Goal: Task Accomplishment & Management: Manage account settings

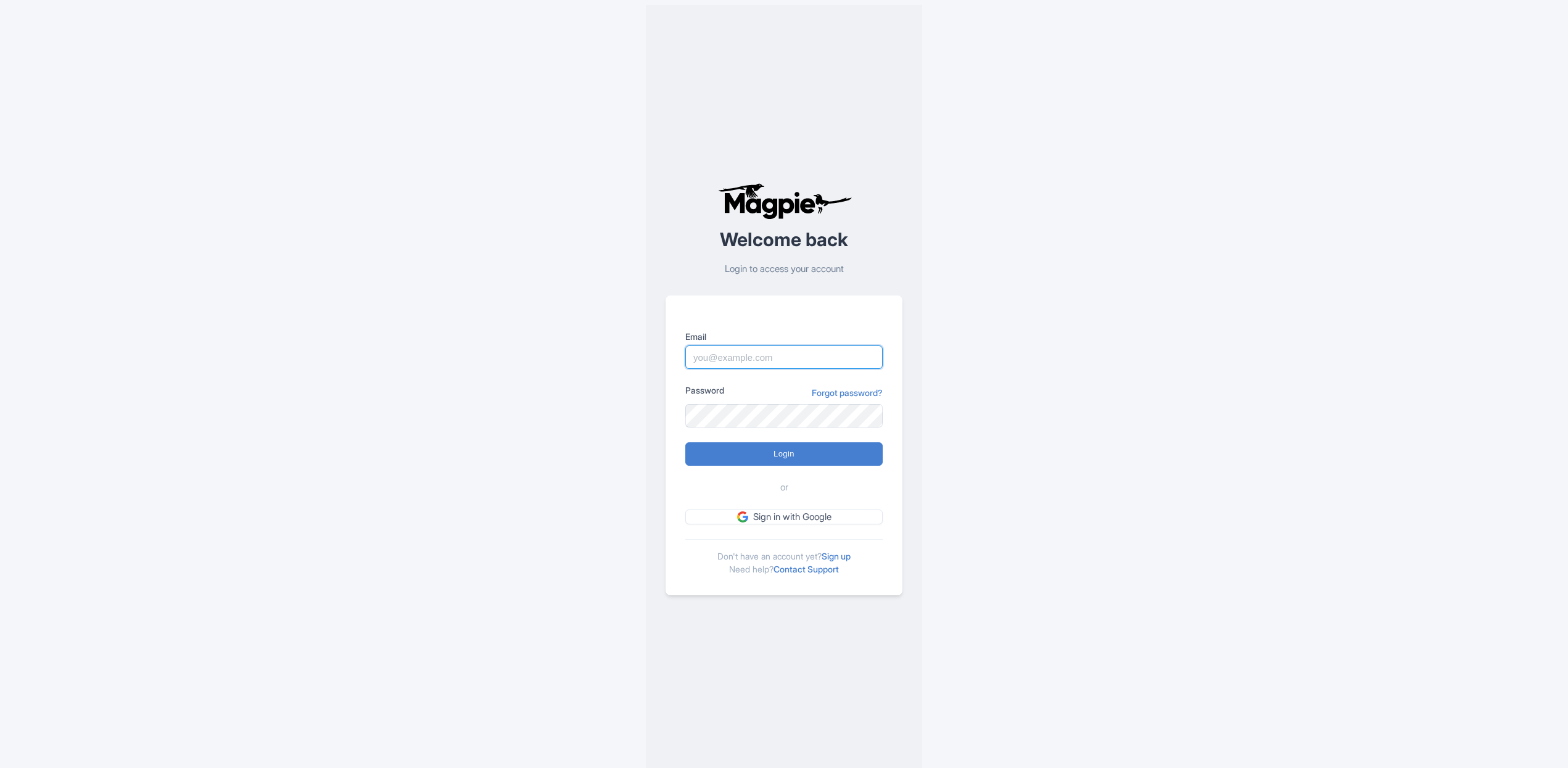
type input "[EMAIL_ADDRESS][DOMAIN_NAME]"
click at [792, 448] on input "Login" at bounding box center [784, 454] width 197 height 24
type input "Logging in..."
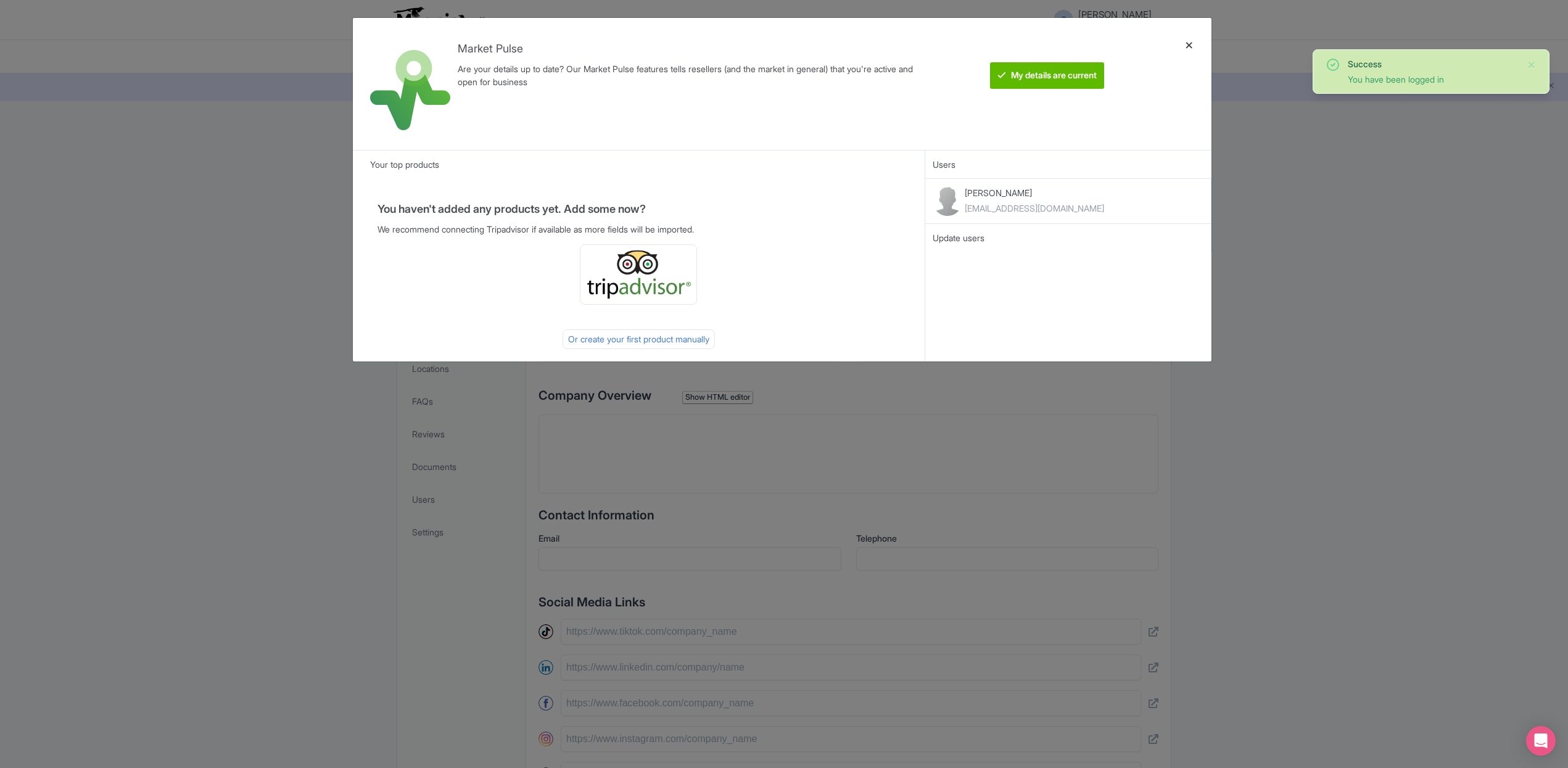
click at [1194, 44] on div at bounding box center [1189, 84] width 30 height 113
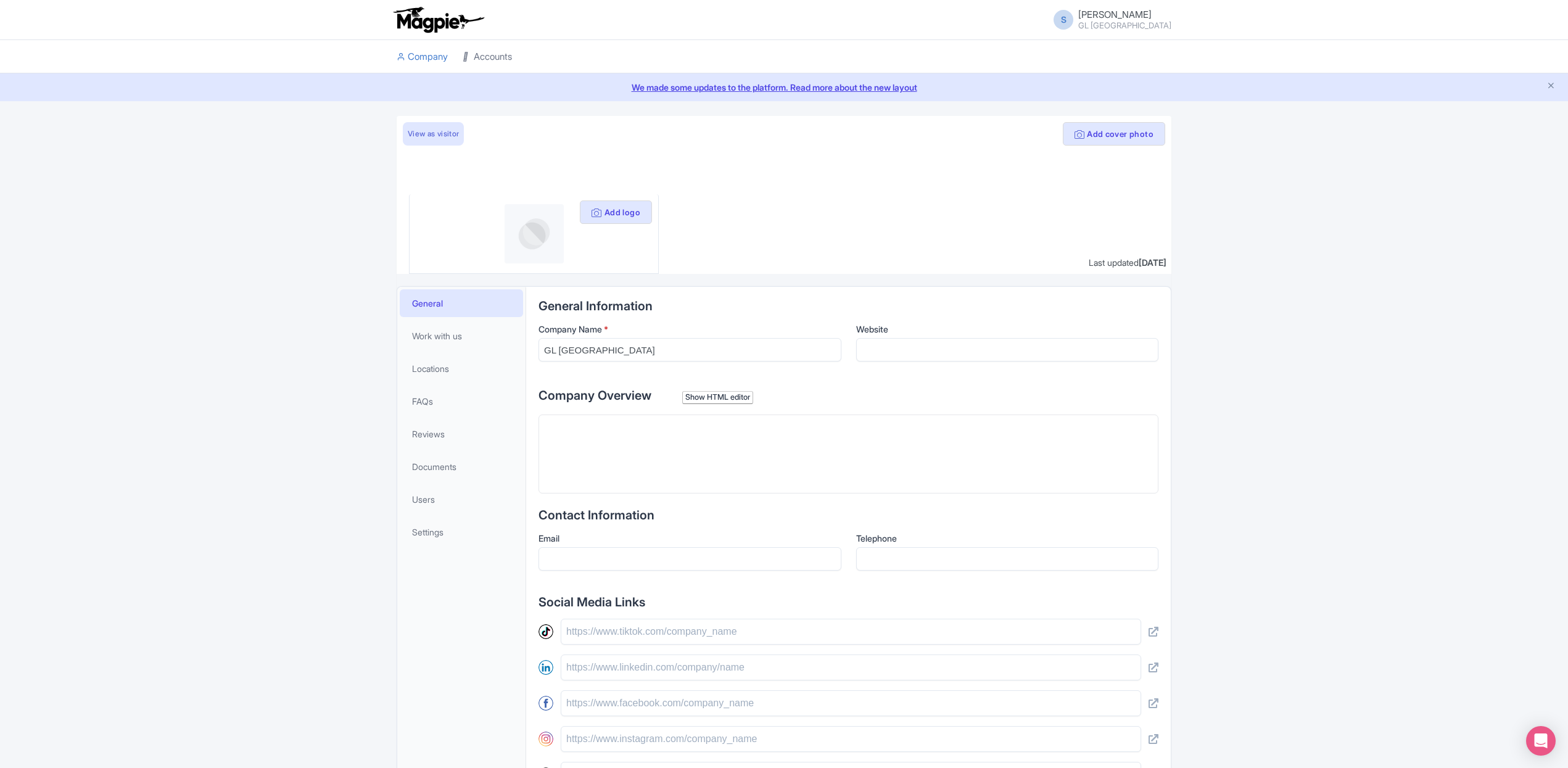
click at [495, 61] on link "Accounts" at bounding box center [488, 57] width 50 height 34
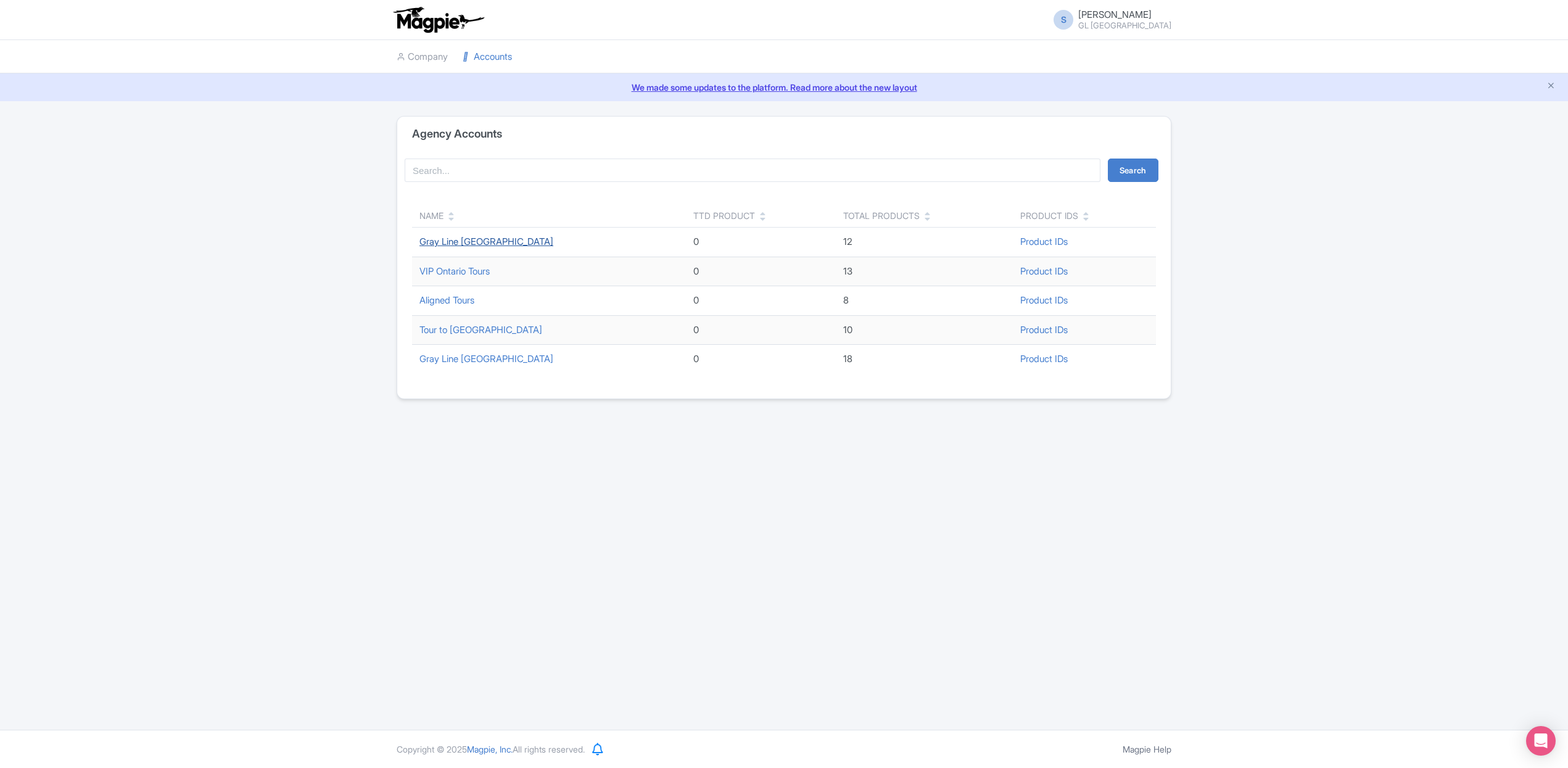
click at [479, 241] on link "Gray Line Niagara Falls" at bounding box center [486, 242] width 133 height 12
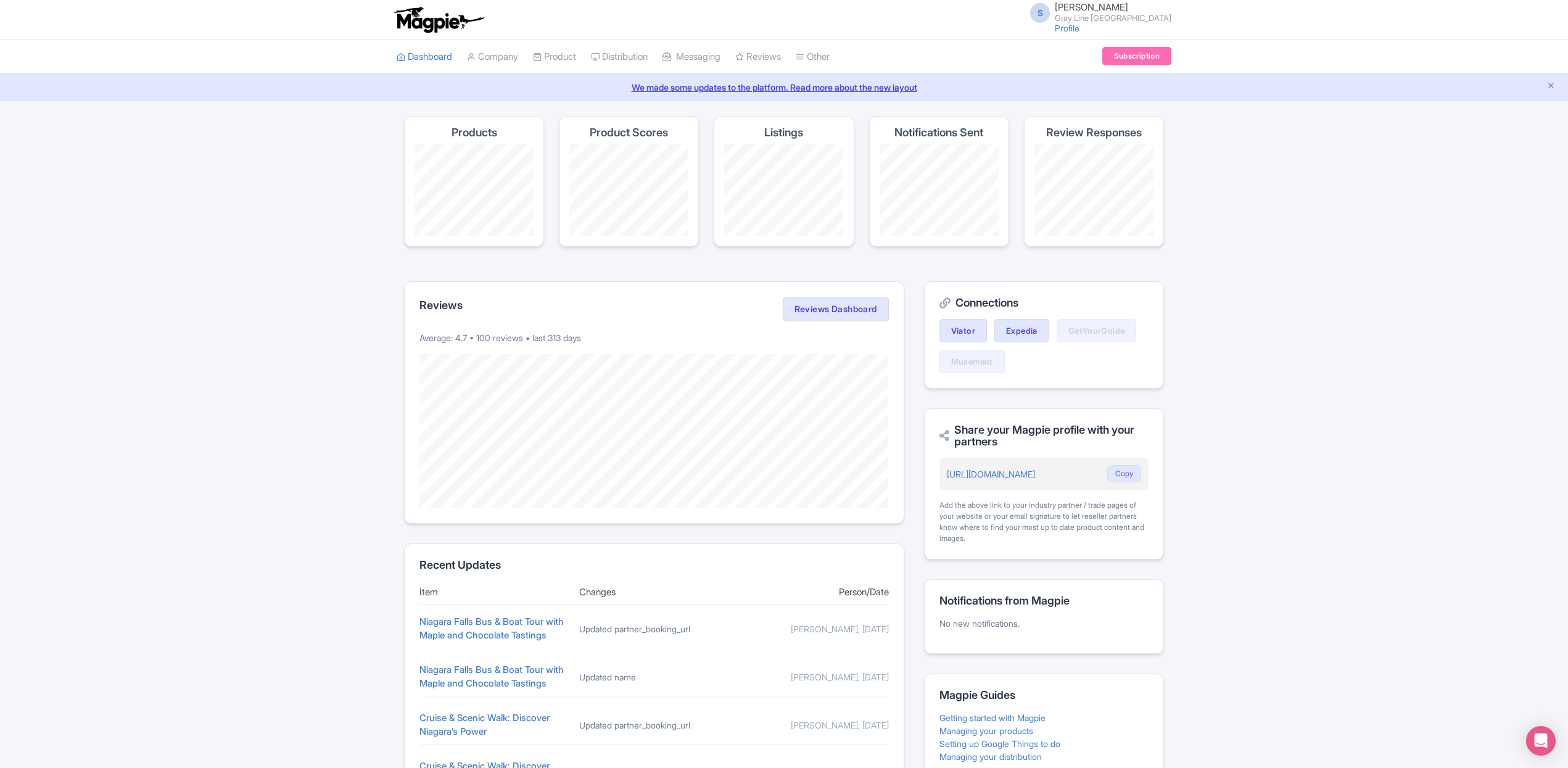
click at [1131, 14] on small "Gray Line Niagara Falls" at bounding box center [1113, 18] width 117 height 8
click at [433, 27] on img at bounding box center [438, 19] width 96 height 27
click at [1126, 14] on small "Gray Line Niagara Falls" at bounding box center [1113, 18] width 117 height 8
click at [1096, 33] on div "S Stephanie Kronwitter Gray Line Niagara Falls Profile Users Settings Sign out" at bounding box center [1097, 19] width 148 height 34
click at [1080, 30] on link "Profile" at bounding box center [1067, 28] width 25 height 11
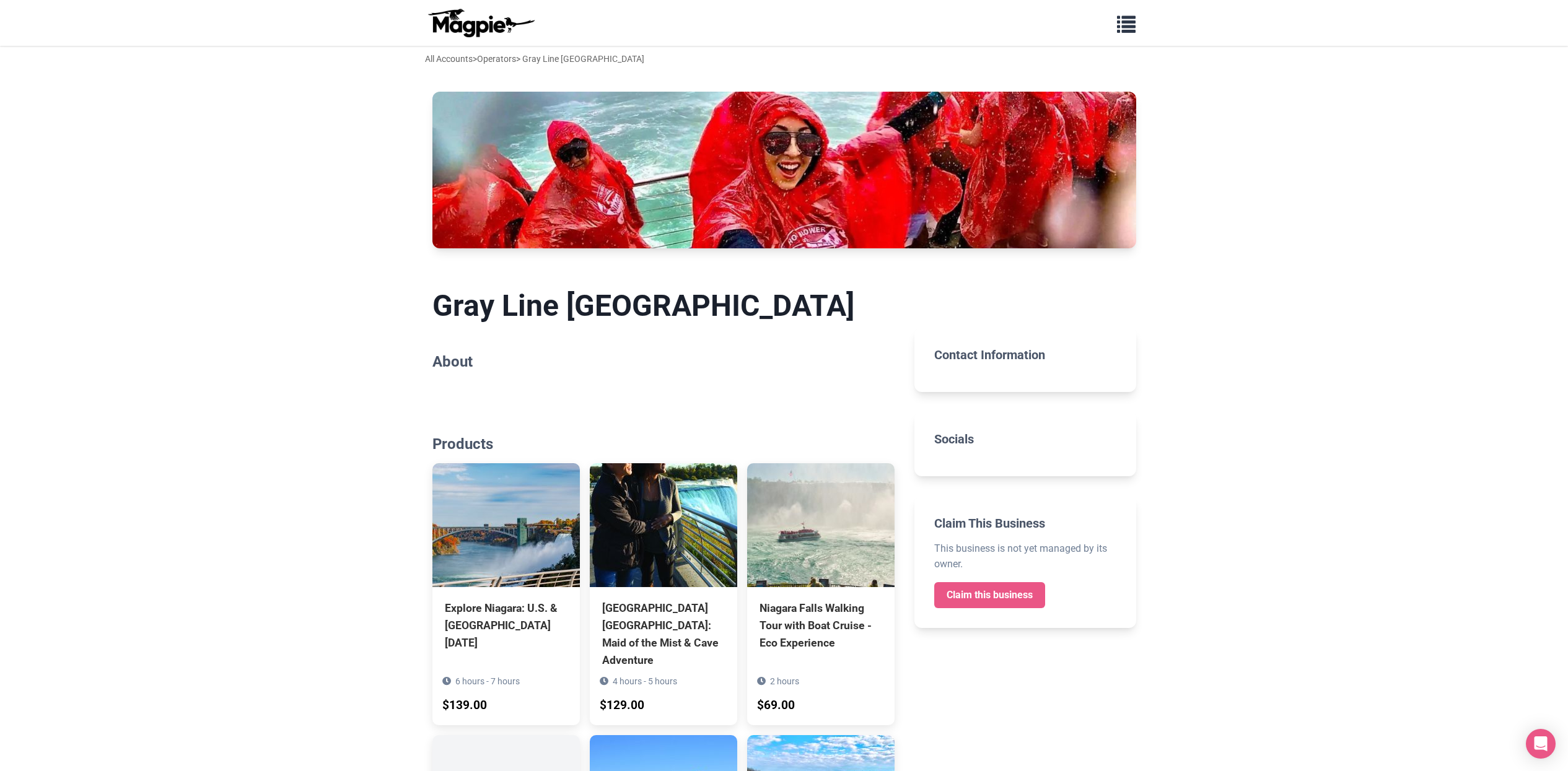
click at [492, 20] on img at bounding box center [480, 23] width 111 height 30
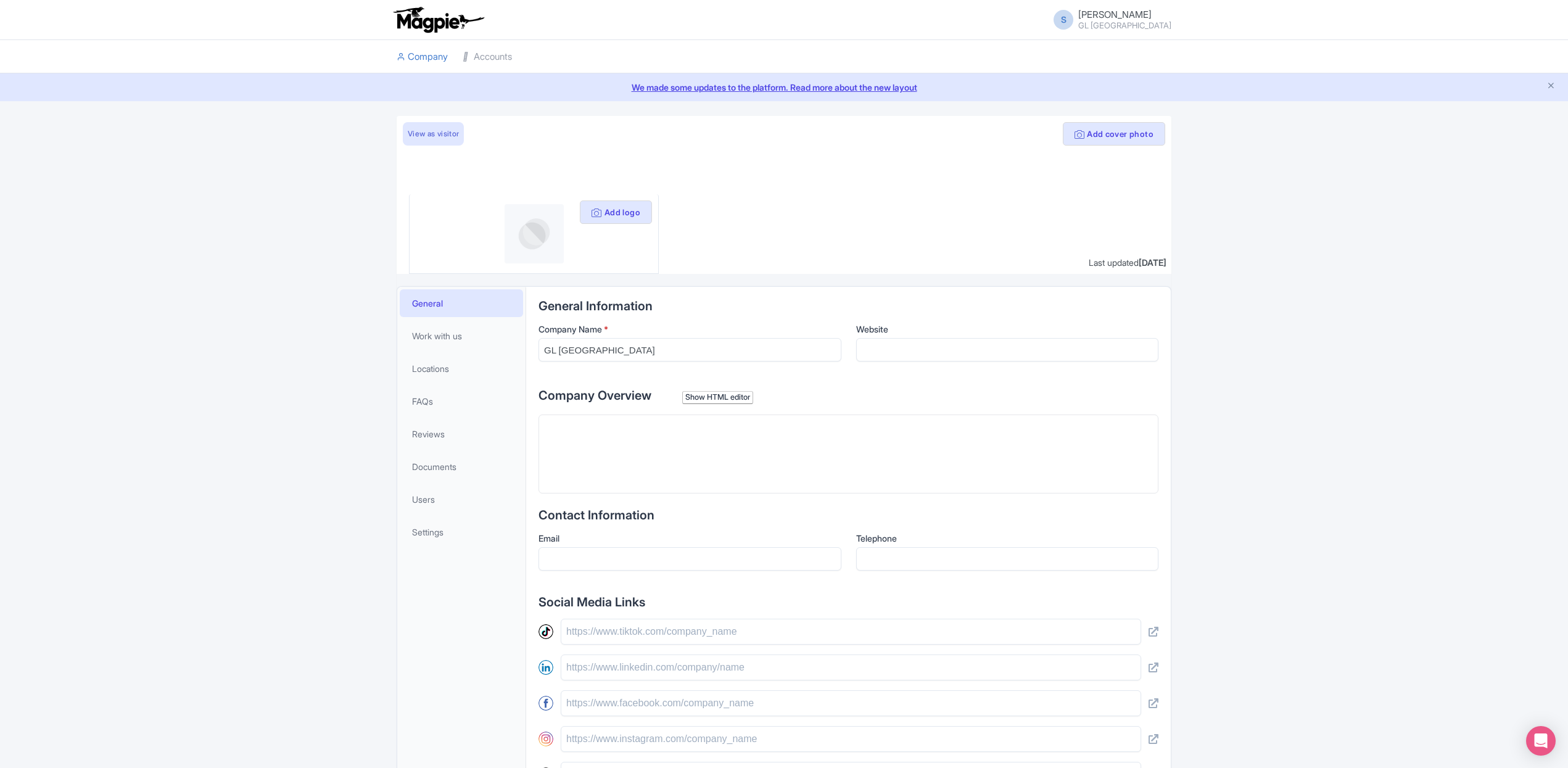
click at [1121, 22] on small "GL [GEOGRAPHIC_DATA]" at bounding box center [1126, 26] width 94 height 8
click at [286, 388] on div "Add cover photo View as visitor Add logo Last updated [DATE] General Work with …" at bounding box center [784, 522] width 1568 height 814
click at [504, 59] on link "Accounts" at bounding box center [488, 57] width 50 height 34
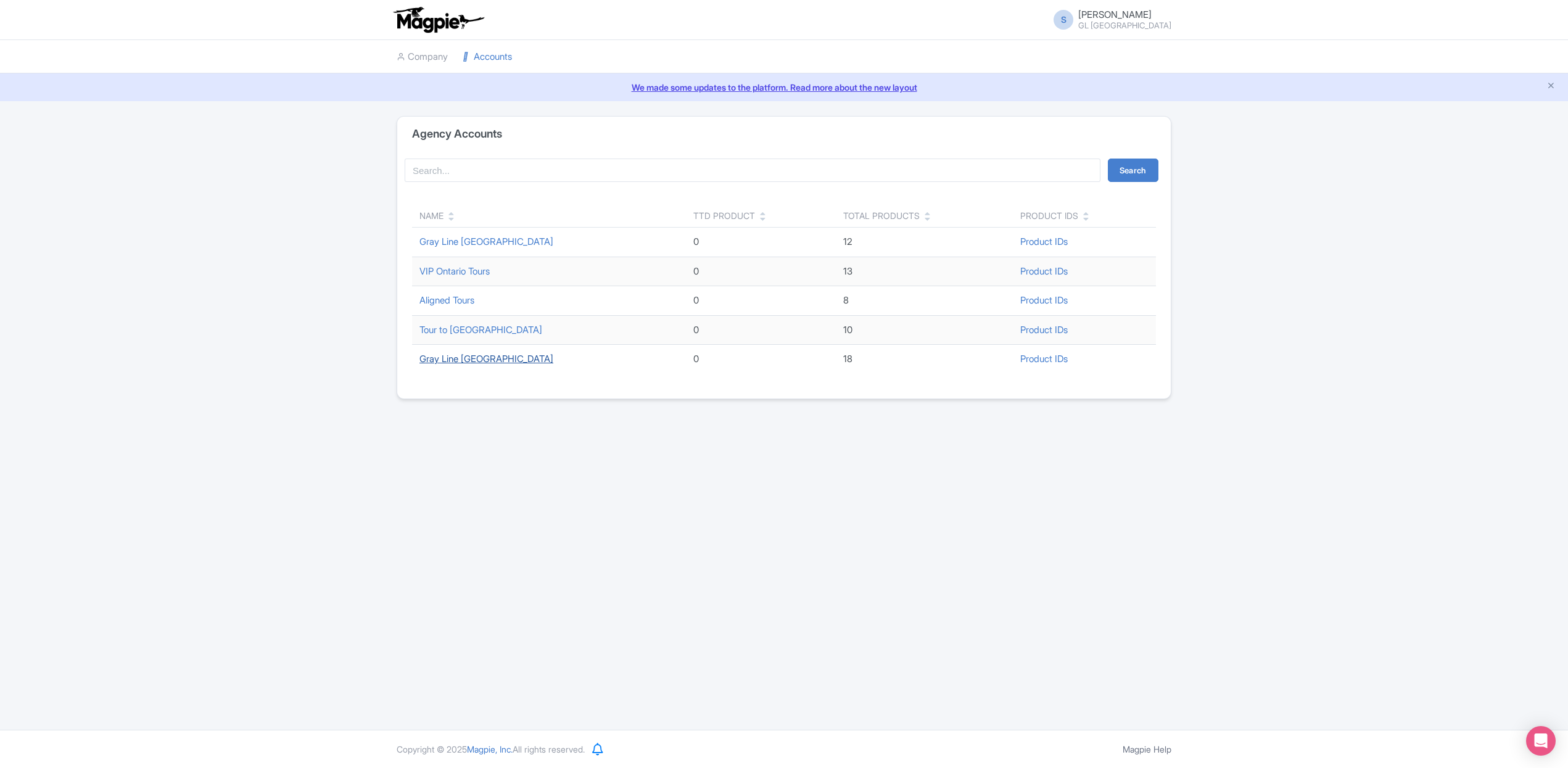
click at [476, 356] on link "Gray Line Toronto" at bounding box center [486, 359] width 133 height 12
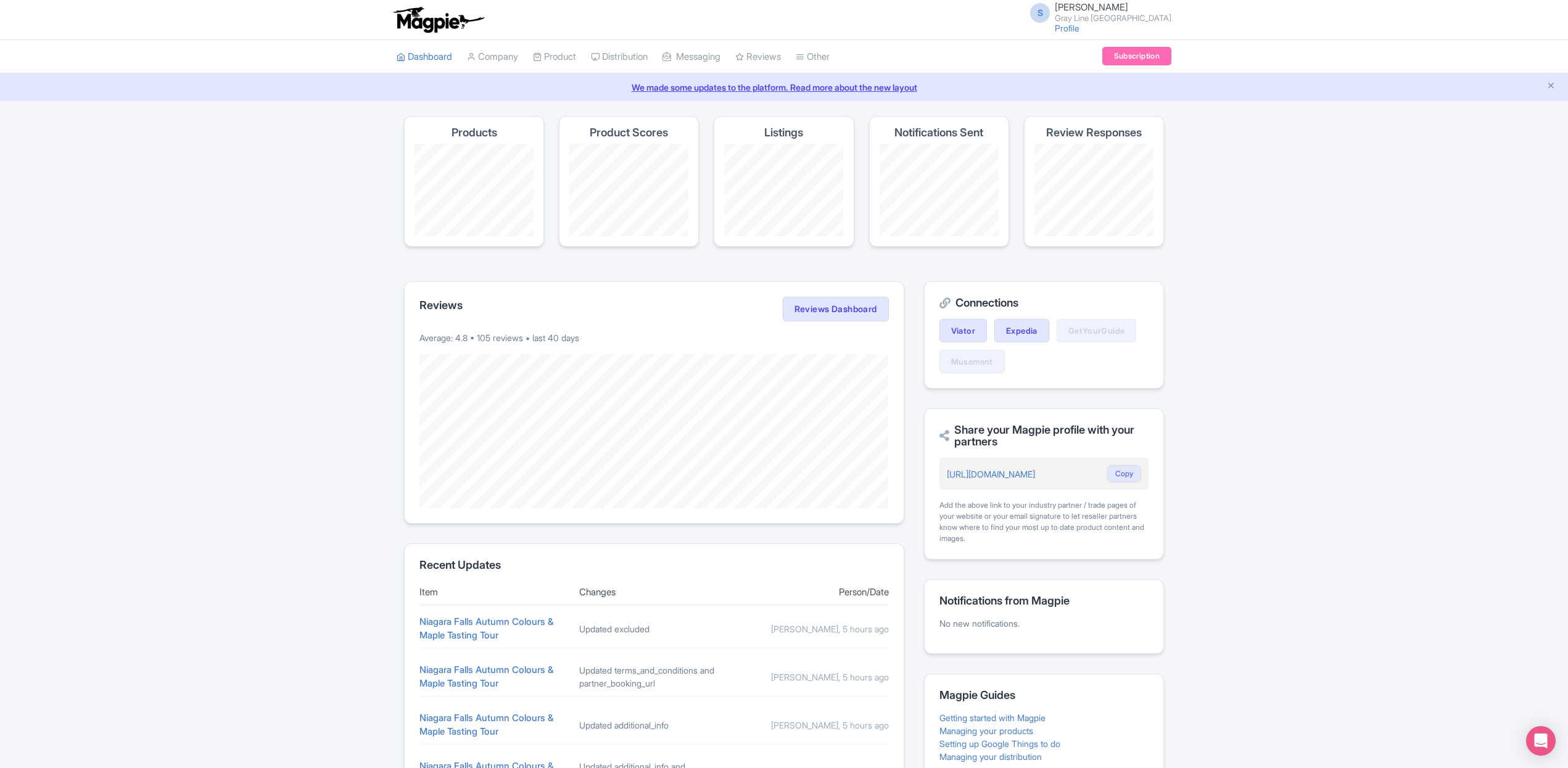
click at [507, 133] on div "Products" at bounding box center [474, 180] width 140 height 130
click at [571, 56] on link "Product" at bounding box center [554, 57] width 43 height 34
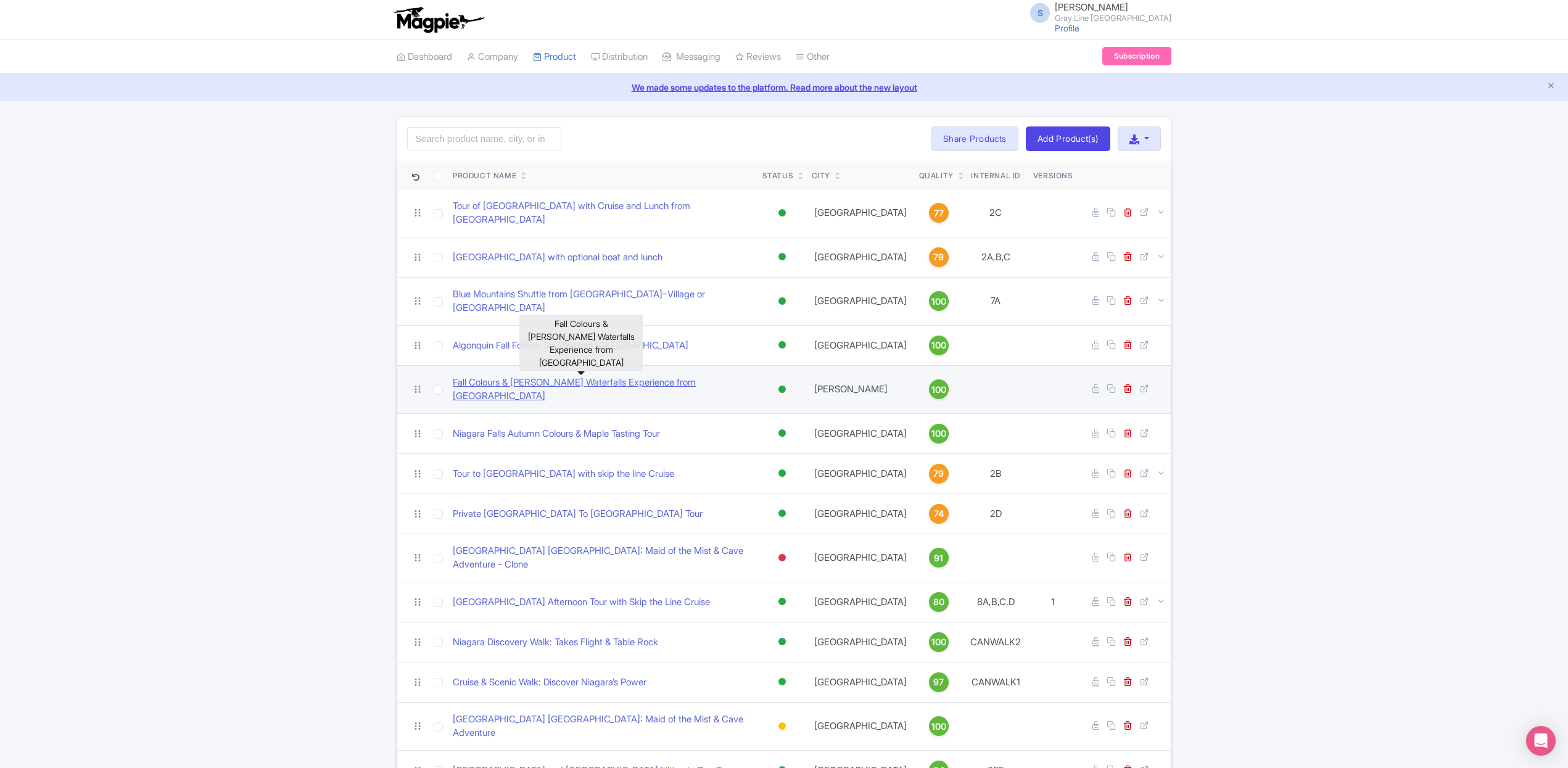
click at [570, 376] on link "Fall Colours & [PERSON_NAME] Waterfalls Experience from [GEOGRAPHIC_DATA]" at bounding box center [603, 389] width 300 height 28
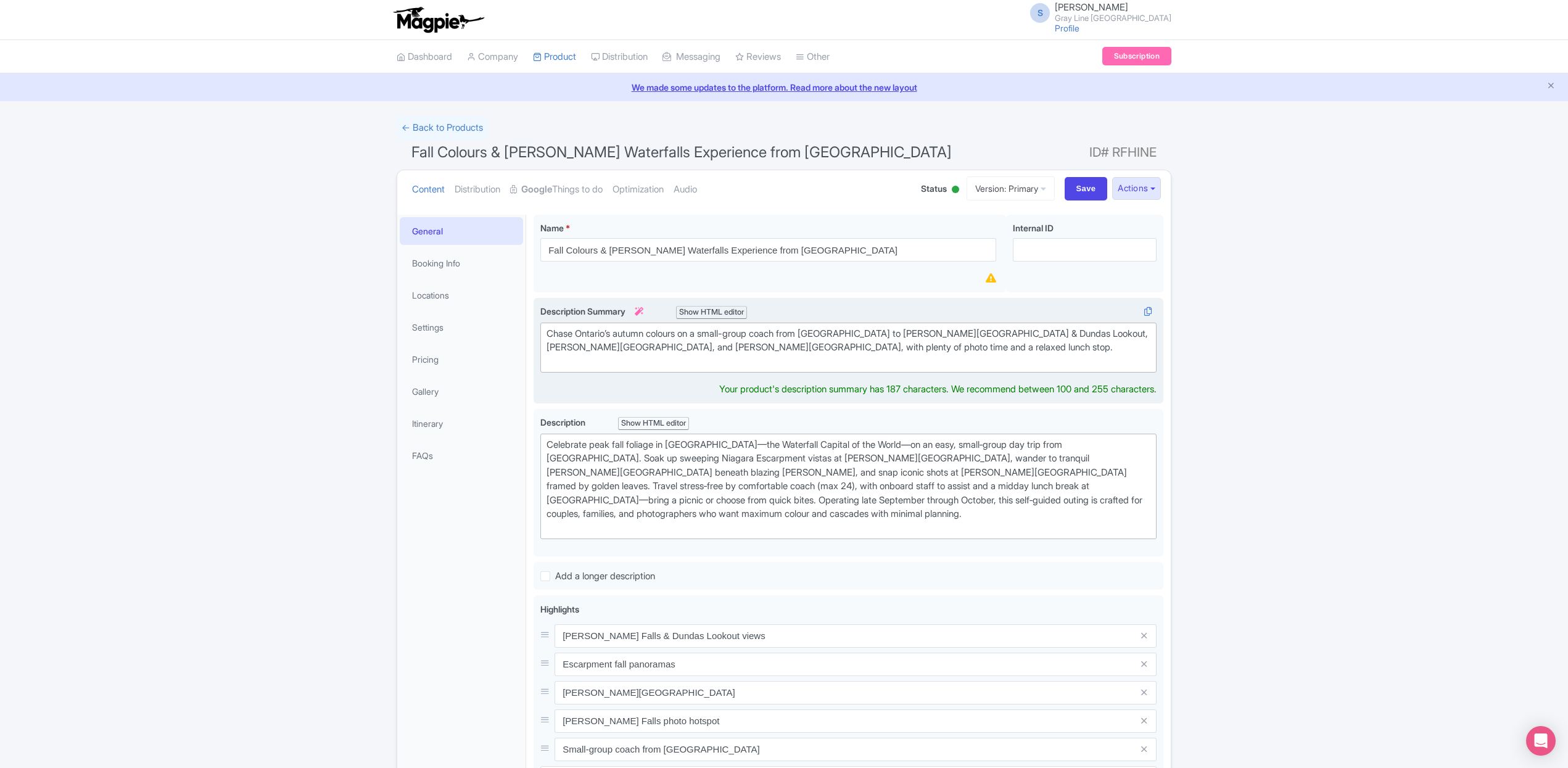
click at [796, 356] on div "Chase Ontario’s autumn colours on a small-group coach from Toronto to Tew Falls…" at bounding box center [849, 348] width 604 height 42
click at [798, 342] on div "Chase Ontario’s autumn colours on a small-group coach from Toronto to Tew Falls…" at bounding box center [849, 348] width 604 height 42
click at [982, 474] on div "Celebrate peak fall foliage in Hamilton—the Waterfall Capital of the World—on a…" at bounding box center [849, 487] width 604 height 98
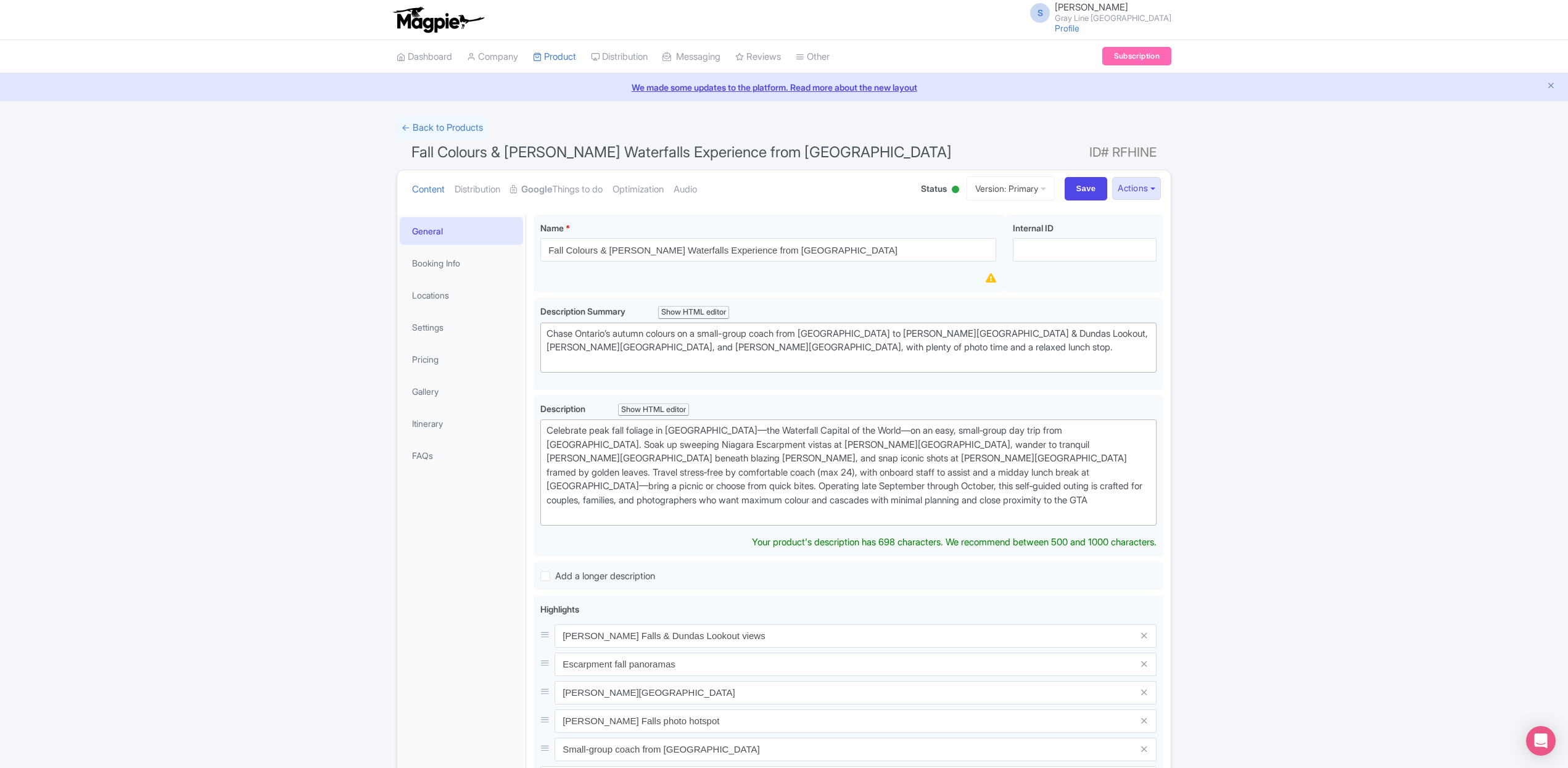
type trix-editor "<div>Celebrate peak fall foliage in Hamilton—the Waterfall Capital of the World…"
click at [1074, 190] on input "Save" at bounding box center [1086, 189] width 43 height 24
type input "Saving..."
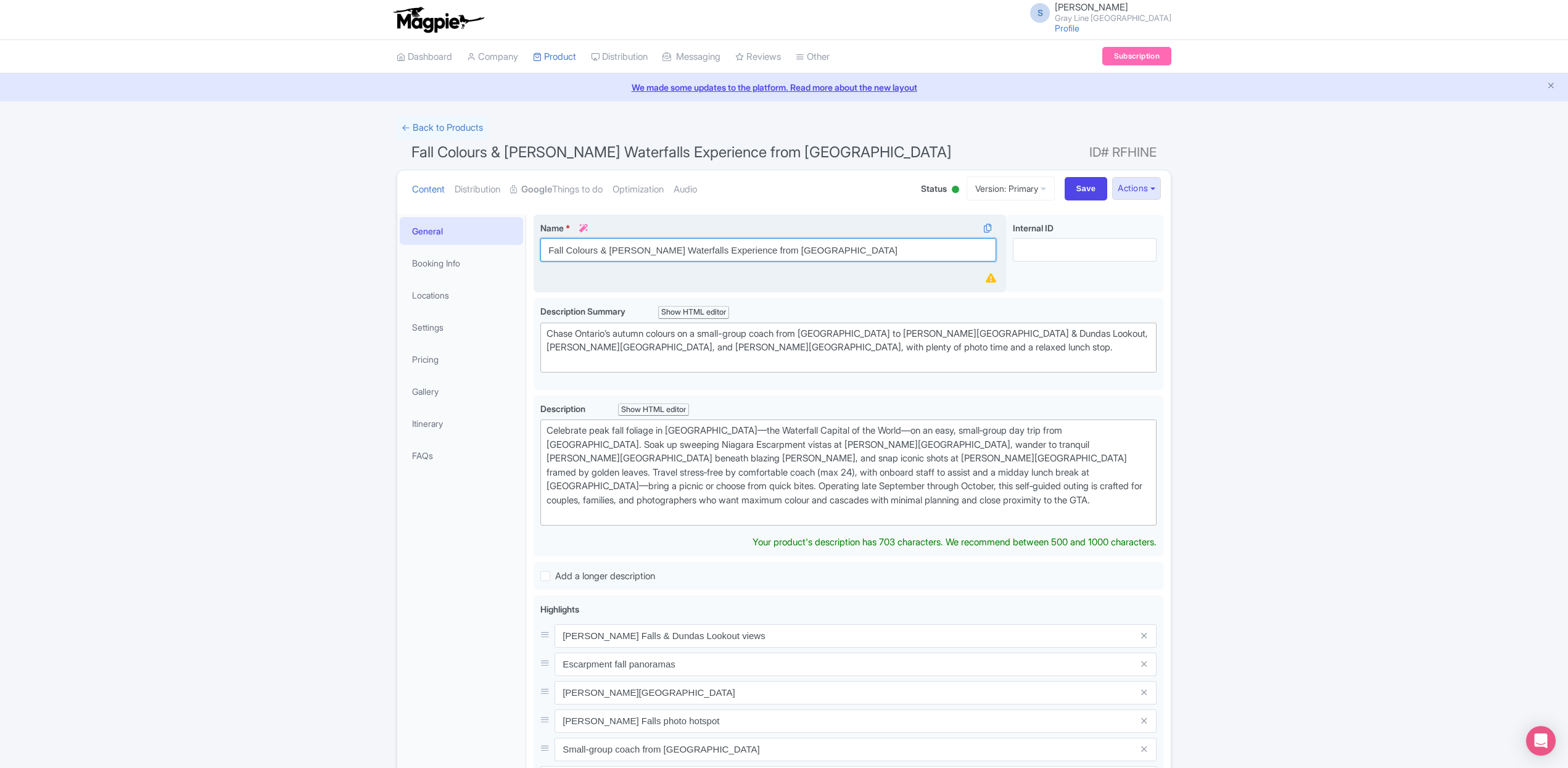
click at [550, 248] on input "Fall Colours & [PERSON_NAME] Waterfalls Experience from [GEOGRAPHIC_DATA]" at bounding box center [769, 250] width 456 height 24
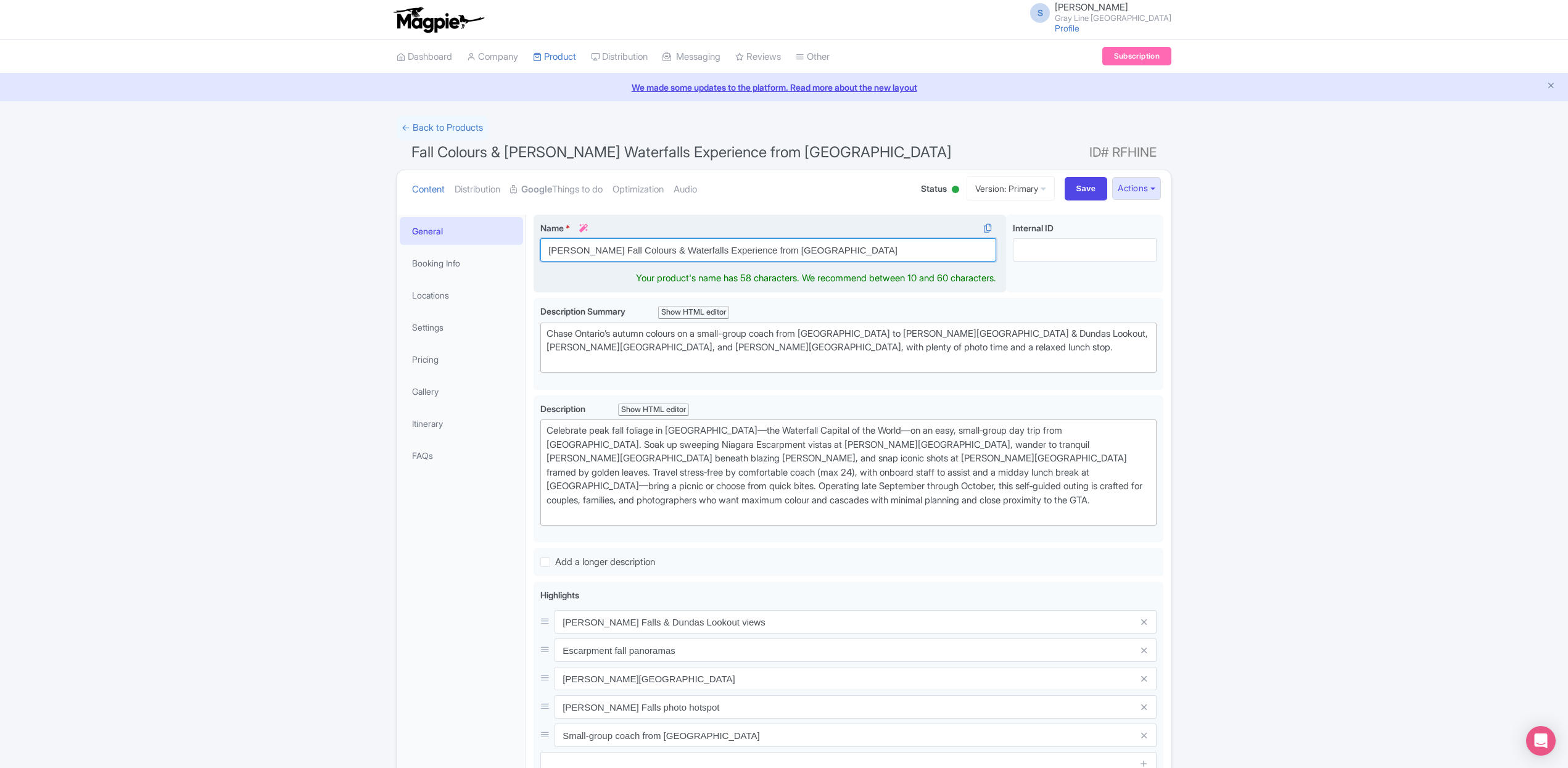
click at [846, 244] on input "Hamilton Fall Colours & Waterfalls Experience from Toronto" at bounding box center [769, 250] width 456 height 24
type input "Hamilton Fall Colours & Waterfalls Experience from Toronto"
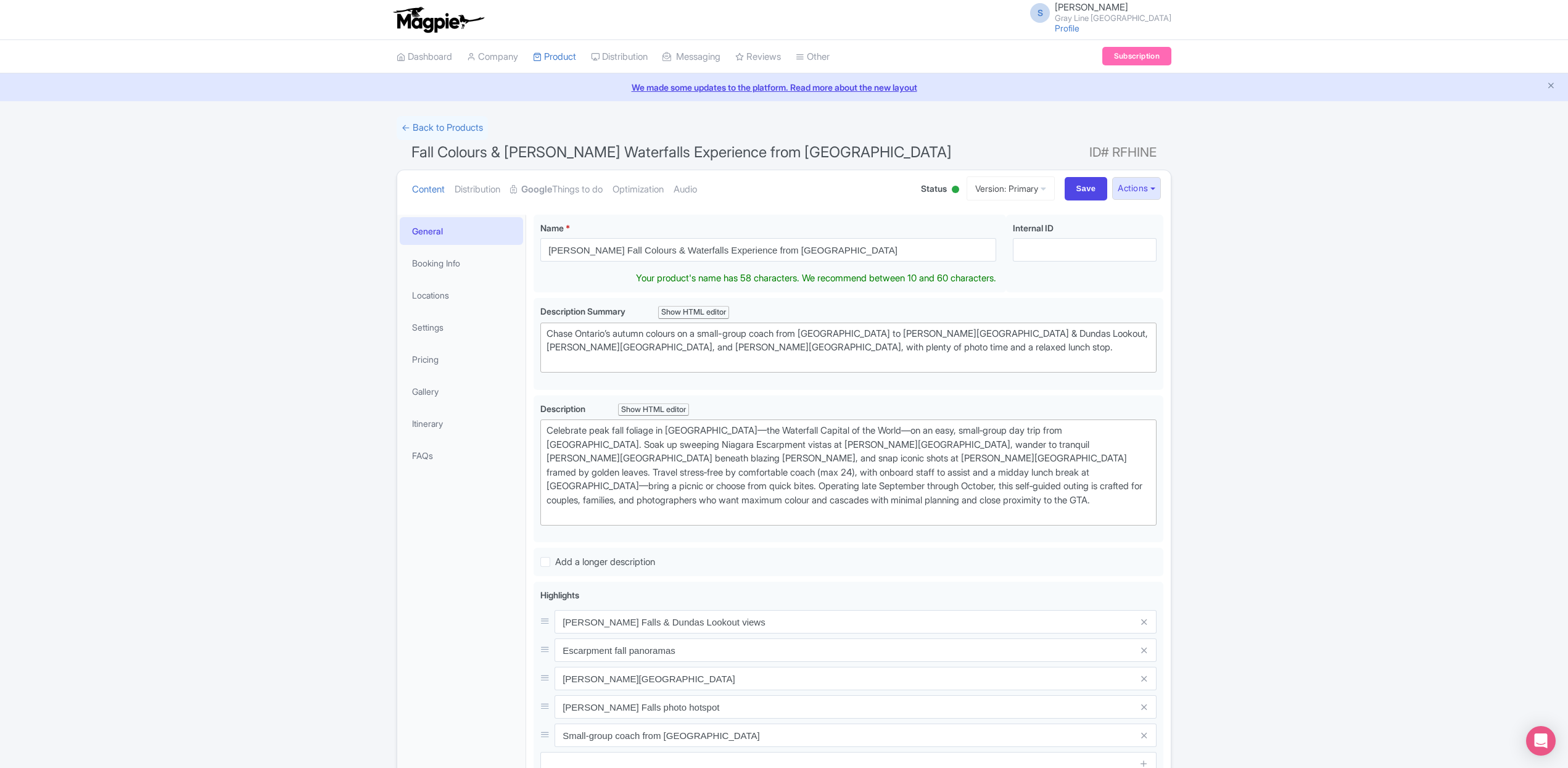
click at [1183, 267] on div "Success Product updated successfully ← Back to Products Fall Colours & Hamilton…" at bounding box center [784, 583] width 1568 height 934
click at [1082, 187] on input "Save" at bounding box center [1086, 189] width 43 height 24
type input "Saving..."
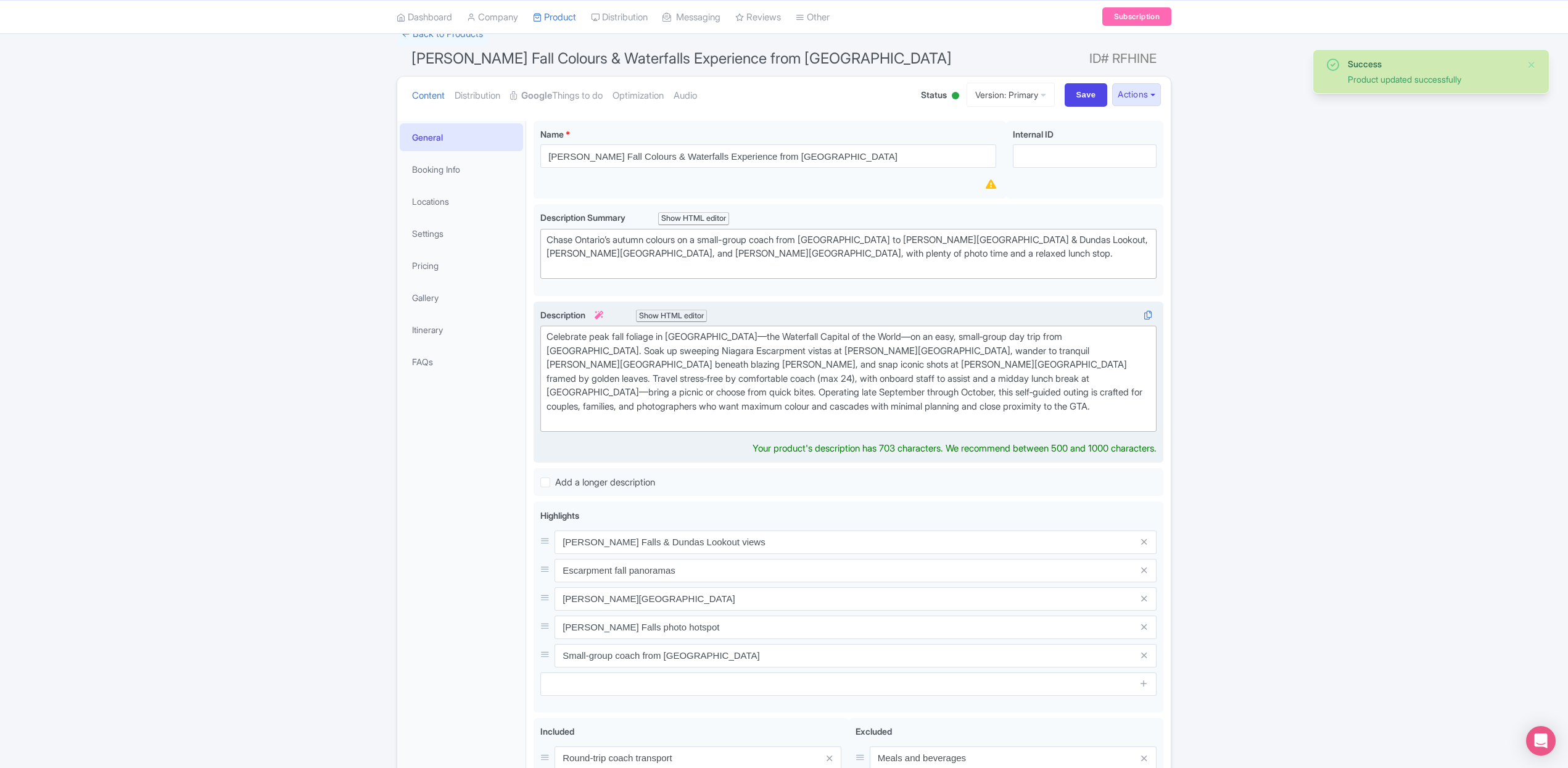
scroll to position [116, 0]
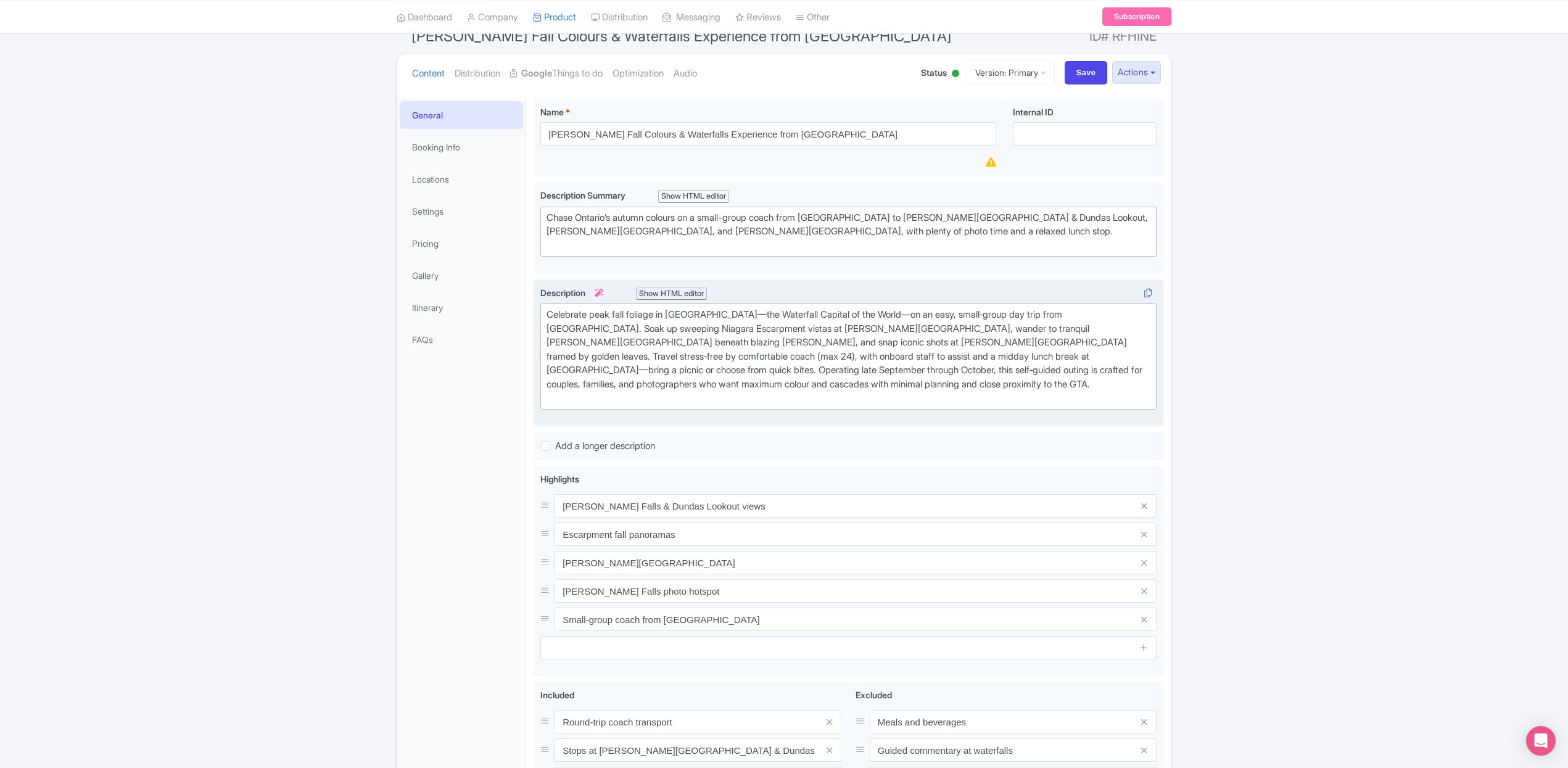
drag, startPoint x: 983, startPoint y: 346, endPoint x: 994, endPoint y: 346, distance: 11.0
click at [983, 346] on div "Celebrate peak fall foliage in Hamilton—the Waterfall Capital of the World—on a…" at bounding box center [849, 357] width 604 height 98
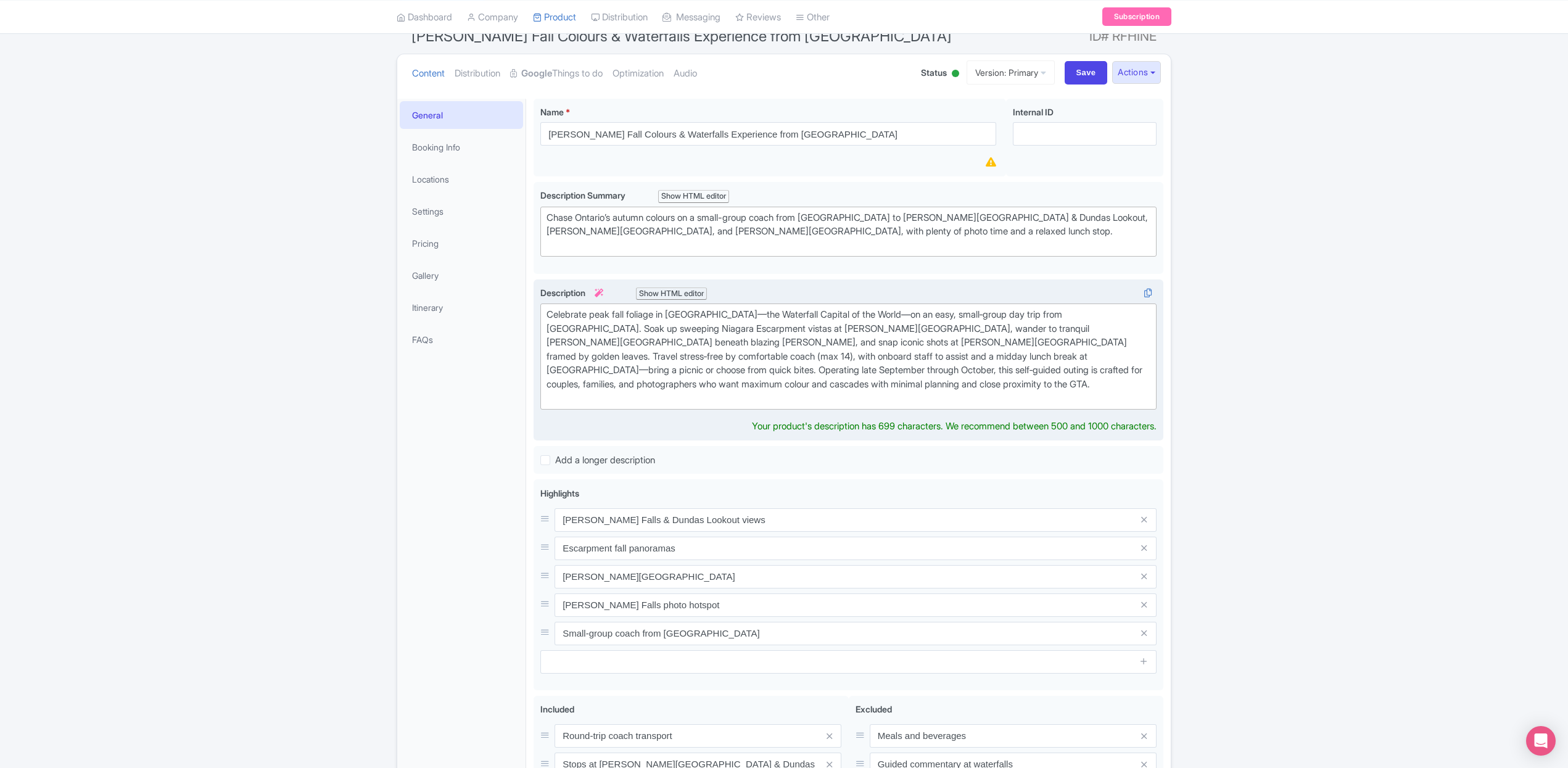
type trix-editor "<div>Celebrate peak fall foliage in Hamilton—the Waterfall Capital of the World…"
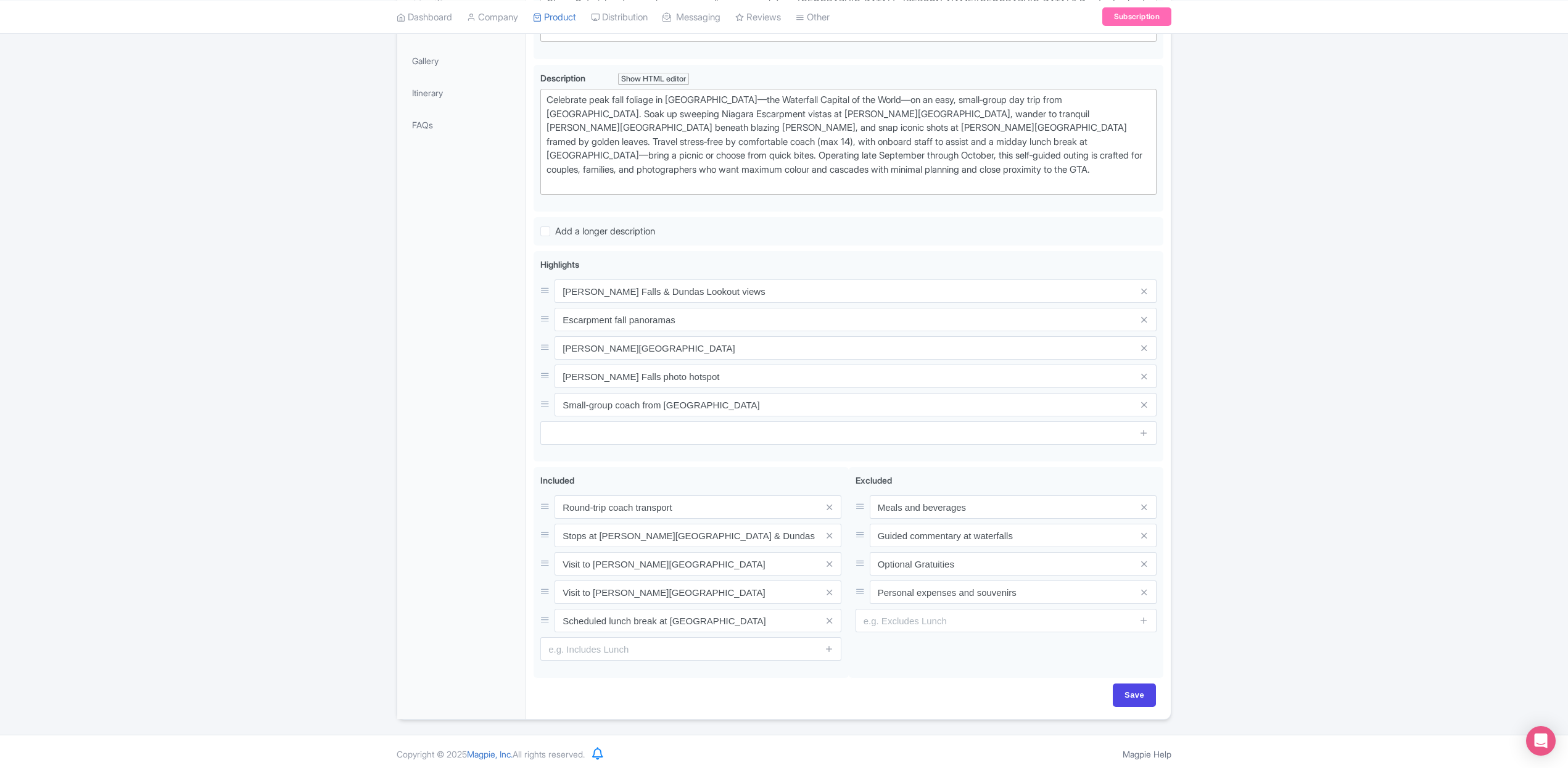
scroll to position [335, 0]
click at [1132, 688] on div "Hamilton Fall Colours & Waterfalls Experience from Toronto Name * i Hamilton Fa…" at bounding box center [848, 294] width 645 height 843
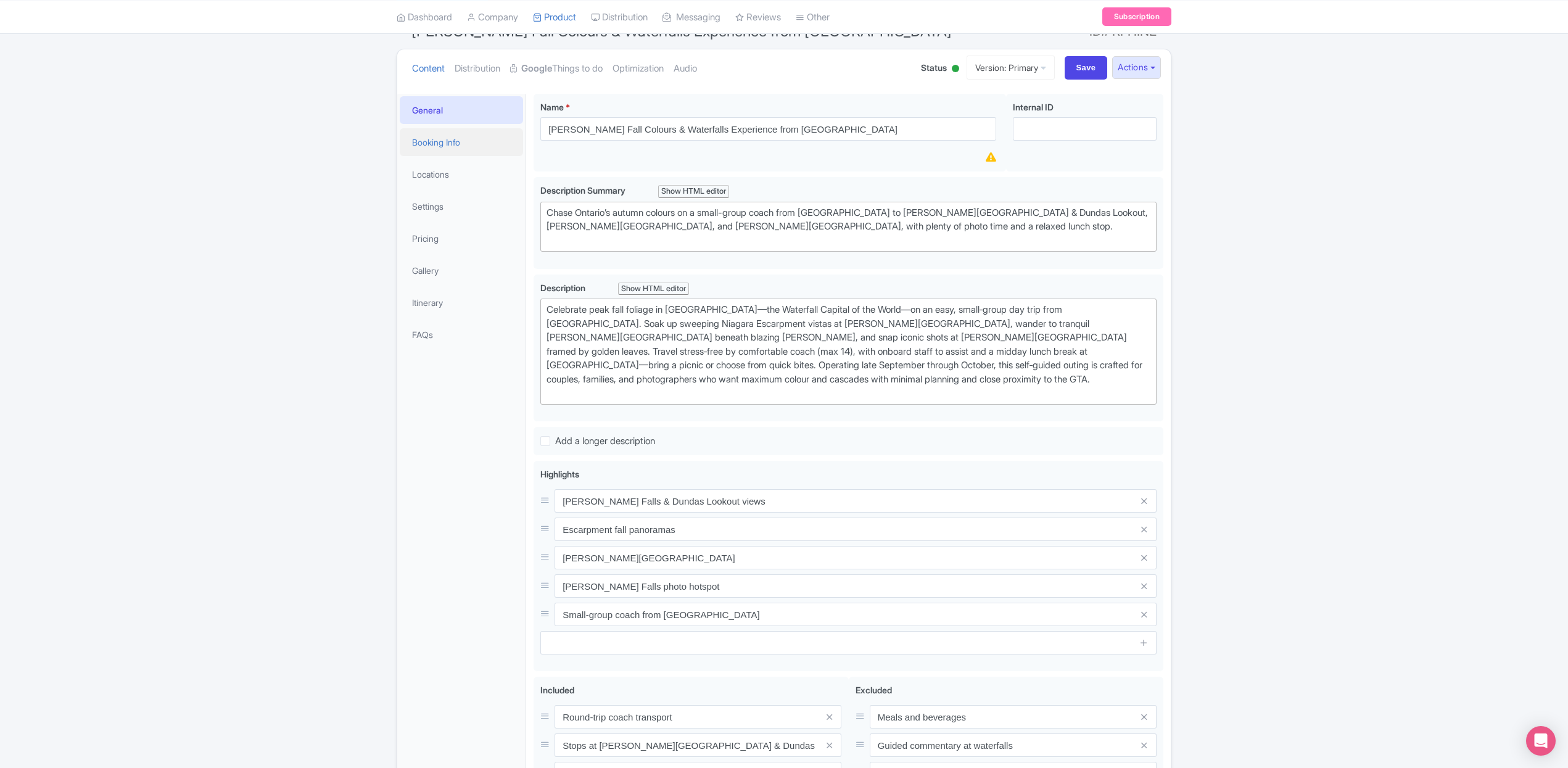
scroll to position [0, 0]
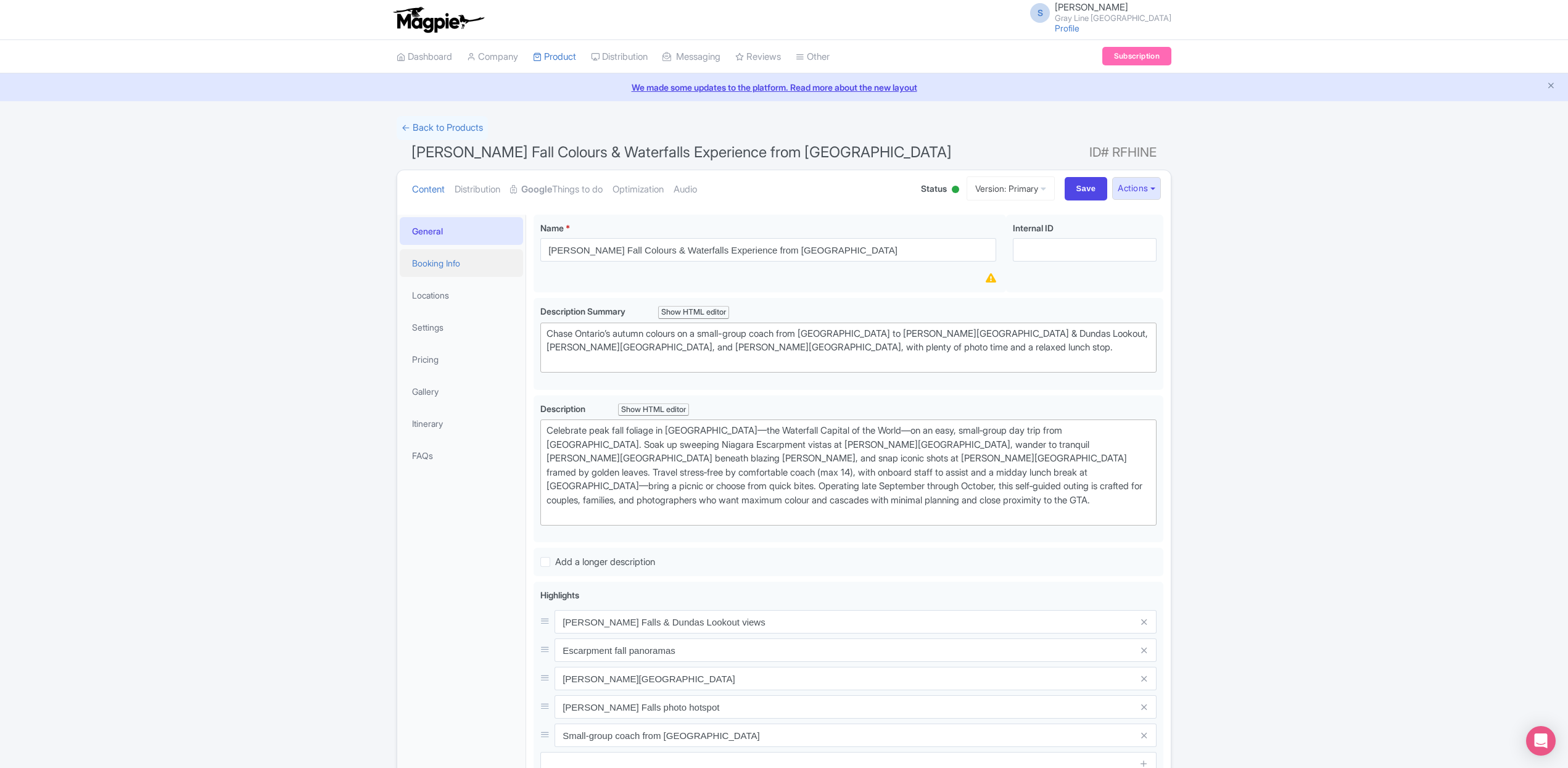
click at [458, 269] on link "Booking Info" at bounding box center [461, 263] width 124 height 28
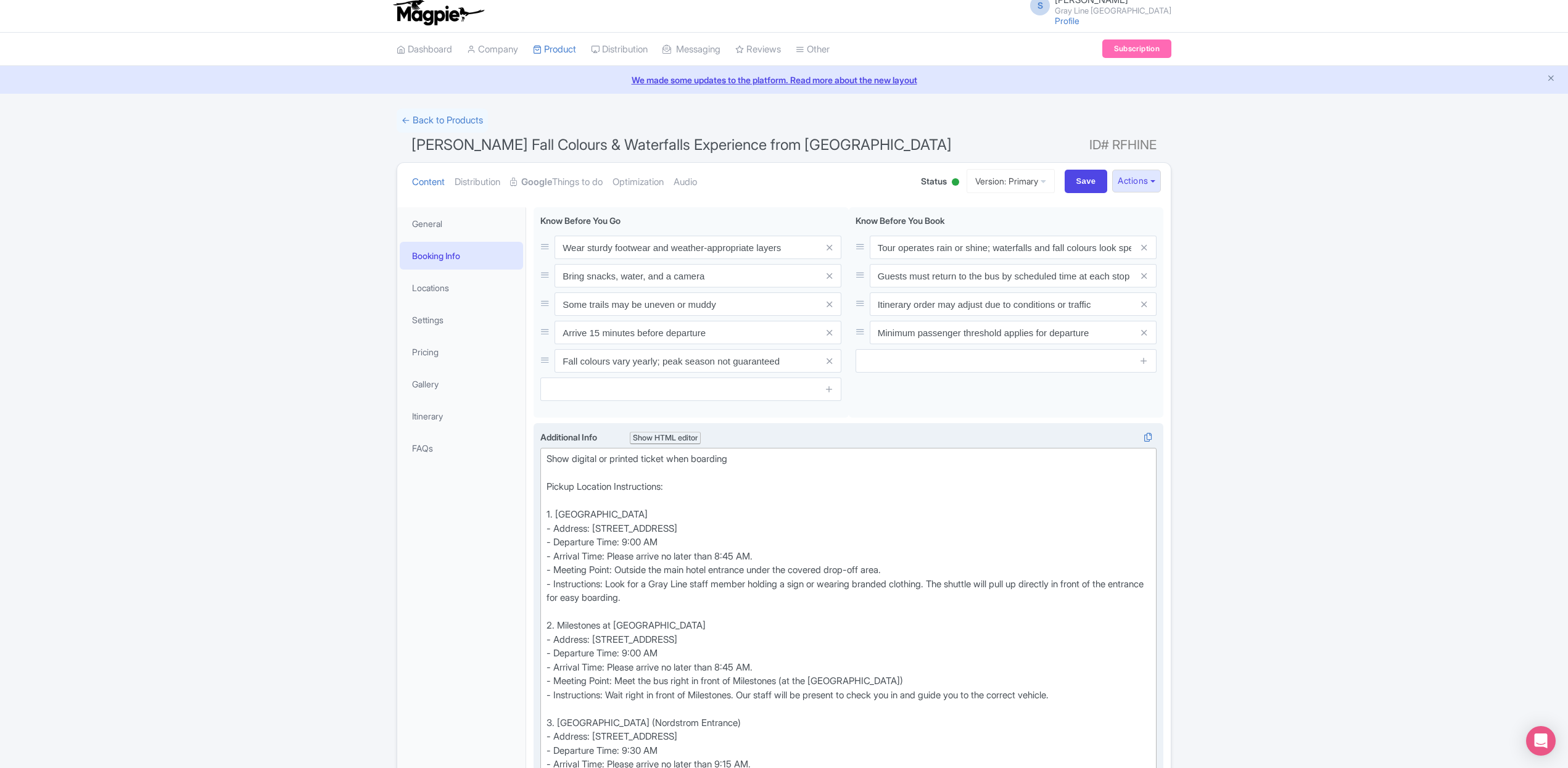
scroll to position [19, 0]
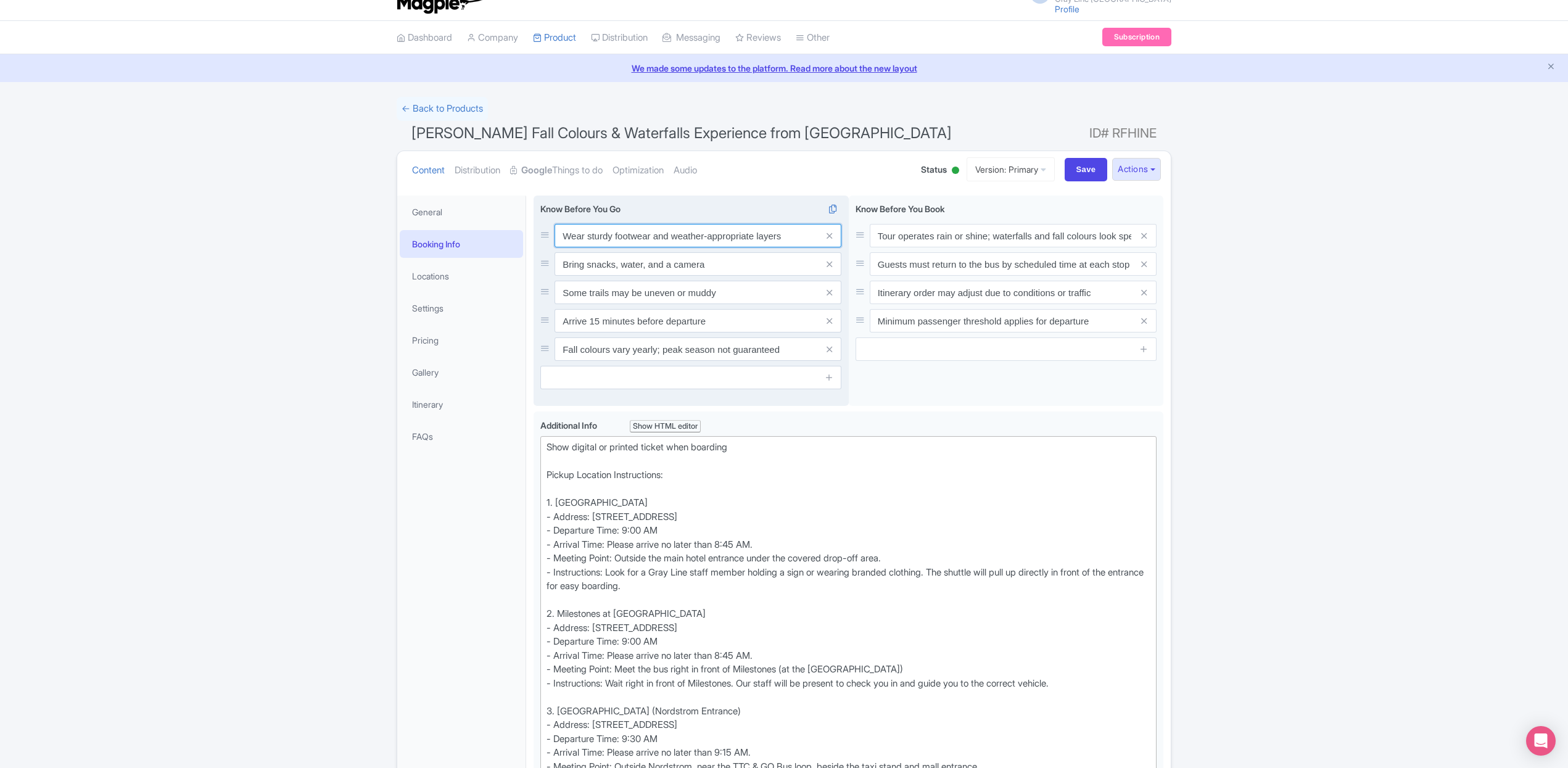
click at [613, 236] on input "Wear sturdy footwear and weather-appropriate layers" at bounding box center [698, 236] width 287 height 24
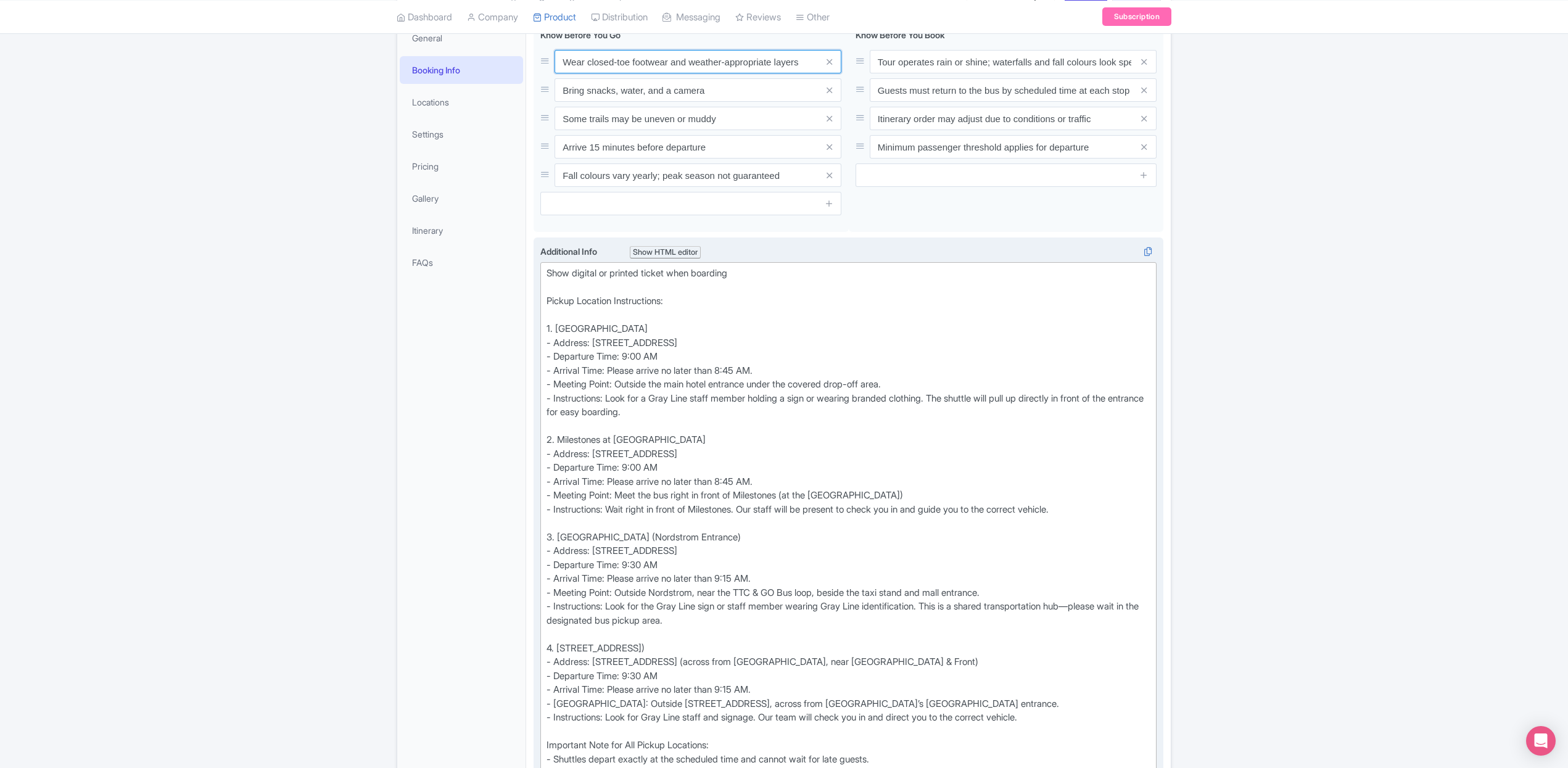
scroll to position [195, 0]
type input "Wear closed-toe footwear and weather-appropriate layers"
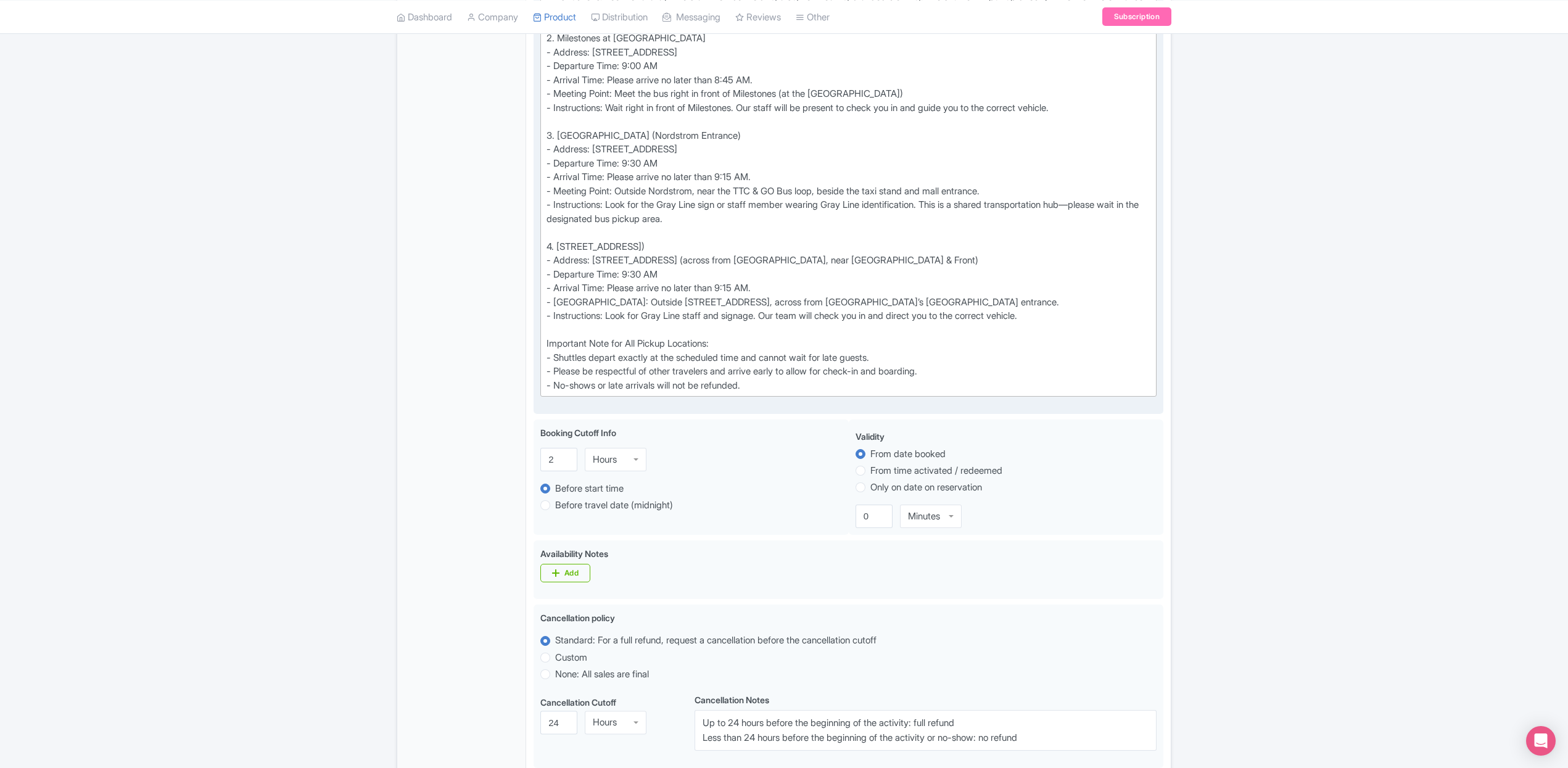
scroll to position [597, 0]
click at [1415, 389] on div "Success Data saved automatically ← Back to Products Hamilton Fall Colours & Wat…" at bounding box center [784, 355] width 1568 height 1669
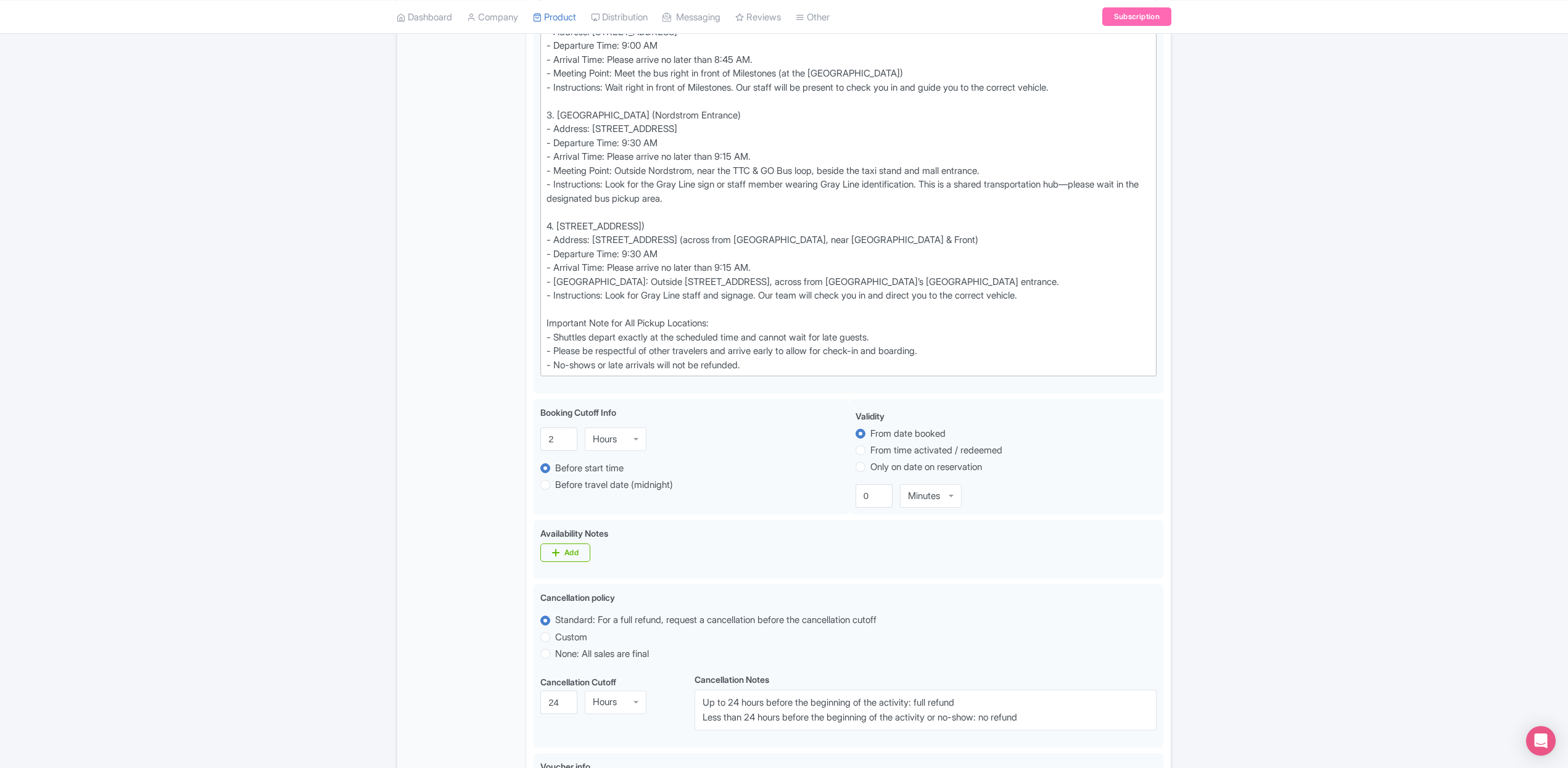
scroll to position [616, 0]
drag, startPoint x: 1414, startPoint y: 381, endPoint x: 1369, endPoint y: 275, distance: 115.2
click at [1369, 275] on div "Success Data saved automatically ← Back to Products Hamilton Fall Colours & Wat…" at bounding box center [784, 335] width 1568 height 1669
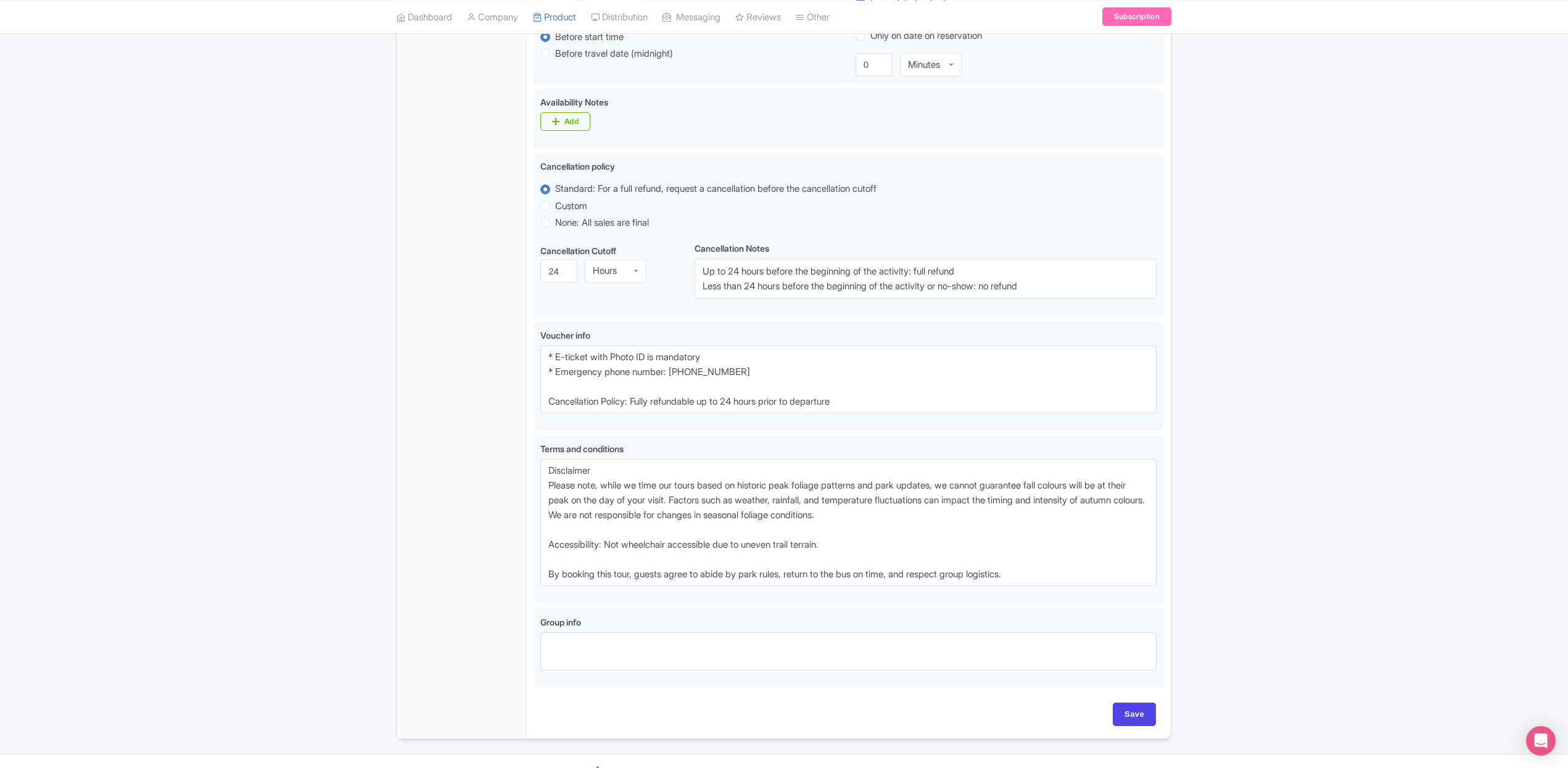
scroll to position [1070, 0]
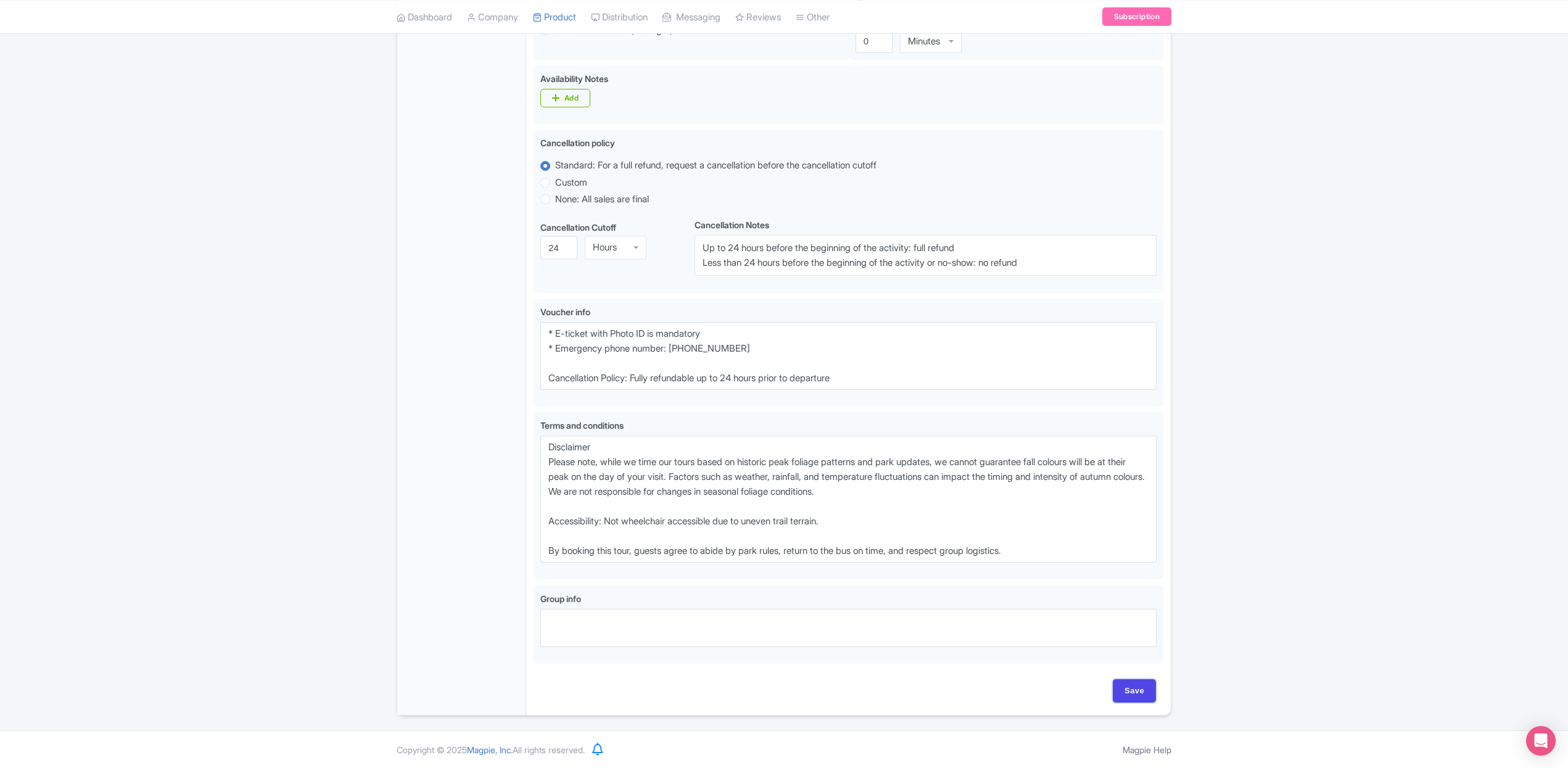
drag, startPoint x: 1151, startPoint y: 689, endPoint x: 1176, endPoint y: 688, distance: 25.0
click at [1151, 688] on input "Save" at bounding box center [1134, 691] width 43 height 24
type input "Saving..."
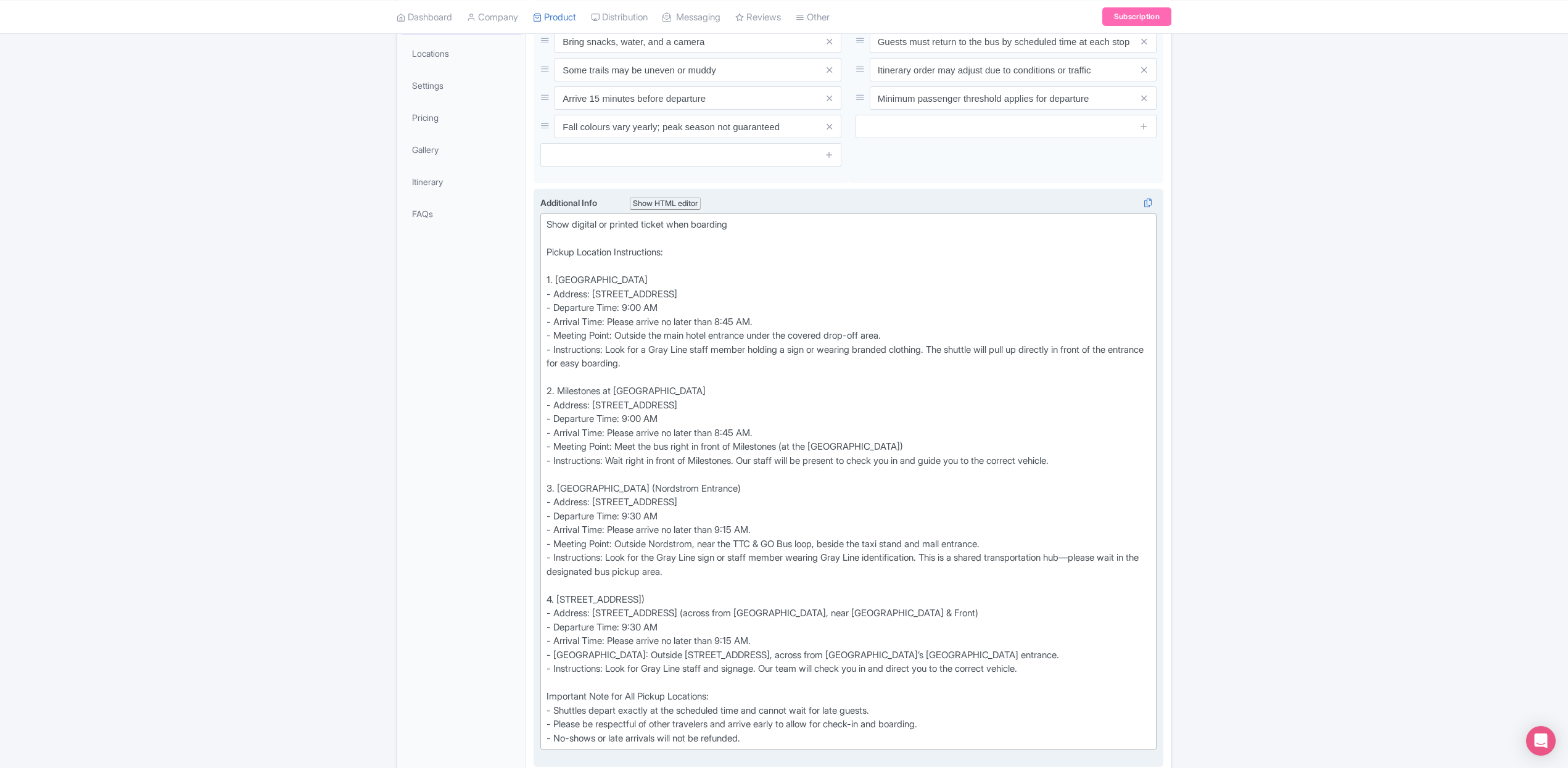
scroll to position [0, 0]
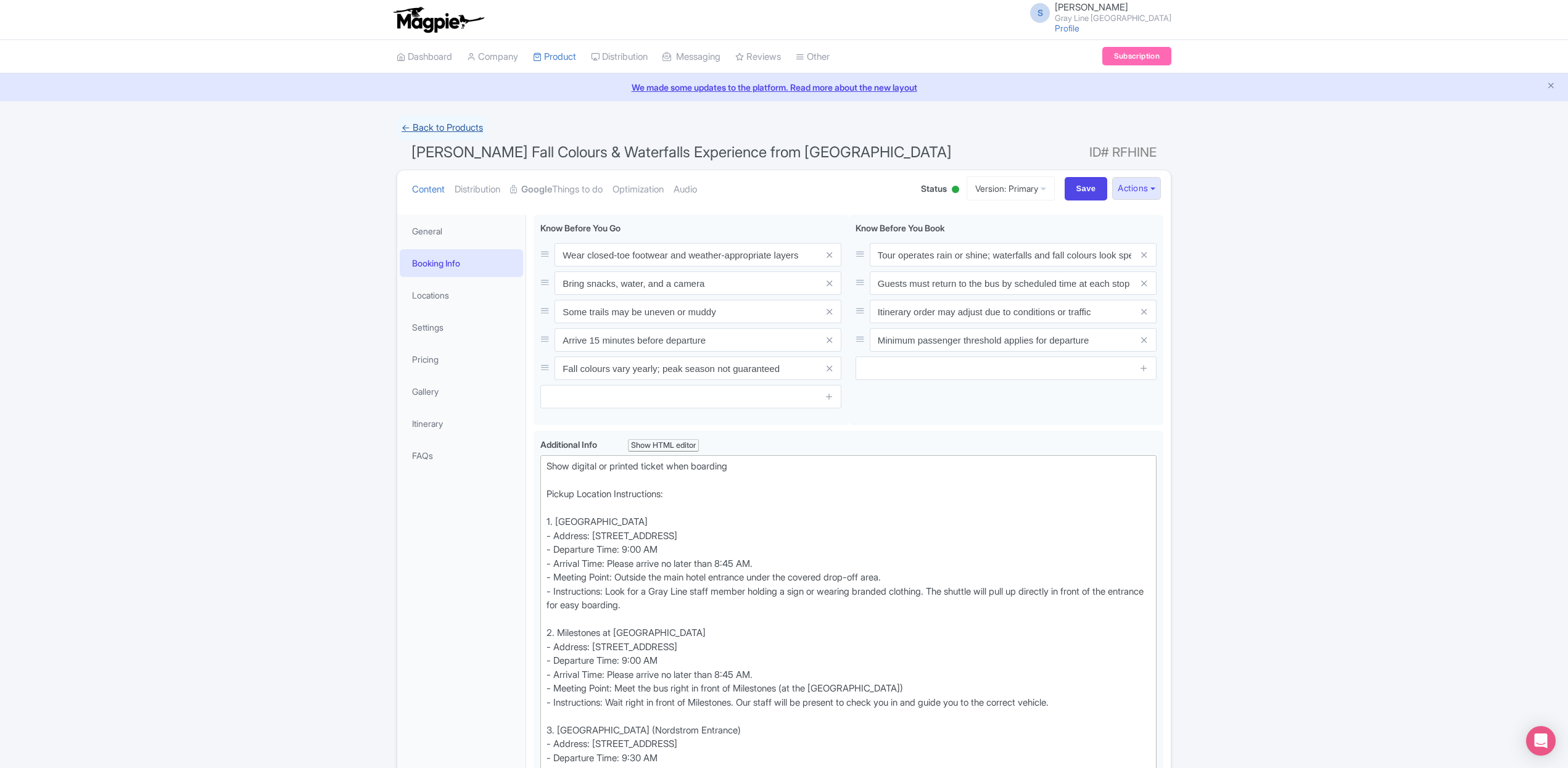
click at [474, 129] on link "← Back to Products" at bounding box center [442, 128] width 92 height 24
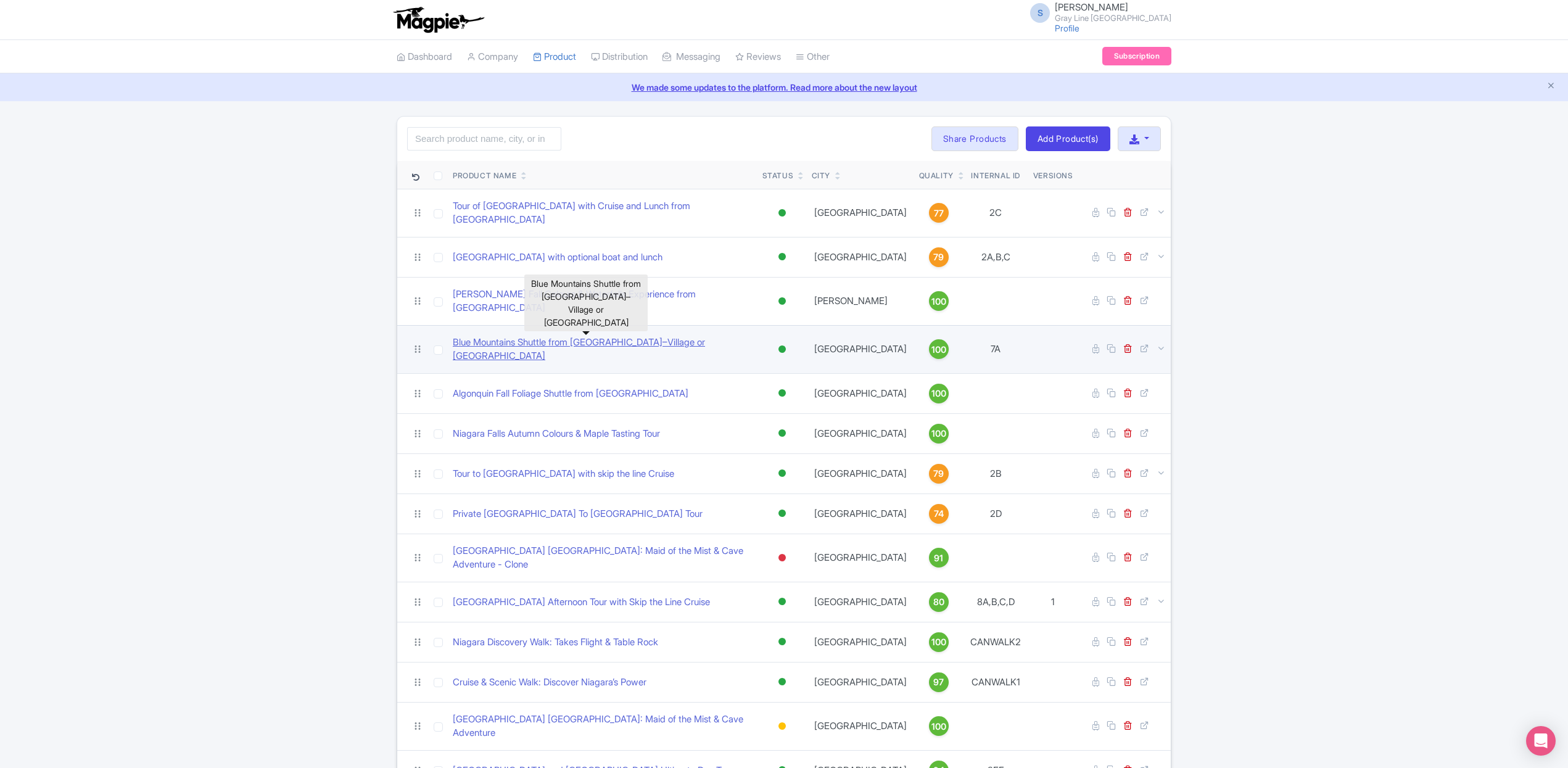
click at [544, 336] on link "Blue Mountains Shuttle from [GEOGRAPHIC_DATA]–Village or [GEOGRAPHIC_DATA]" at bounding box center [603, 350] width 300 height 28
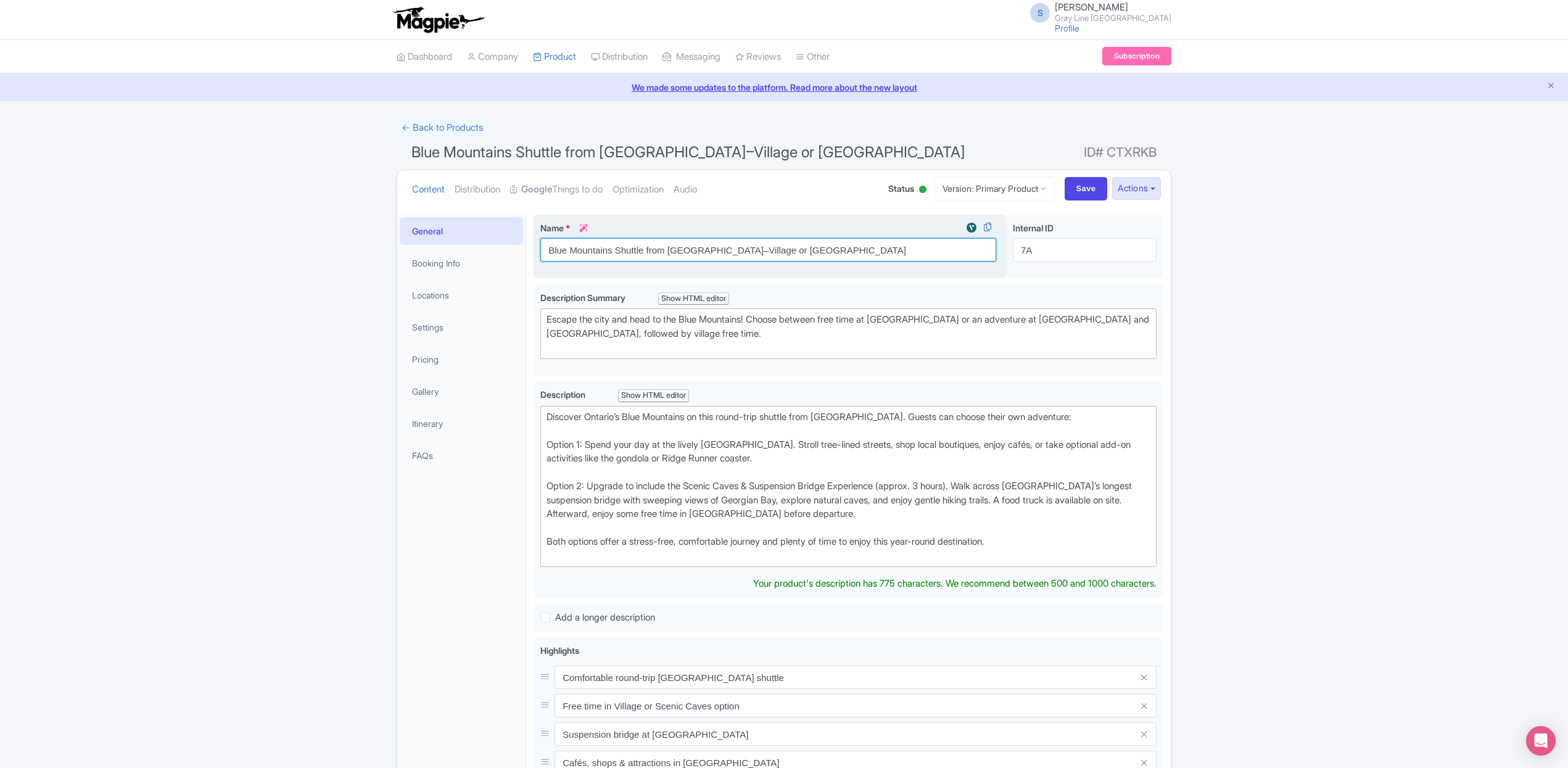
click at [696, 250] on input "Blue Mountains Shuttle from [GEOGRAPHIC_DATA]–Village or [GEOGRAPHIC_DATA]" at bounding box center [769, 250] width 456 height 24
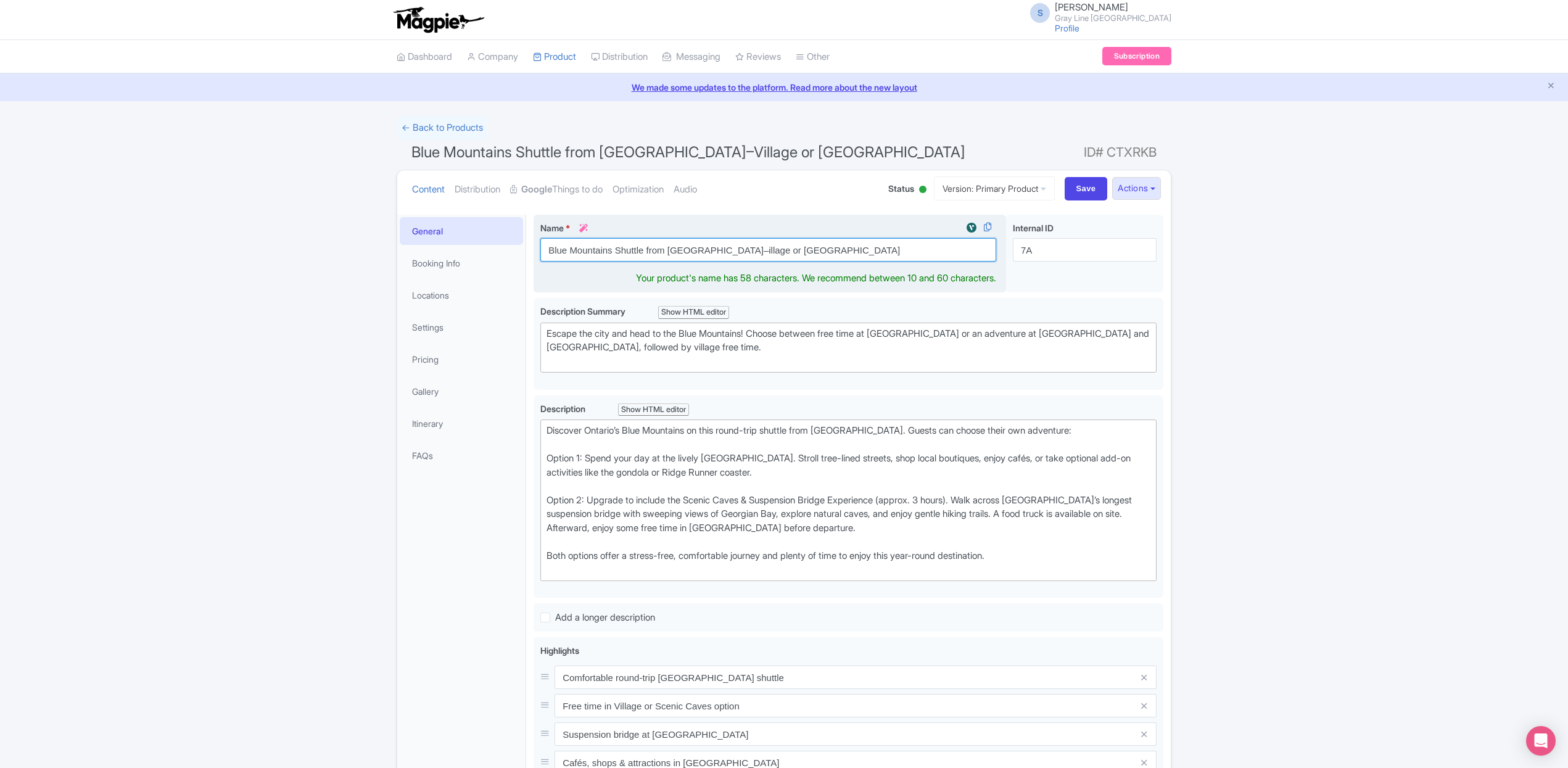
type input "Blue Mountains Shuttle from [GEOGRAPHIC_DATA]–Village or [GEOGRAPHIC_DATA]"
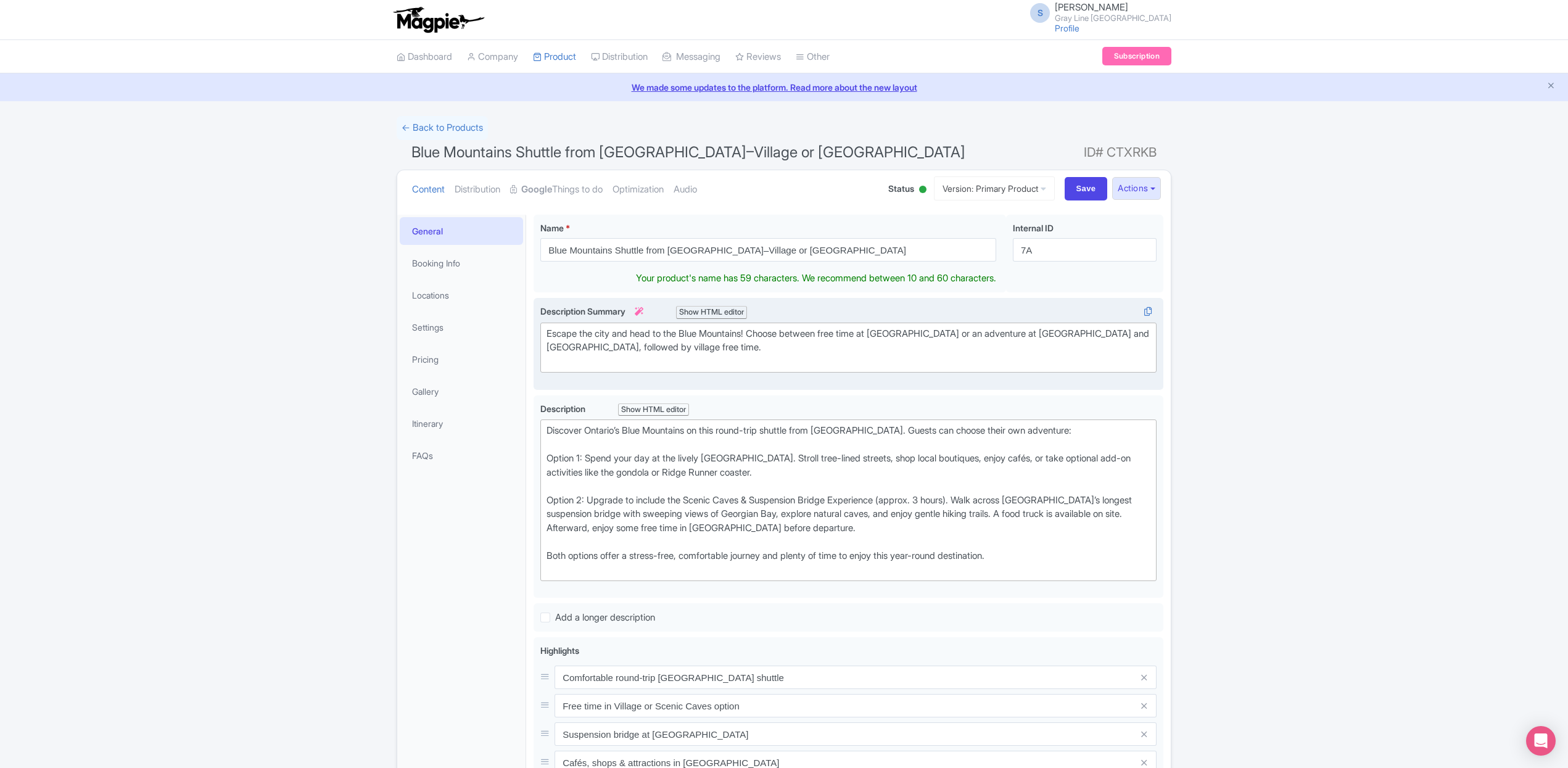
click at [782, 349] on div "Escape the city and head to the Blue Mountains! Choose between free time at Blu…" at bounding box center [849, 348] width 604 height 42
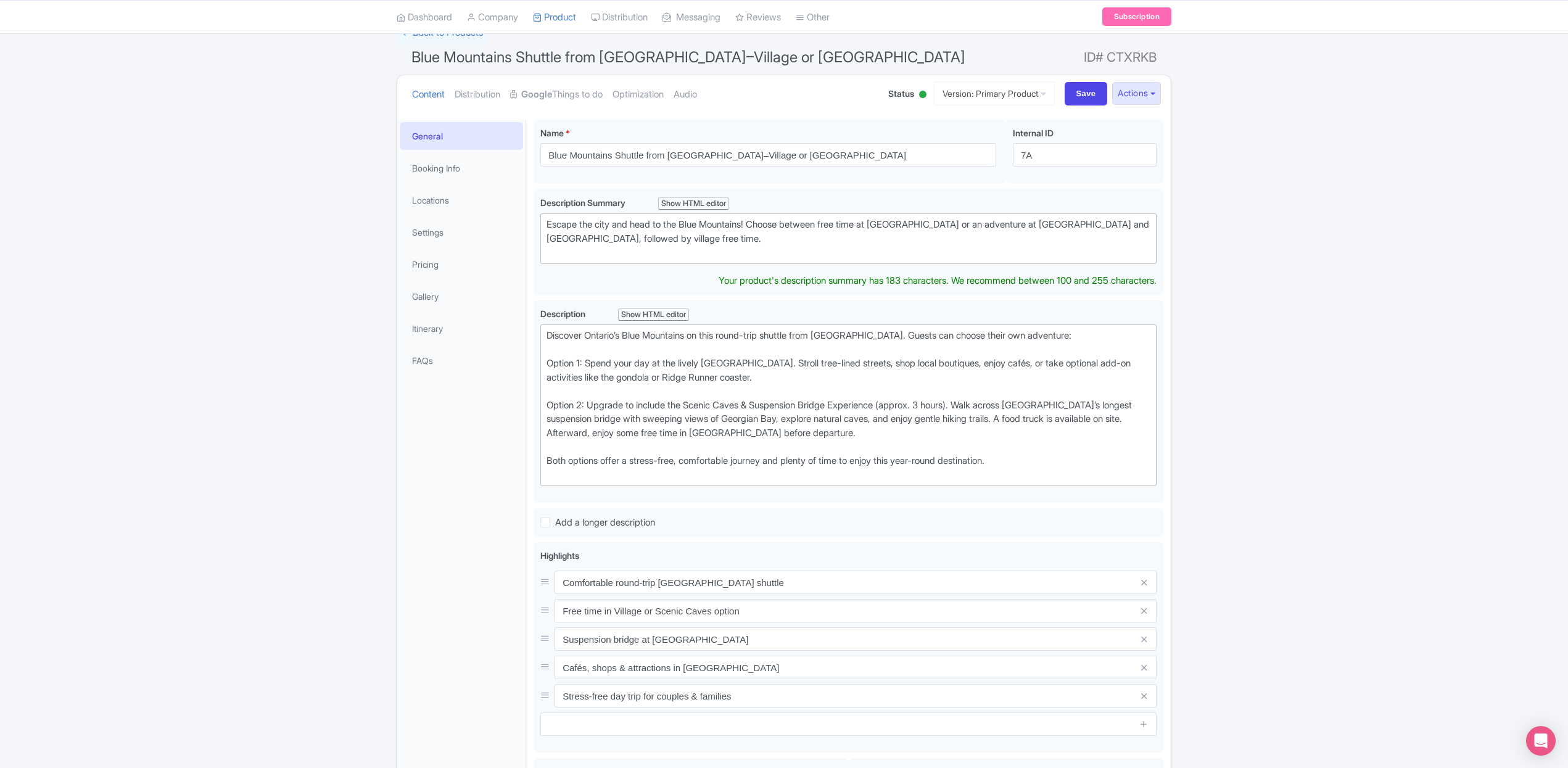
scroll to position [94, 0]
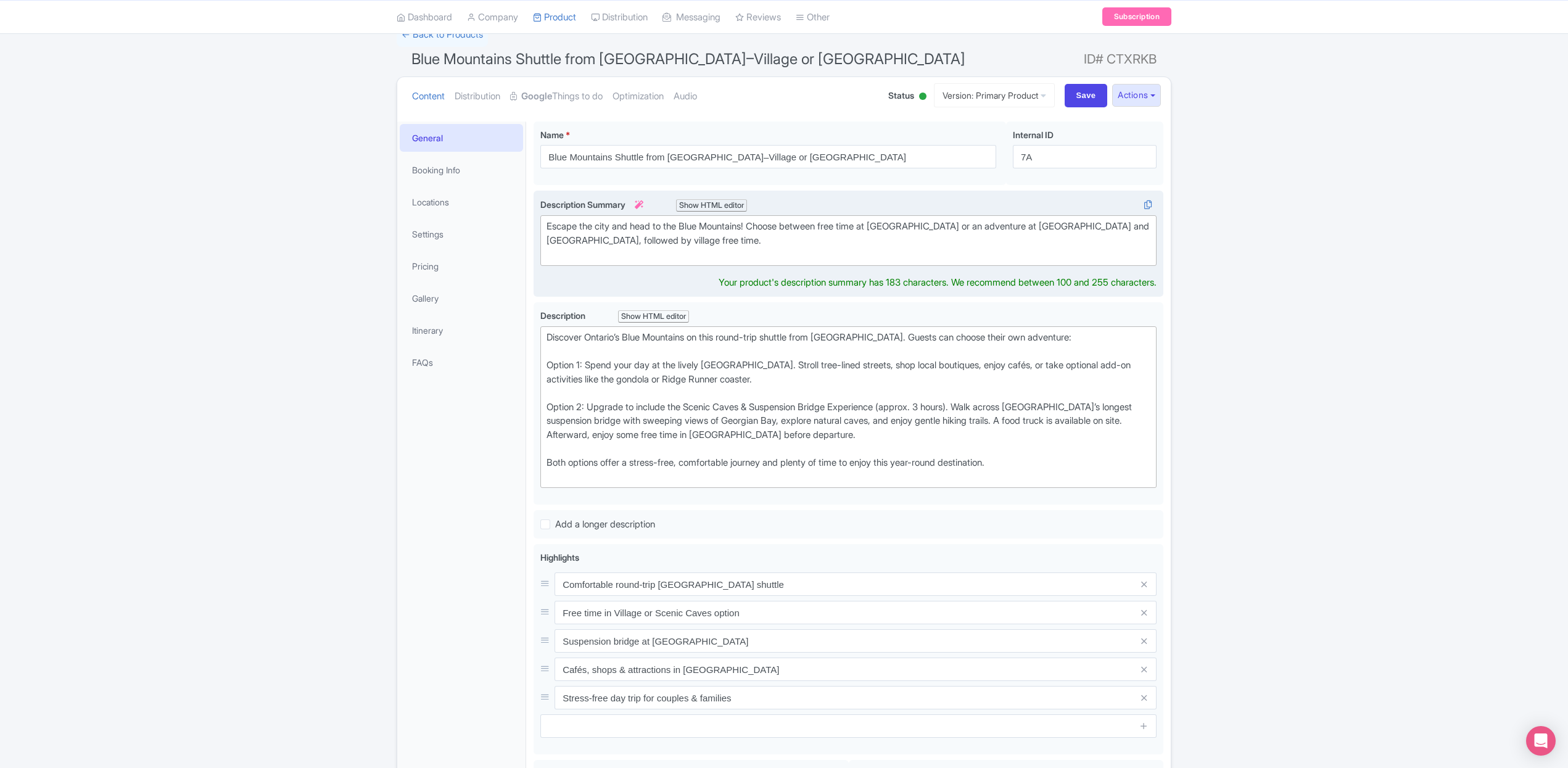
click at [791, 242] on div "Escape the city and head to the Blue Mountains! Choose between free time at Blu…" at bounding box center [849, 240] width 604 height 42
type trix-editor "<div>Escape the city and head to the Blue Mountains! Choose between free time a…"
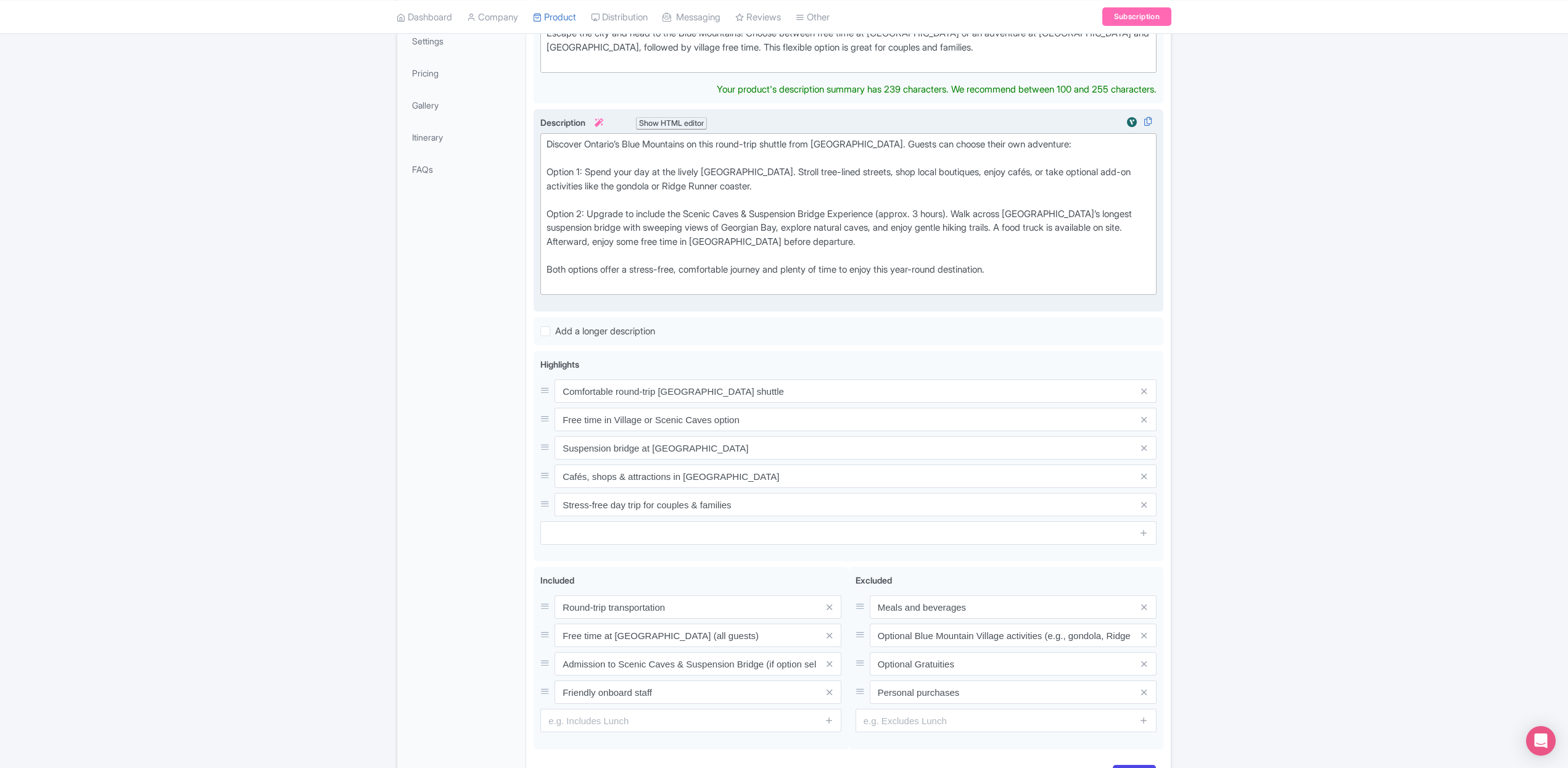
scroll to position [328, 0]
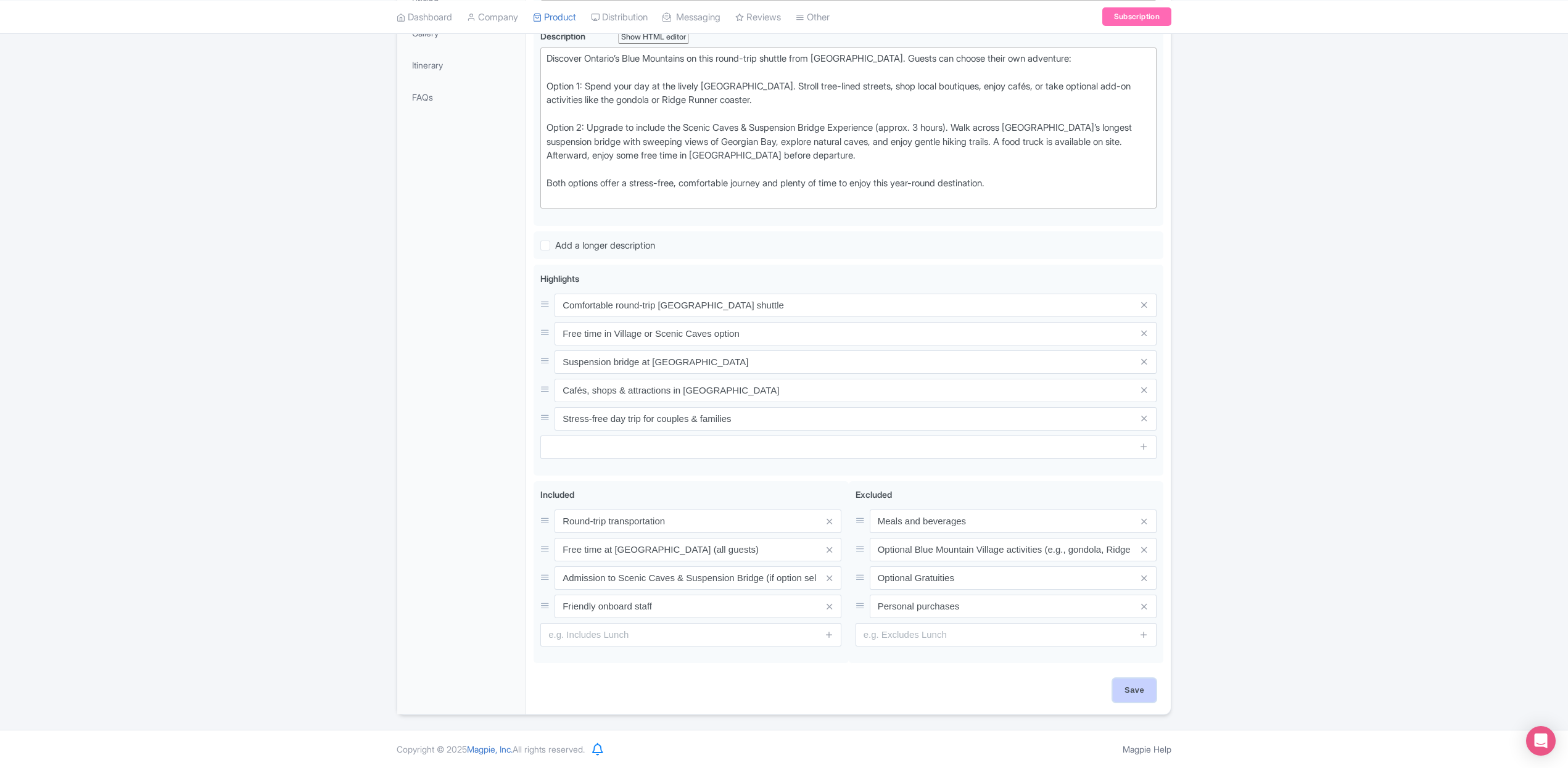
click at [1149, 689] on input "Save" at bounding box center [1134, 690] width 43 height 24
type input "Saving..."
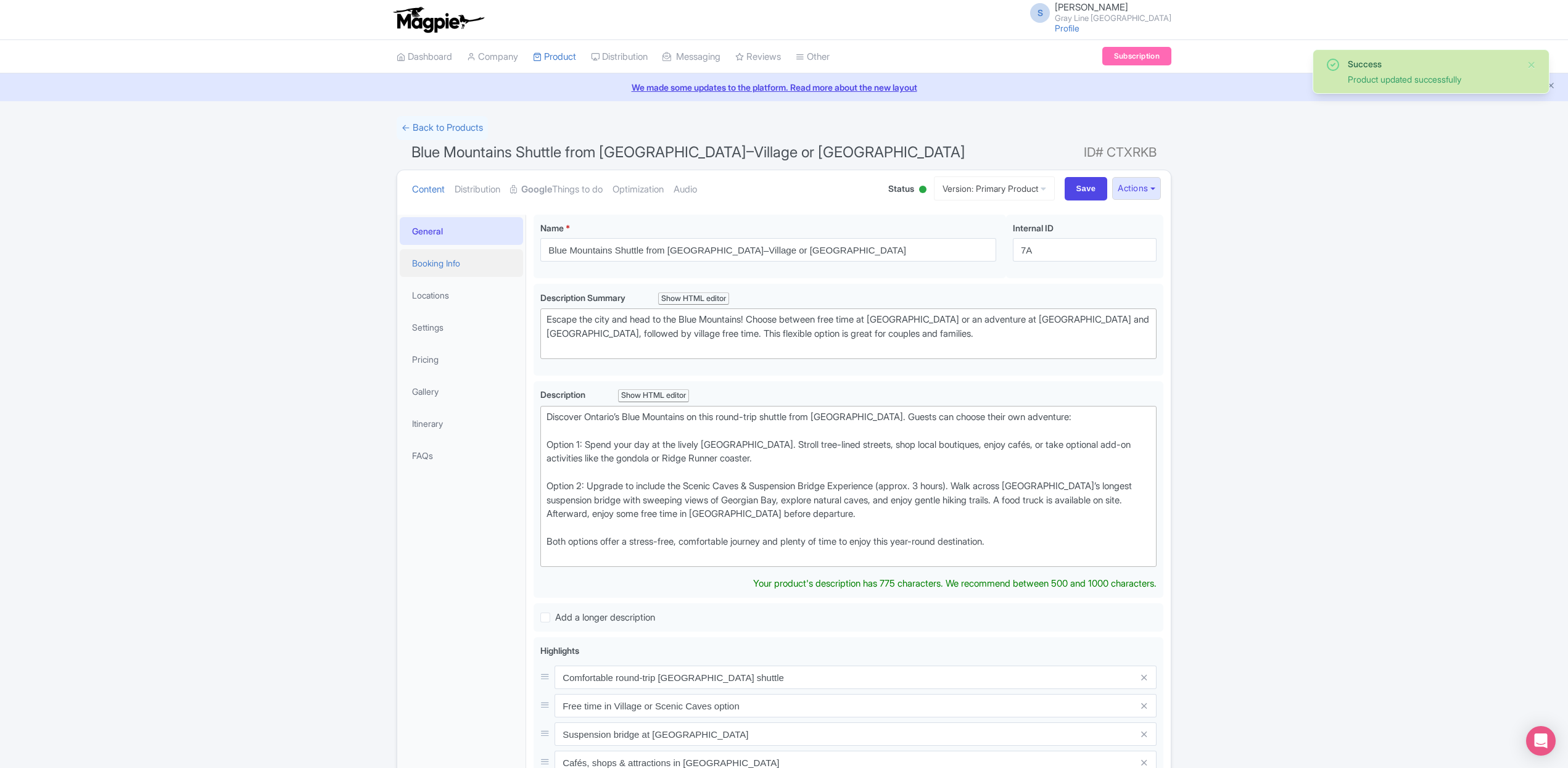
scroll to position [9, 0]
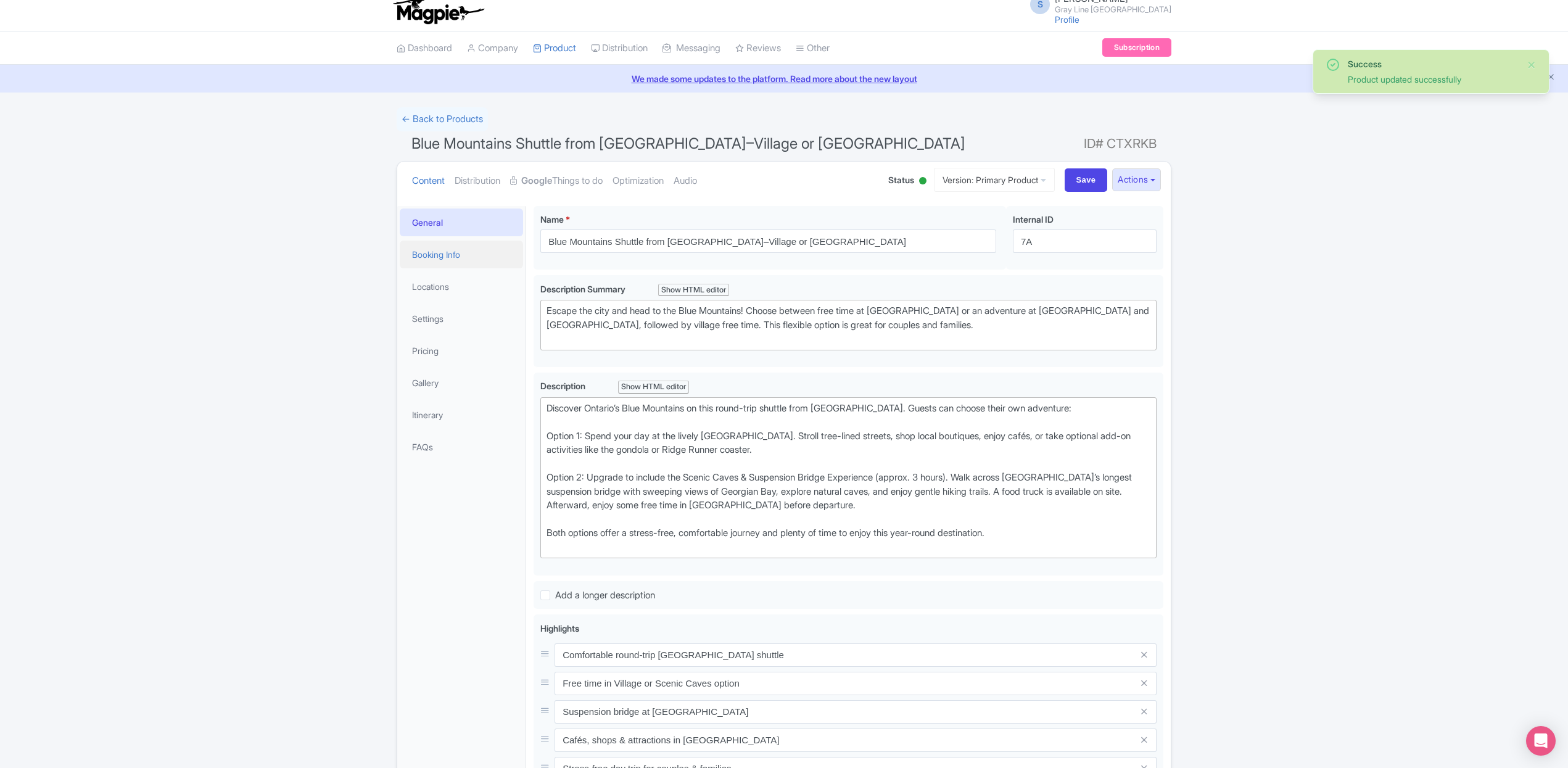
click at [438, 258] on link "Booking Info" at bounding box center [461, 255] width 124 height 28
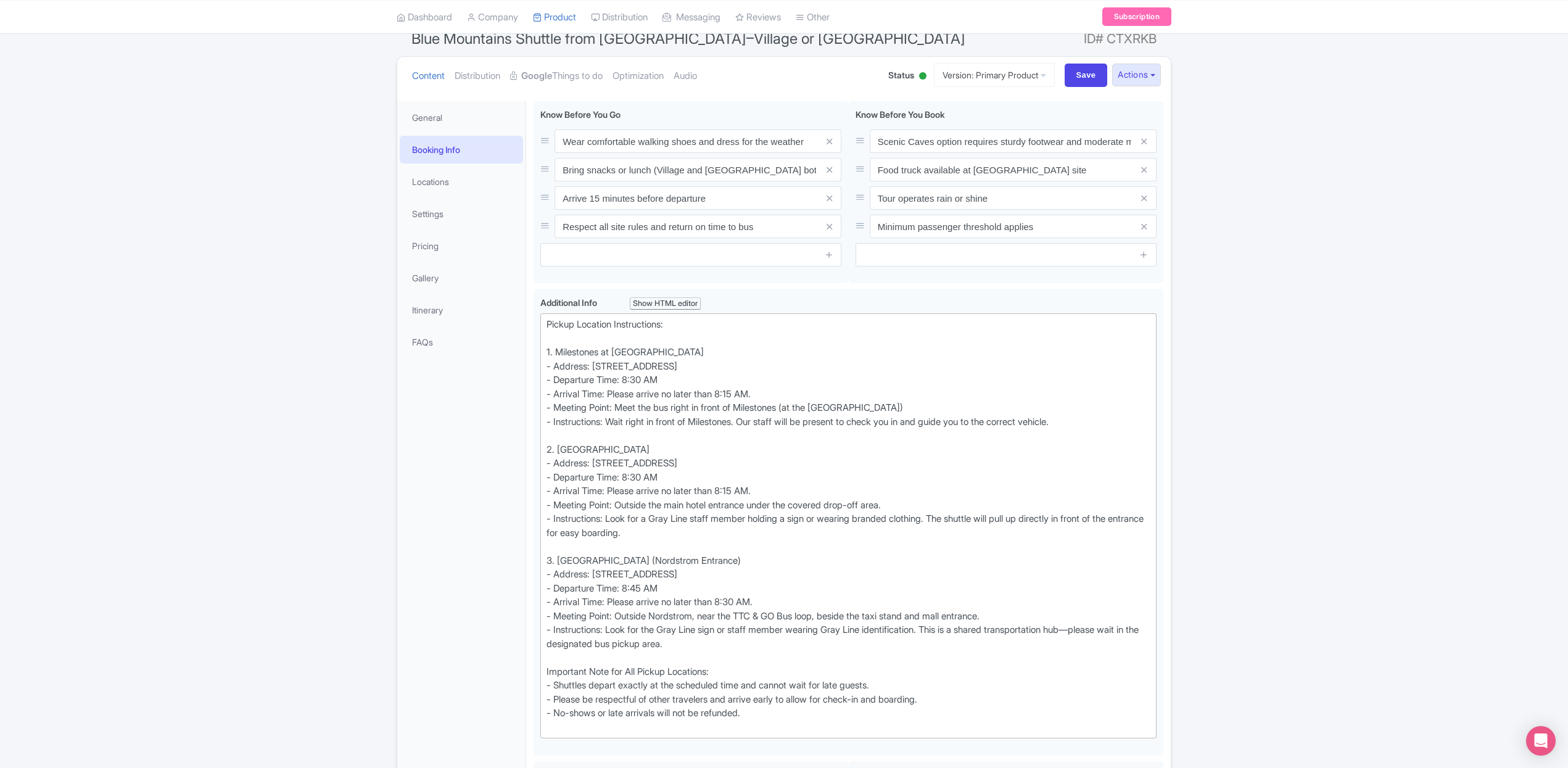
scroll to position [0, 0]
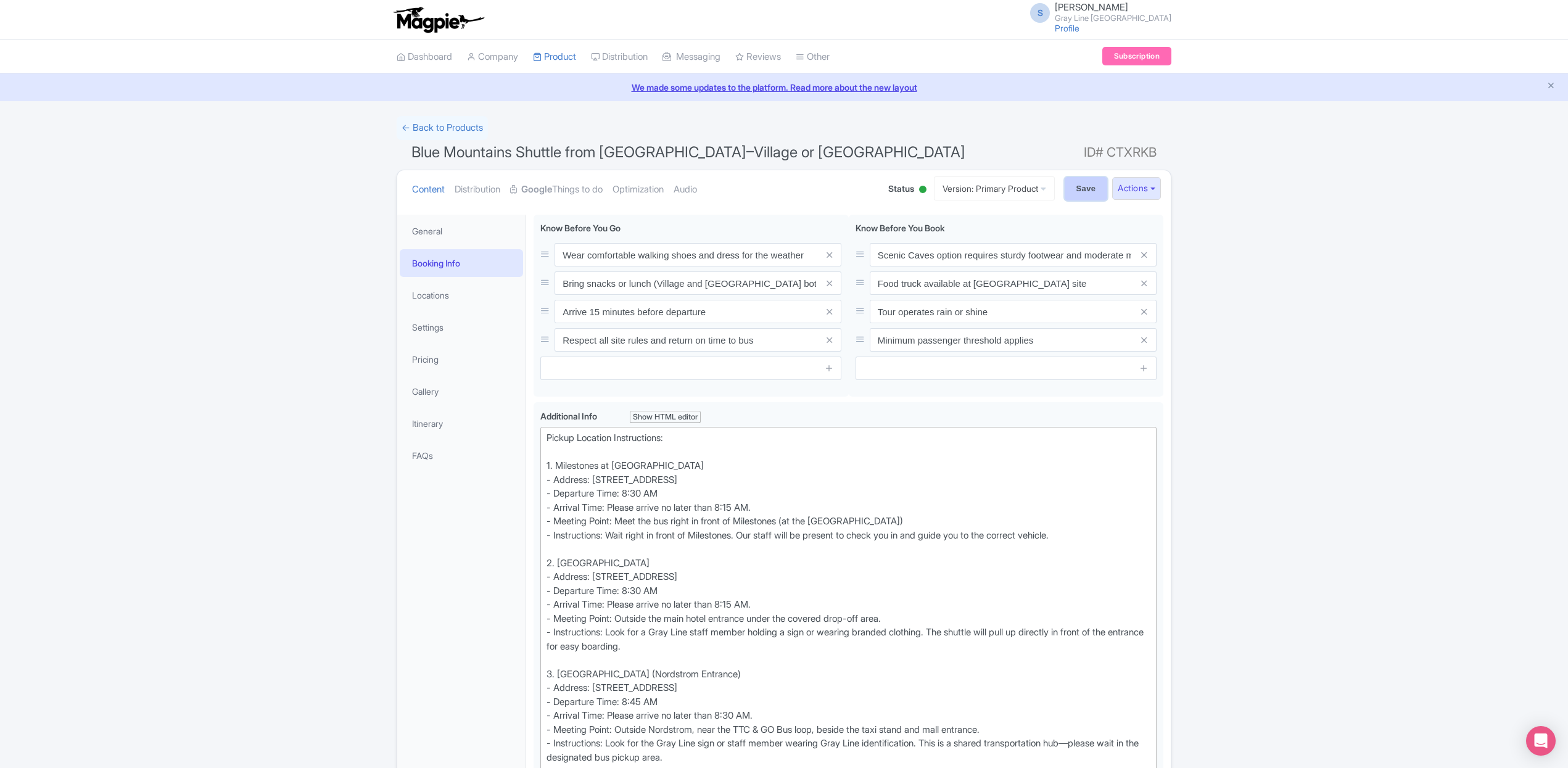
click at [1085, 189] on input "Save" at bounding box center [1086, 189] width 43 height 24
type input "Saving..."
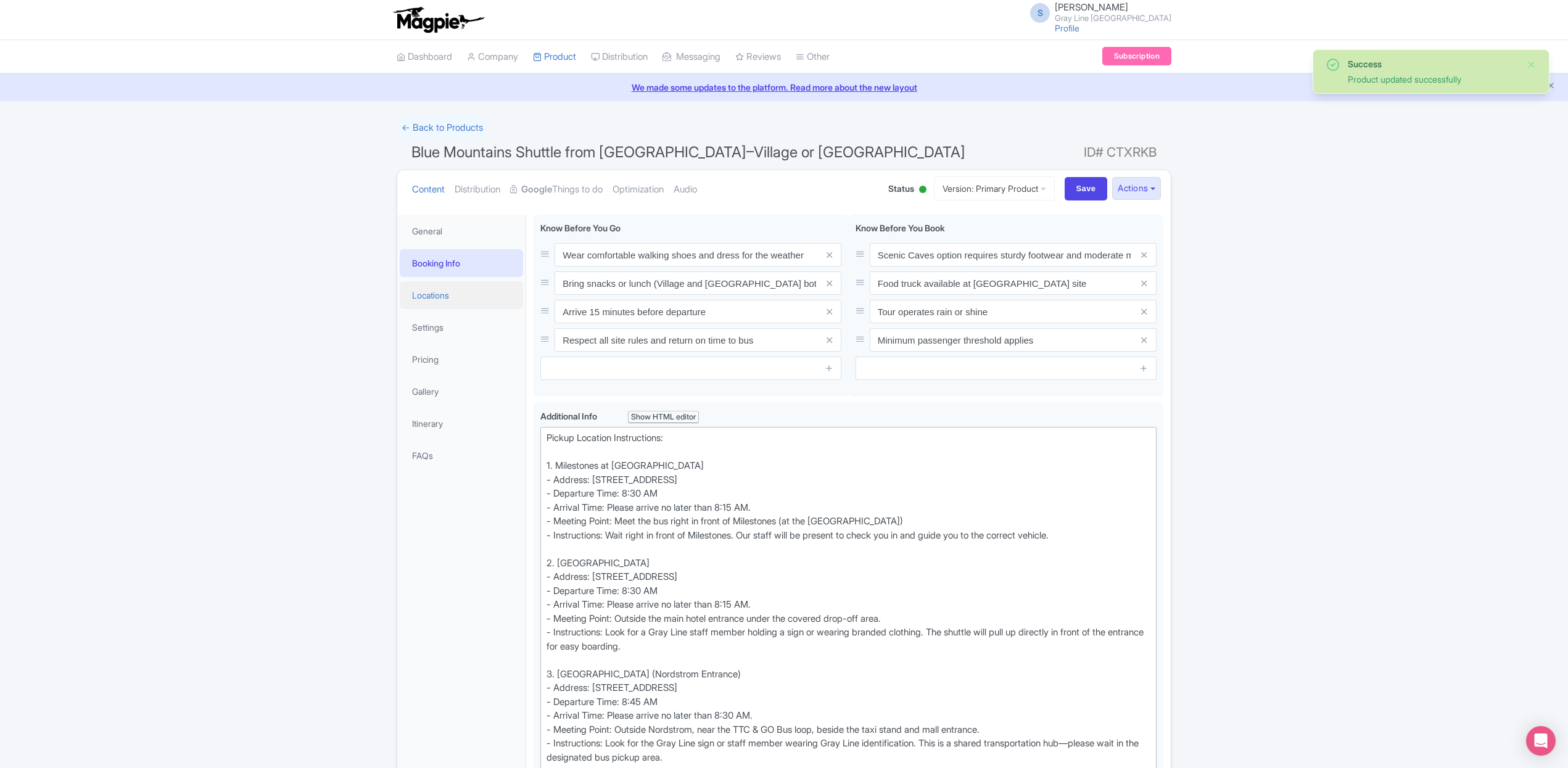
click at [433, 291] on link "Locations" at bounding box center [461, 295] width 124 height 28
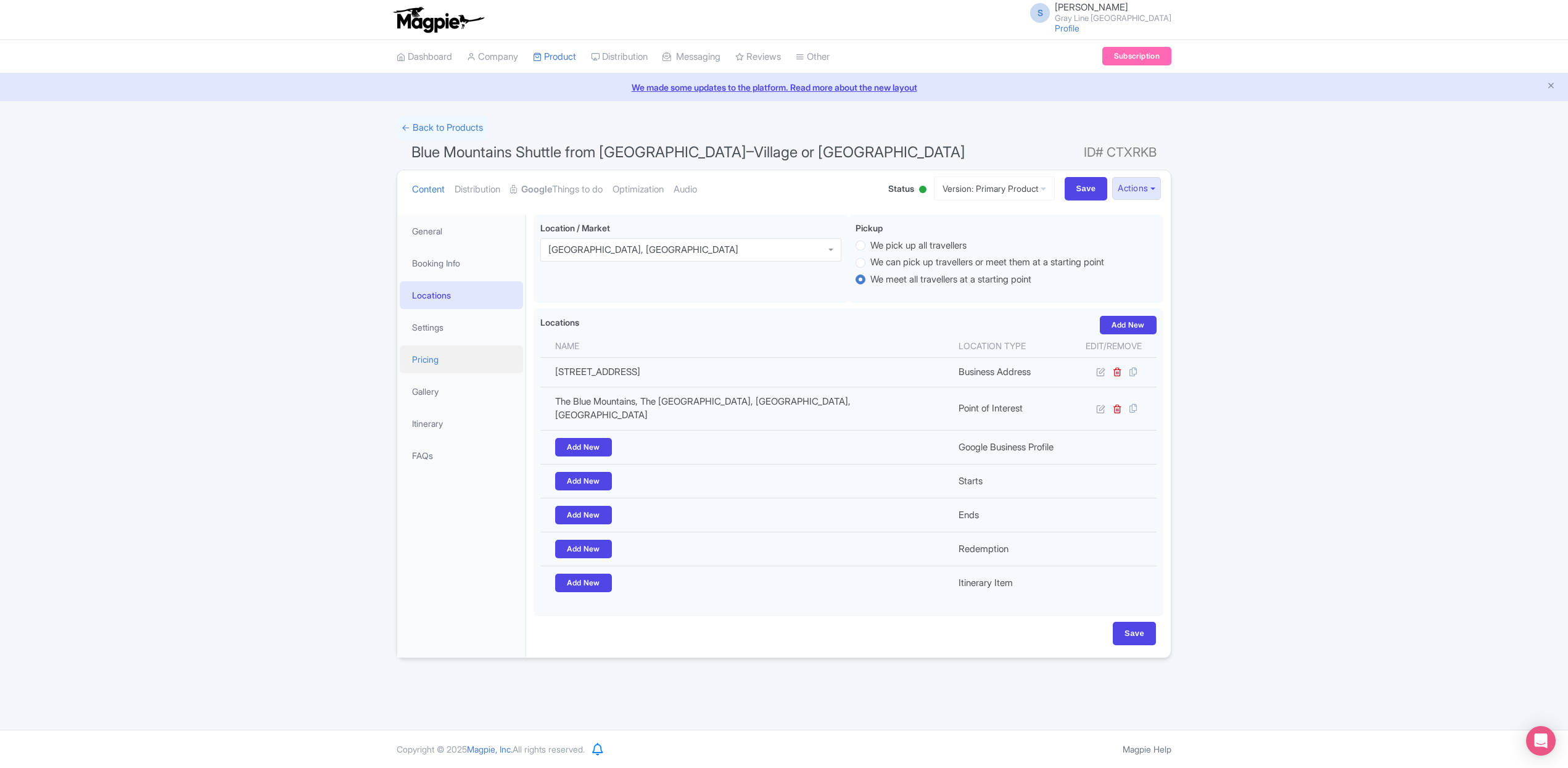
click at [427, 361] on link "Pricing" at bounding box center [461, 360] width 124 height 28
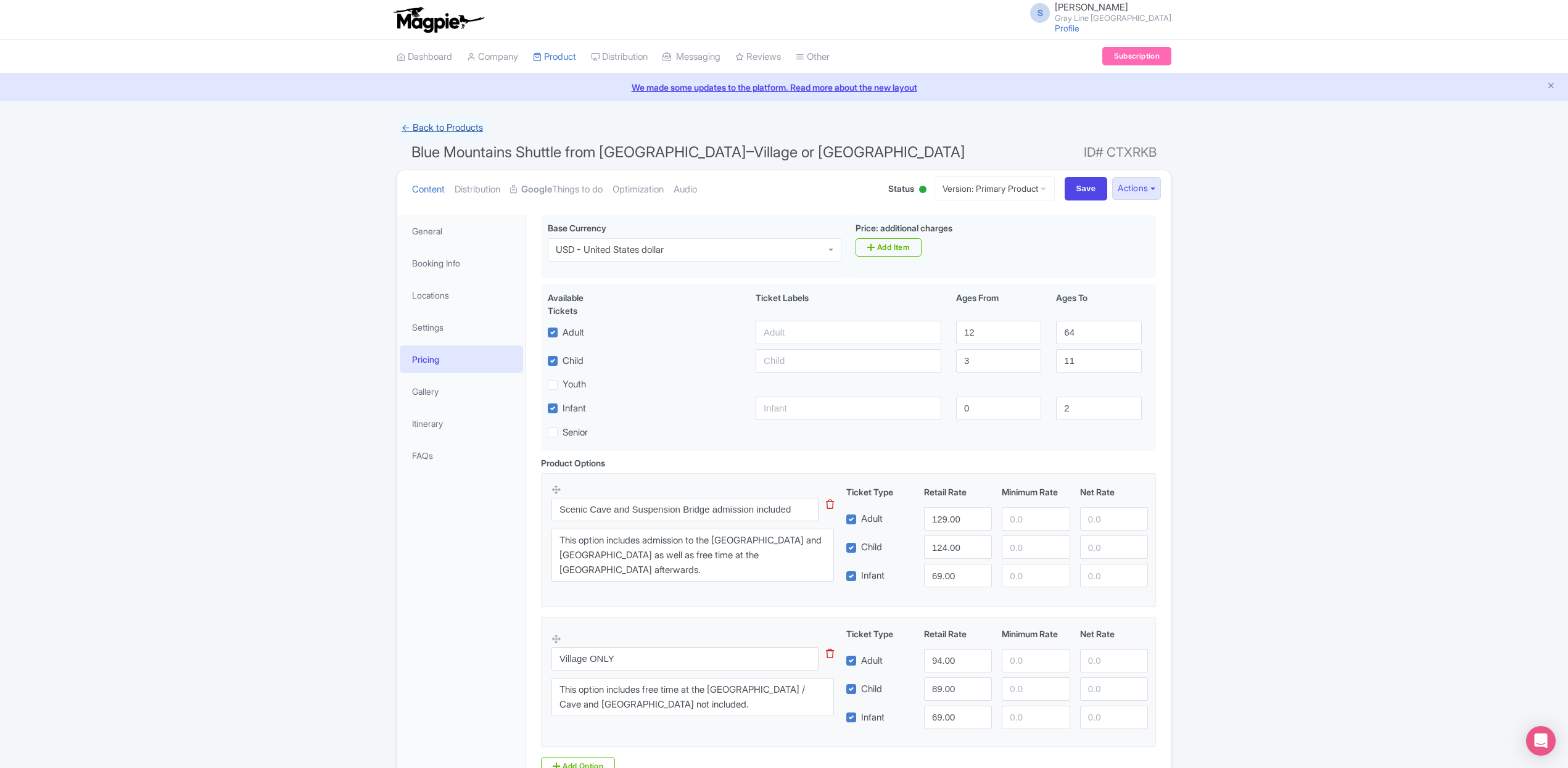
click at [467, 127] on link "← Back to Products" at bounding box center [442, 128] width 92 height 24
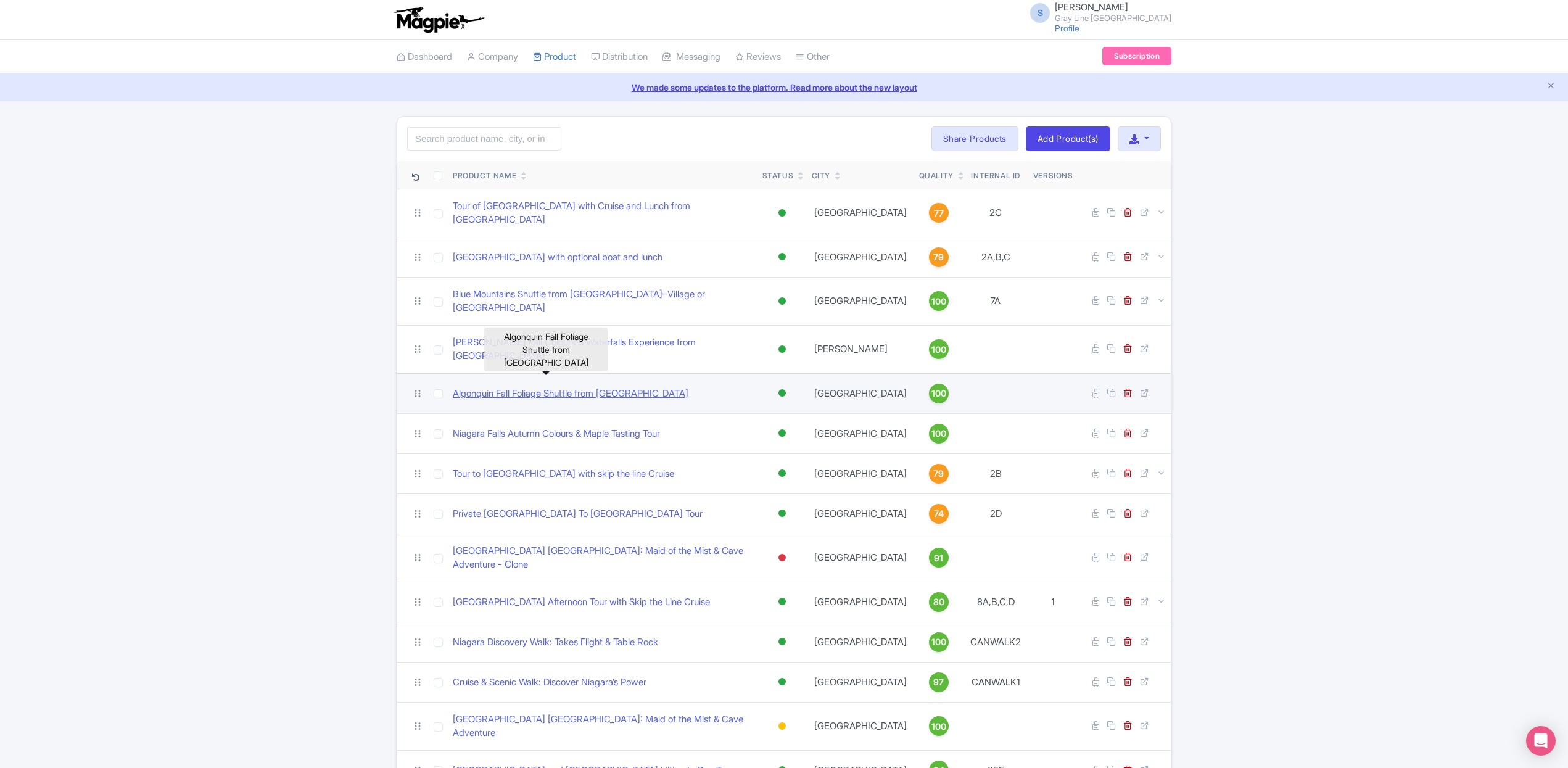
click at [488, 386] on link "Algonquin Fall Foliage Shuttle from [GEOGRAPHIC_DATA]" at bounding box center [571, 393] width 236 height 14
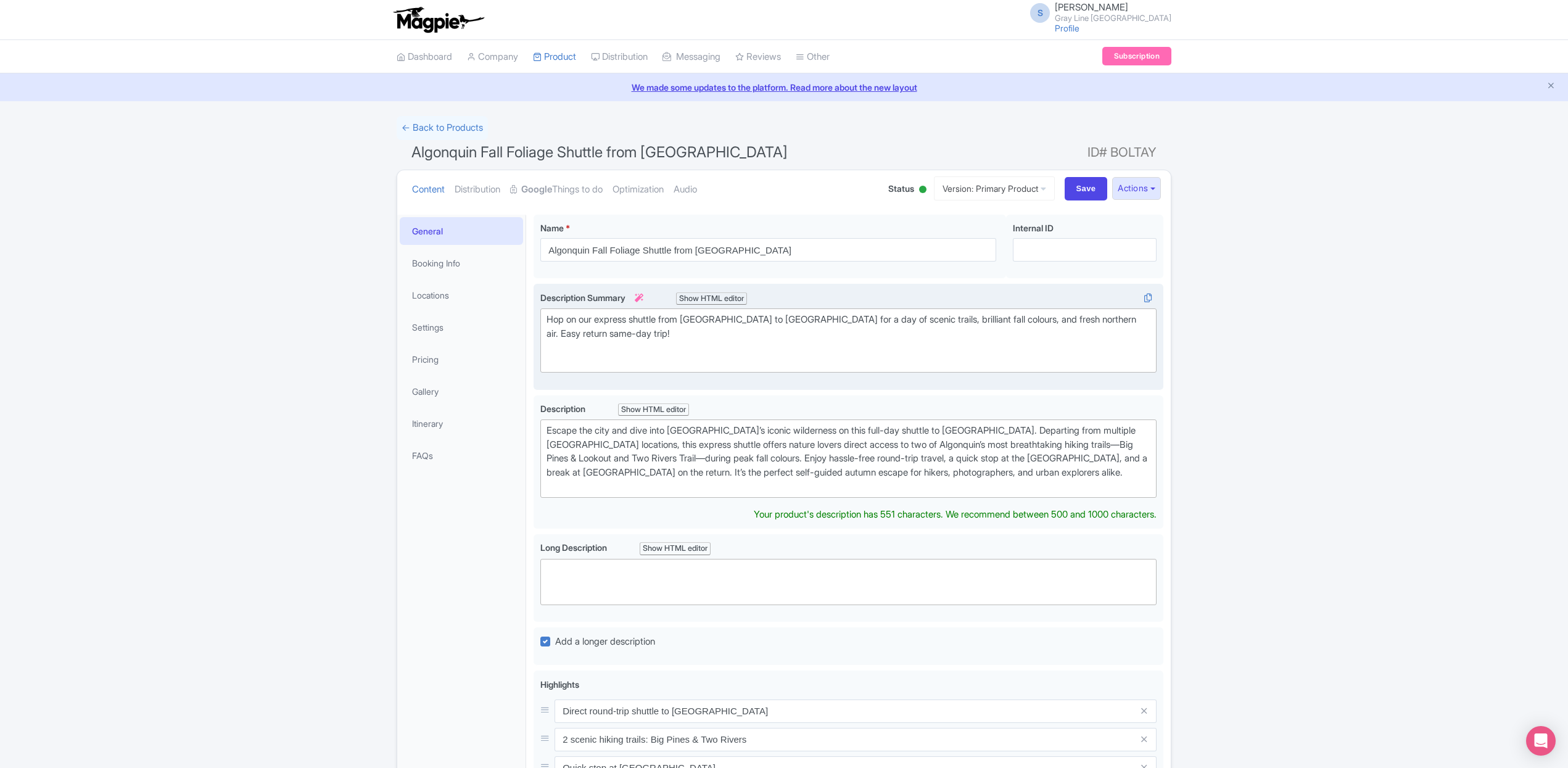
click at [777, 336] on div "Hop on our express shuttle from Toronto to Algonquin Park for a day of scenic t…" at bounding box center [849, 341] width 604 height 56
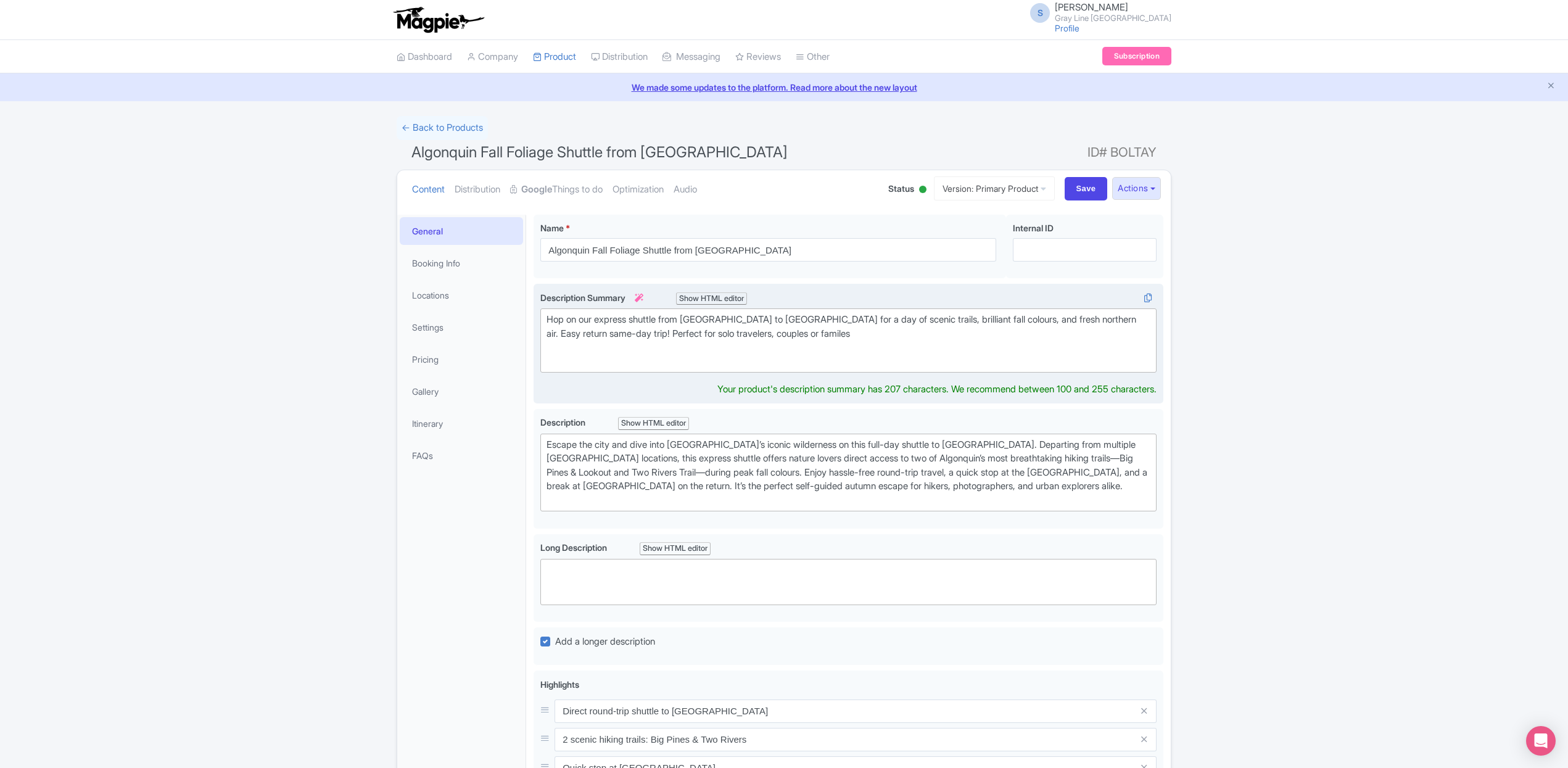
type trix-editor "<div>Hop on our express shuttle from Toronto to Algonquin Park for a day of sce…"
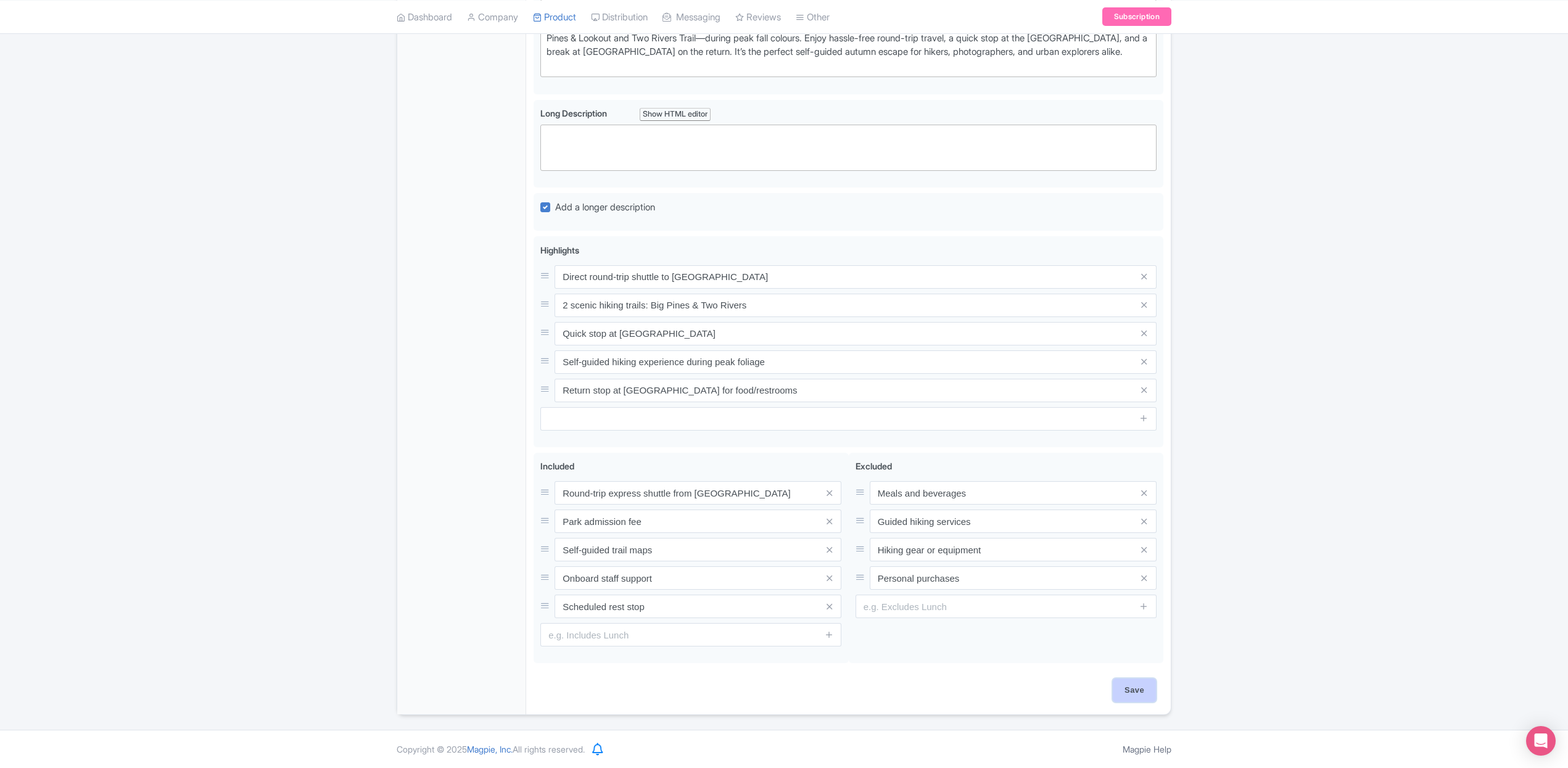
scroll to position [420, 0]
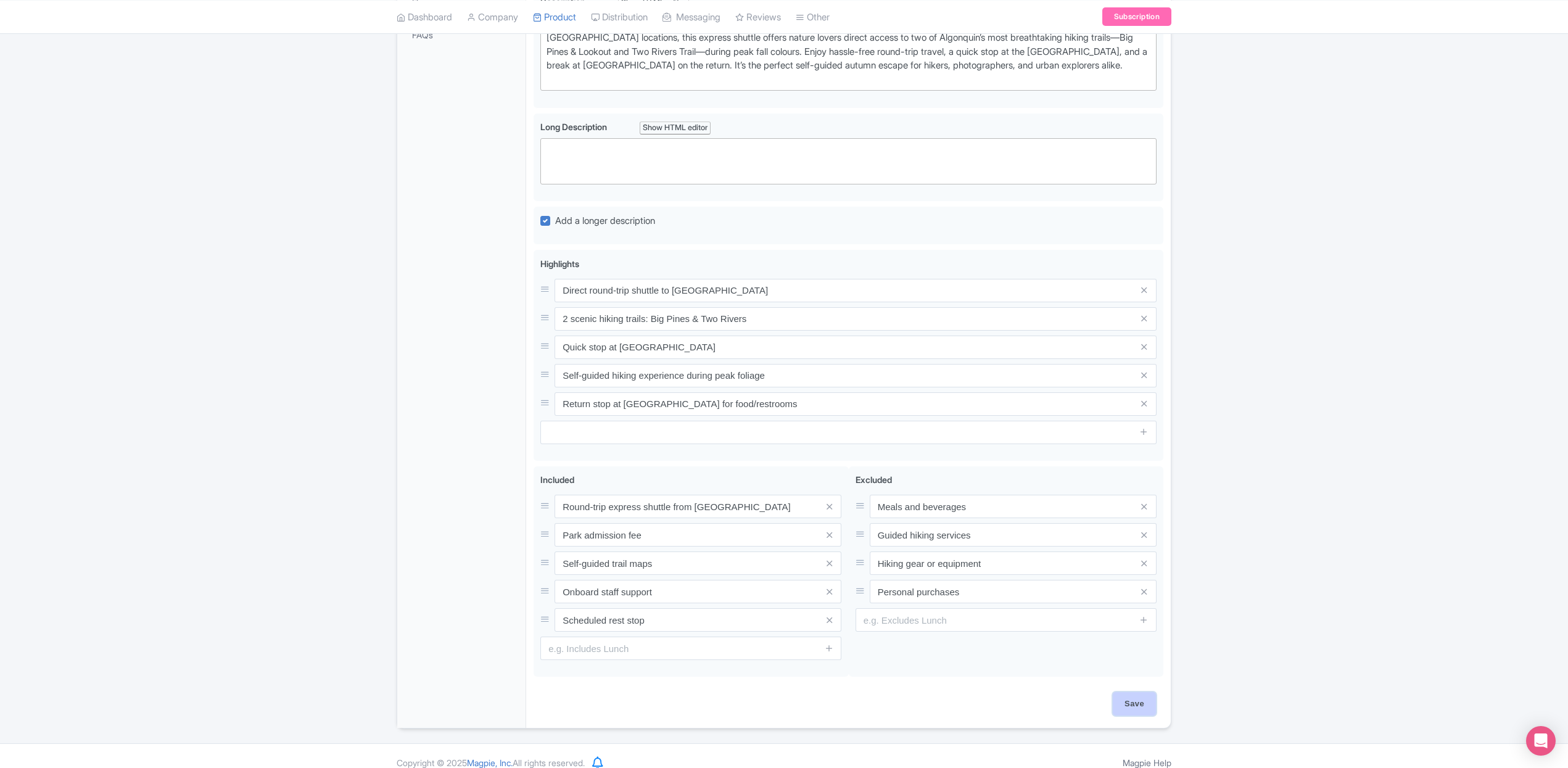
click at [1144, 692] on input "Save" at bounding box center [1134, 704] width 43 height 24
type input "Saving..."
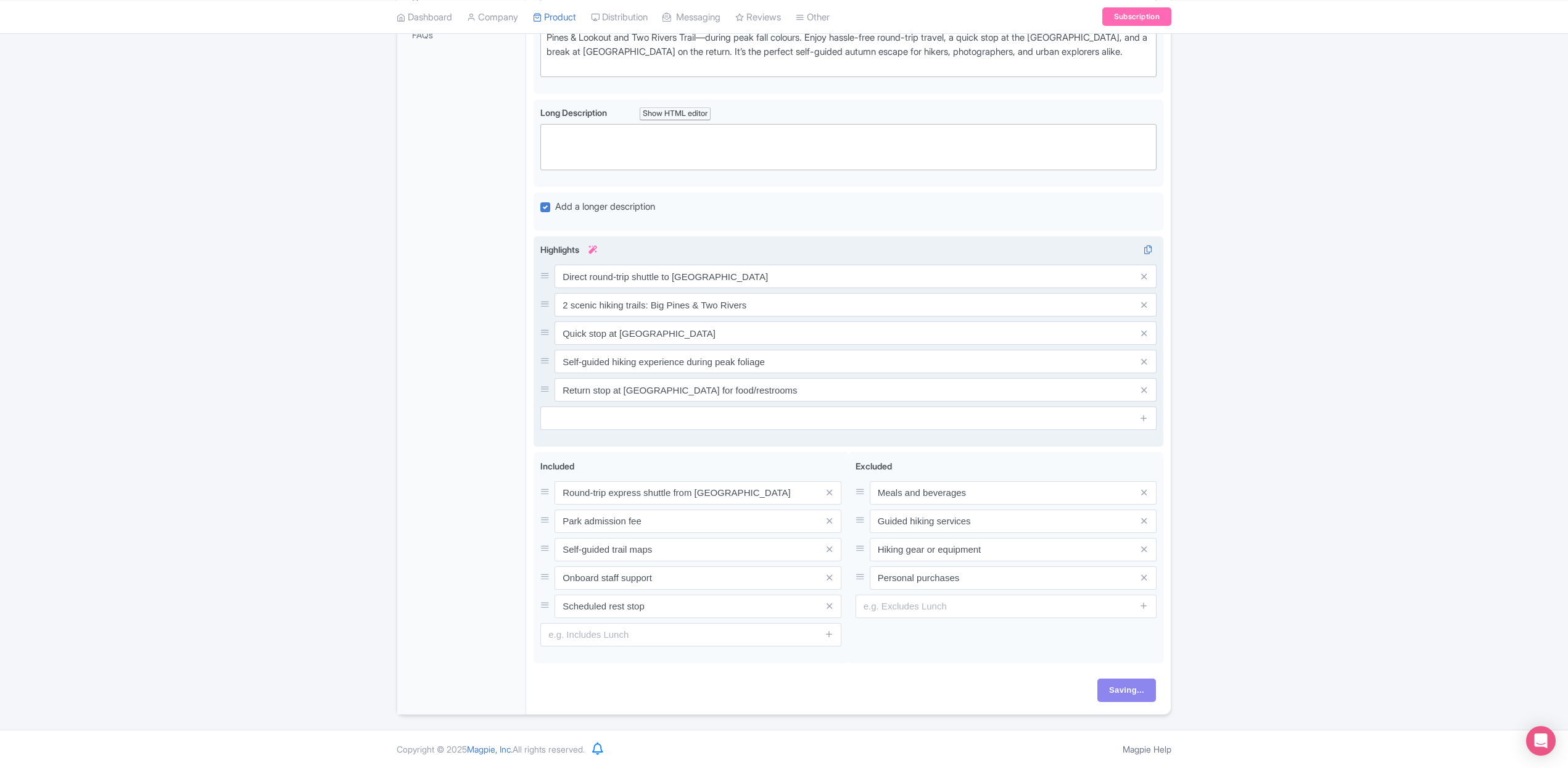
scroll to position [0, 0]
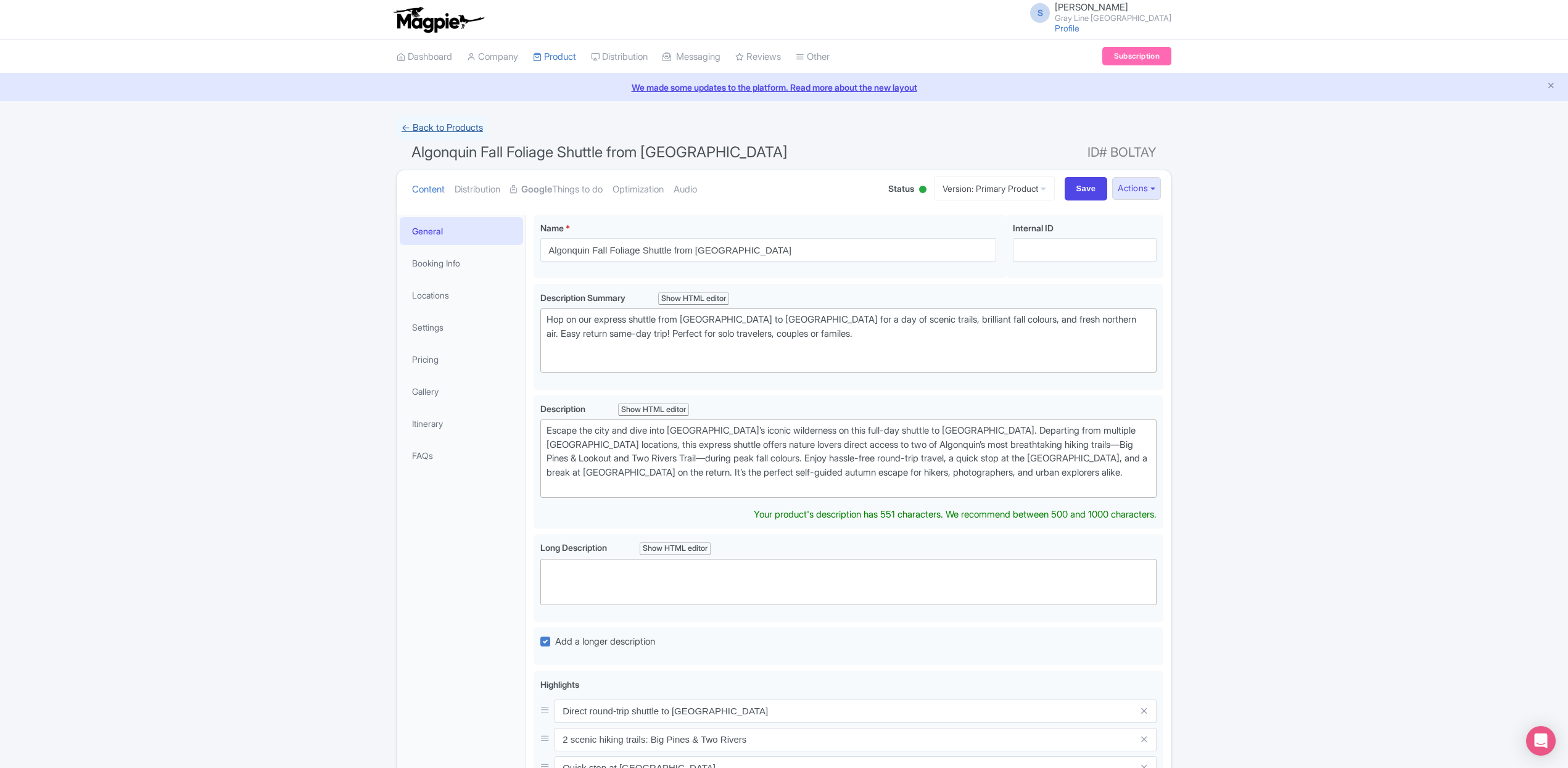
click at [454, 122] on link "← Back to Products" at bounding box center [442, 128] width 92 height 24
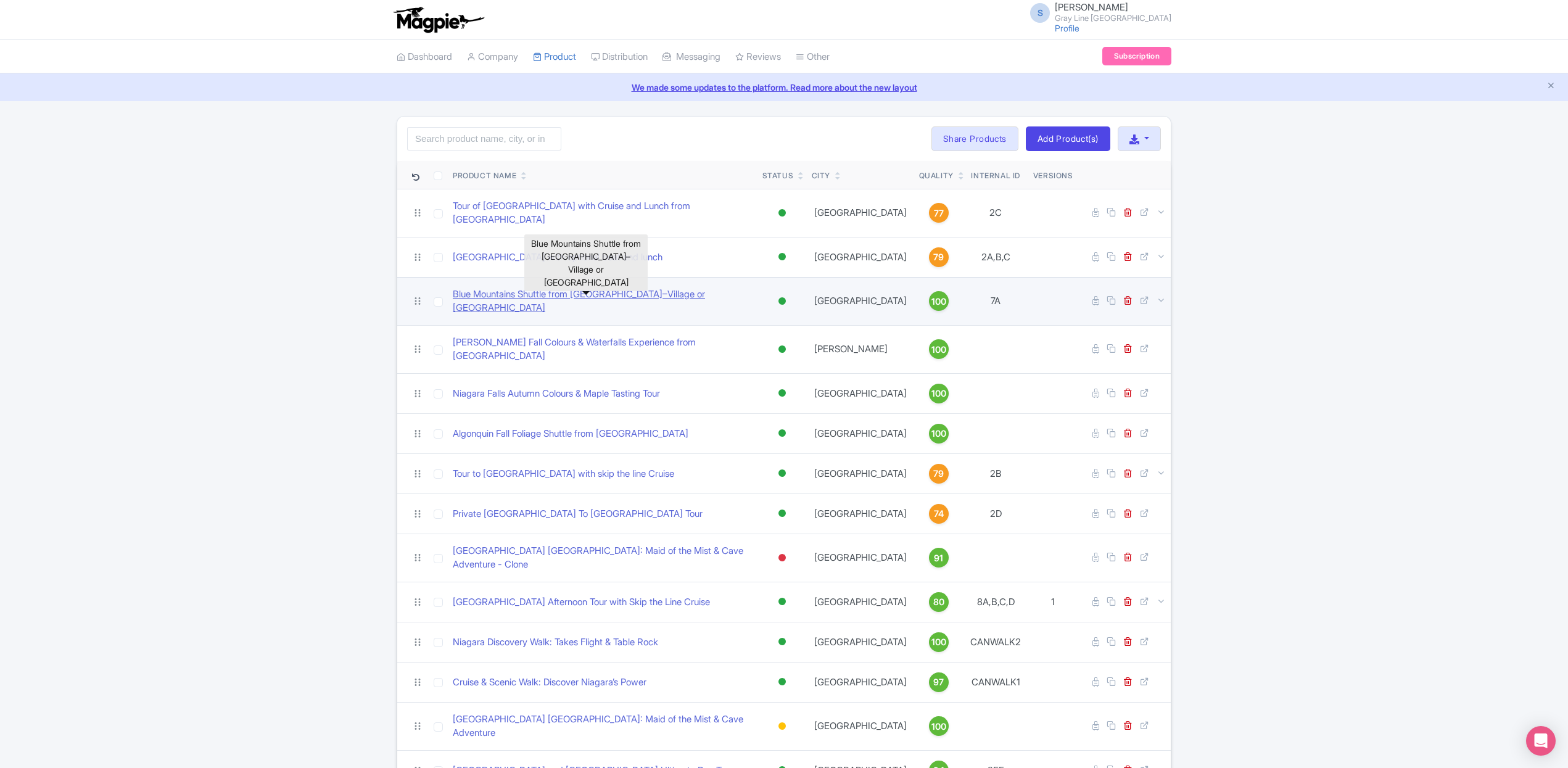
click at [566, 296] on link "Blue Mountains Shuttle from [GEOGRAPHIC_DATA]–Village or [GEOGRAPHIC_DATA]" at bounding box center [603, 302] width 300 height 28
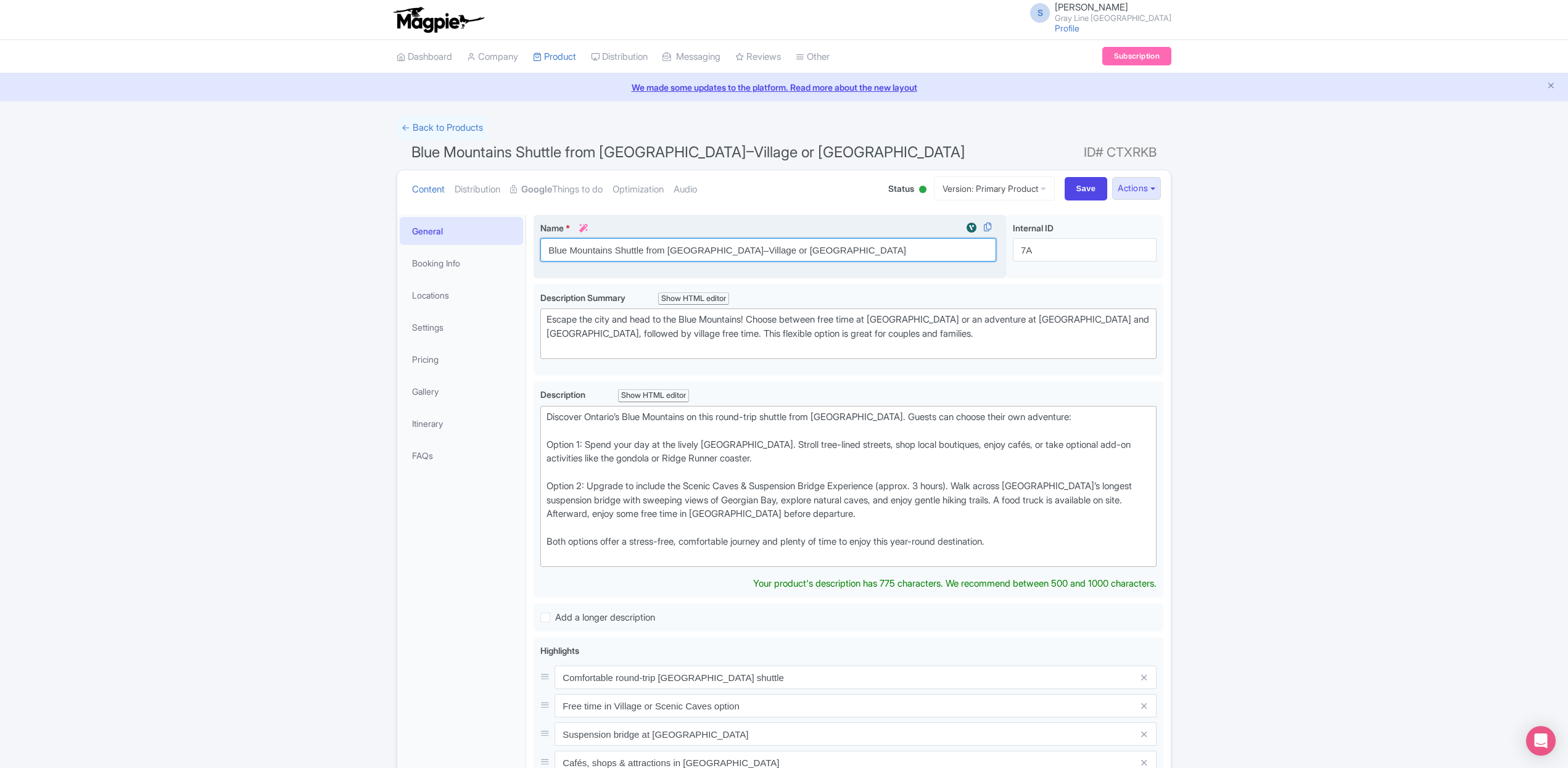
click at [617, 254] on input "Blue Mountains Shuttle from Toronto–Village or Scenic Caves" at bounding box center [769, 250] width 456 height 24
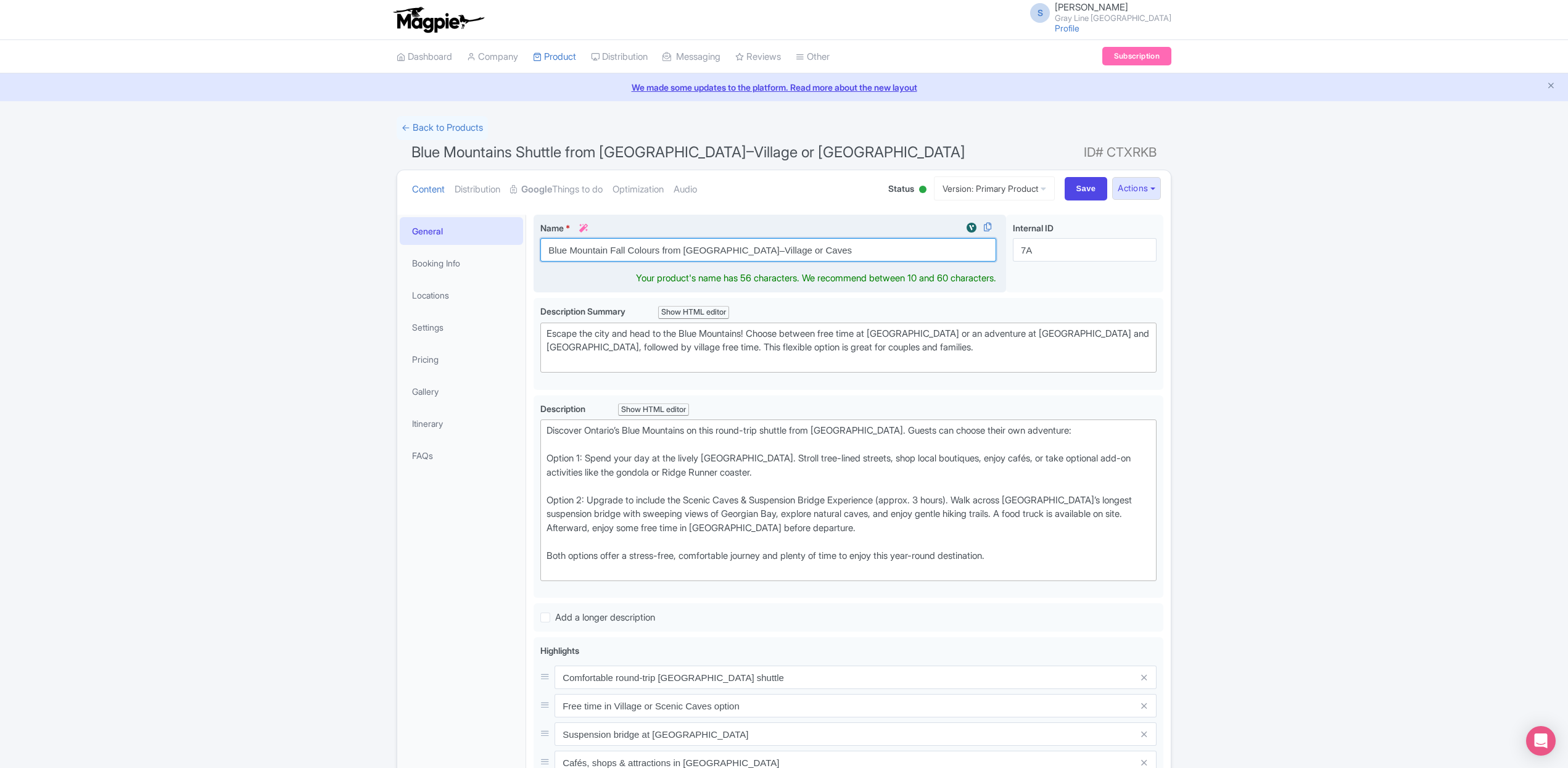
click at [605, 255] on input "Blue Mountain Fall Colours from Toronto–Village or Caves" at bounding box center [769, 250] width 456 height 24
type input "Blue Mountains Fall Colours from [GEOGRAPHIC_DATA]–Village or Caves"
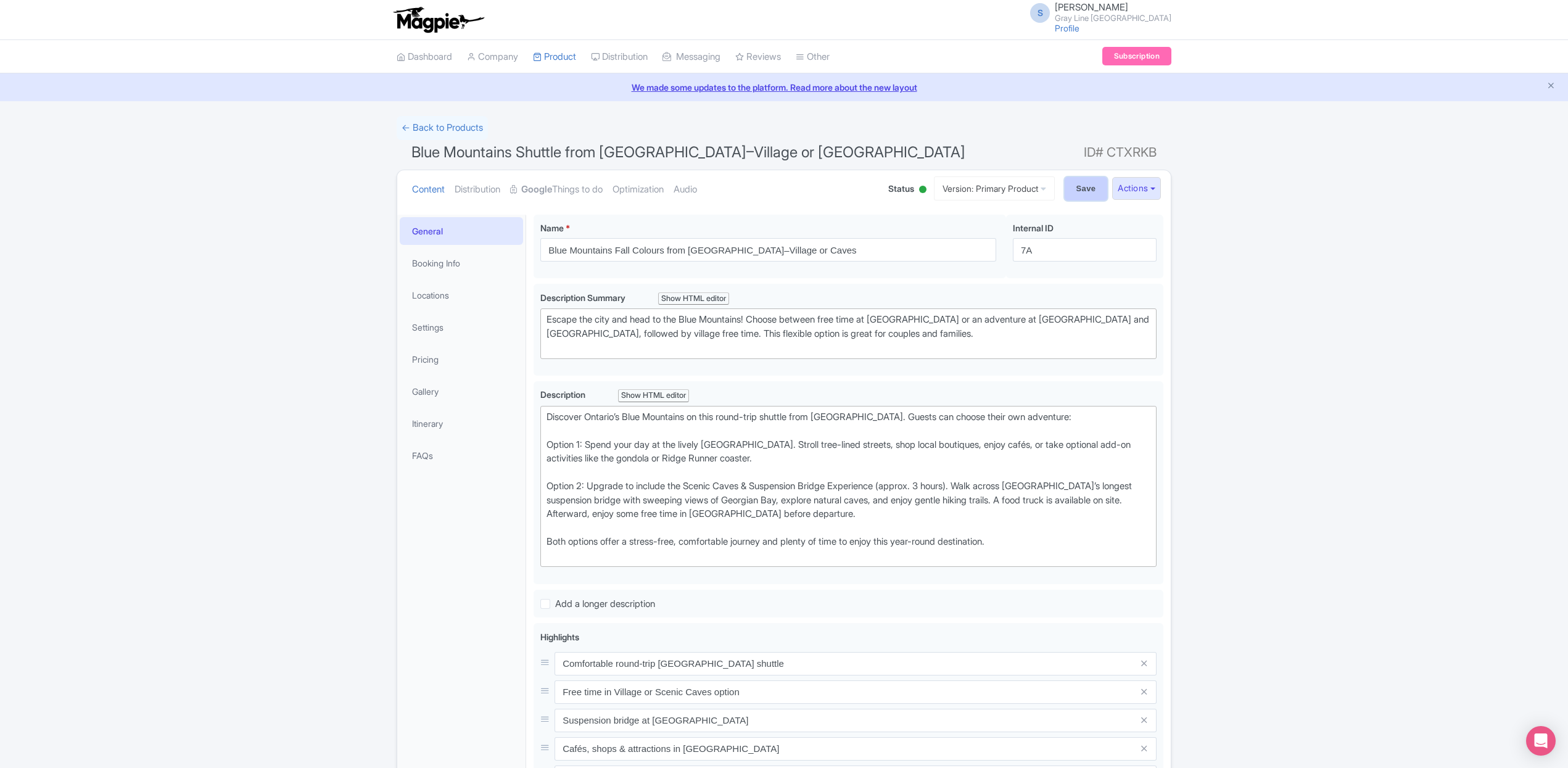
click at [1077, 193] on input "Save" at bounding box center [1086, 189] width 43 height 24
type input "Saving..."
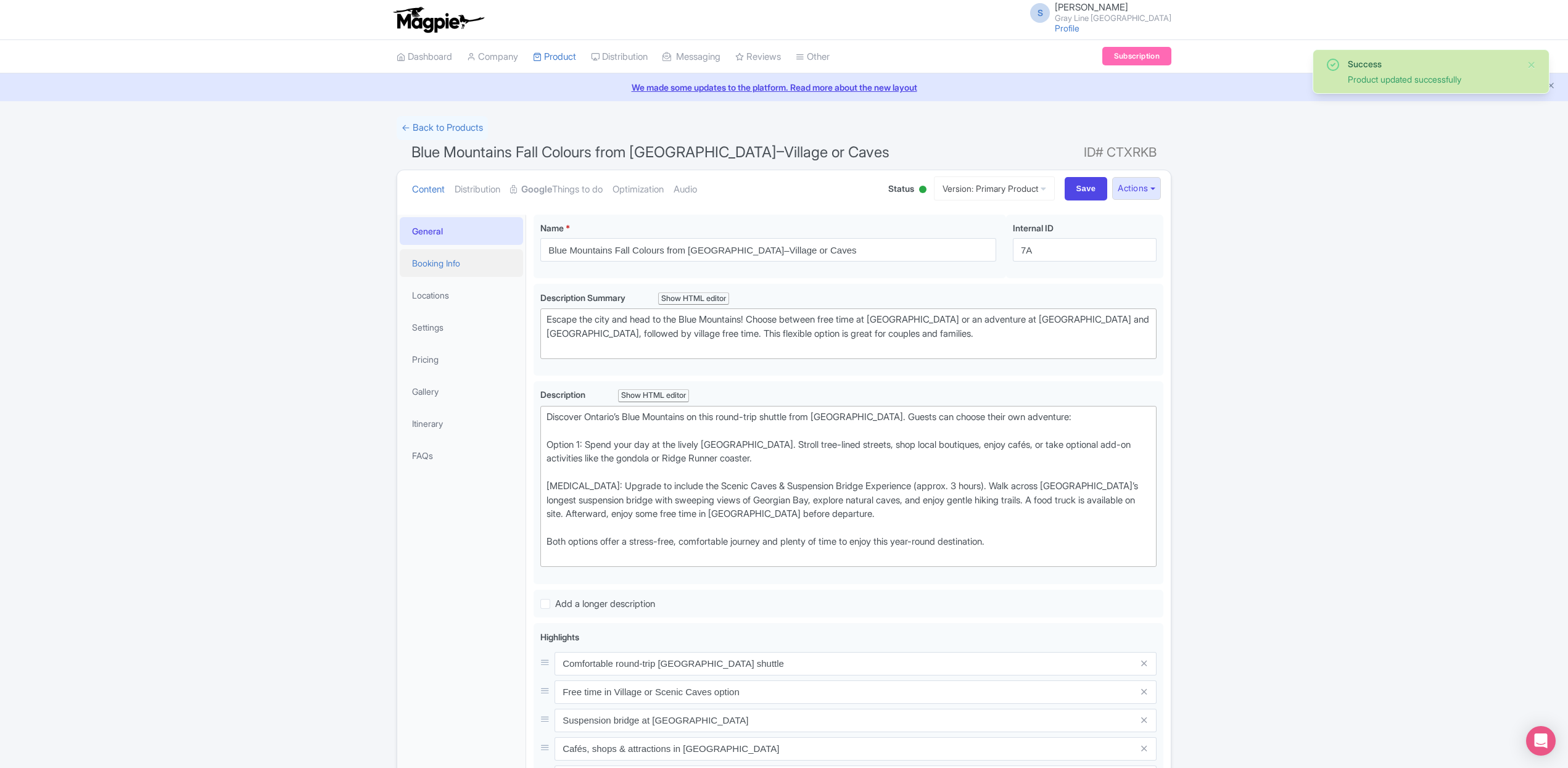
click at [413, 257] on link "Booking Info" at bounding box center [461, 263] width 124 height 28
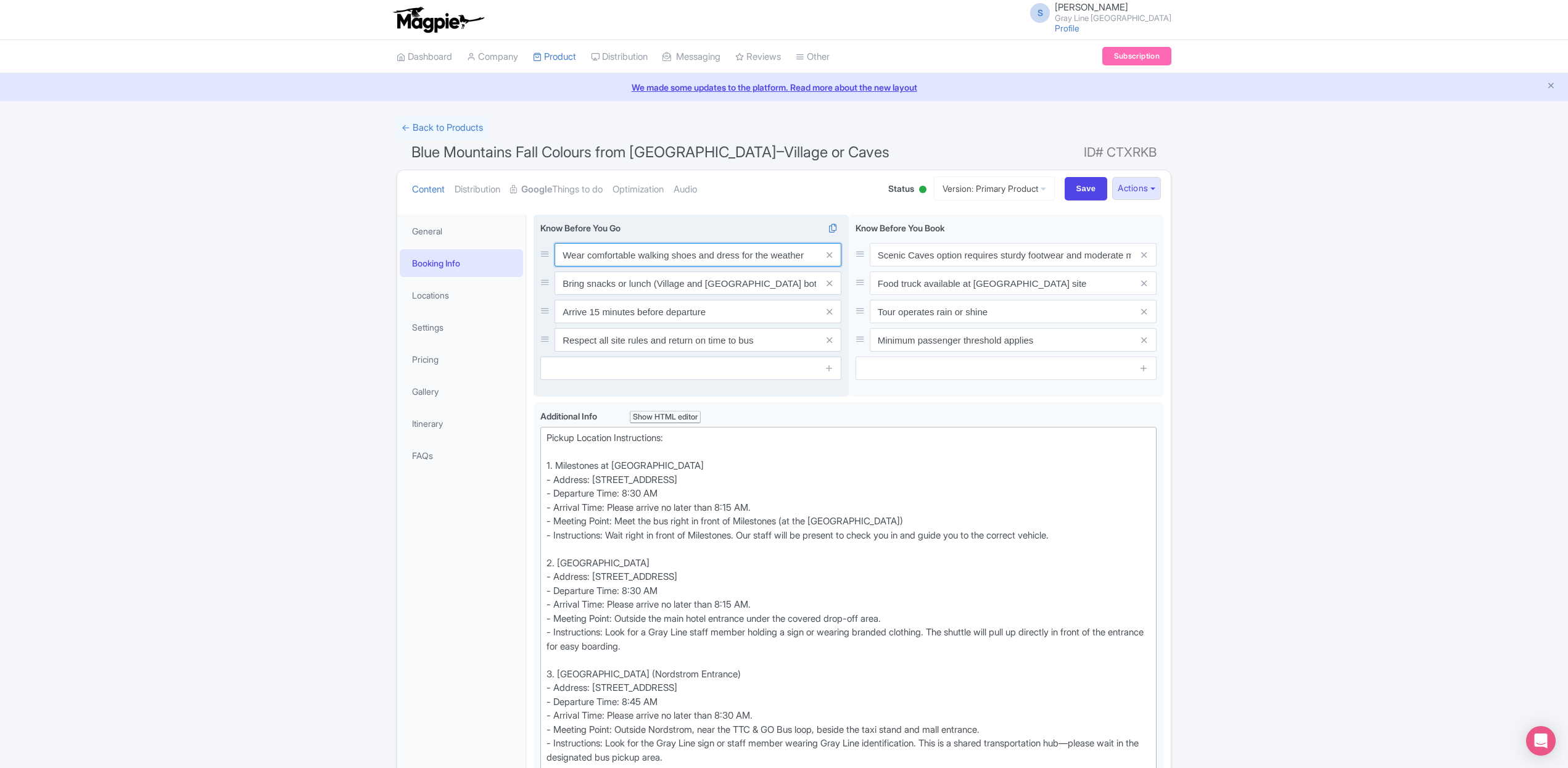
click at [641, 255] on input "Wear comfortable walking shoes and dress for the weather" at bounding box center [698, 255] width 287 height 24
type input "Wear comfortable closed [MEDICAL_DATA] shoes / dress for the weather"
click at [1083, 185] on input "Save" at bounding box center [1086, 189] width 43 height 24
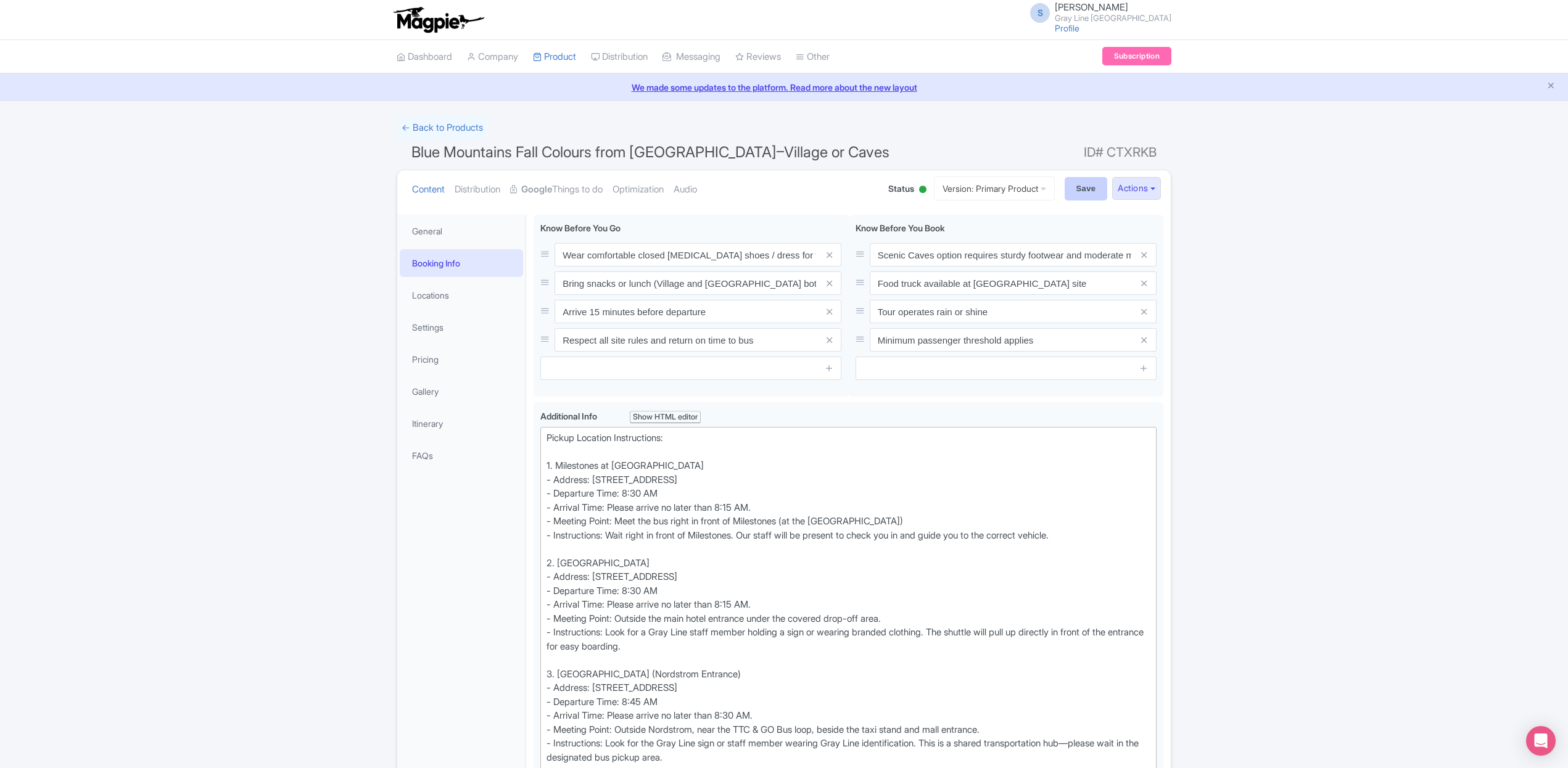
type input "Saving..."
click at [447, 133] on link "← Back to Products" at bounding box center [442, 128] width 92 height 24
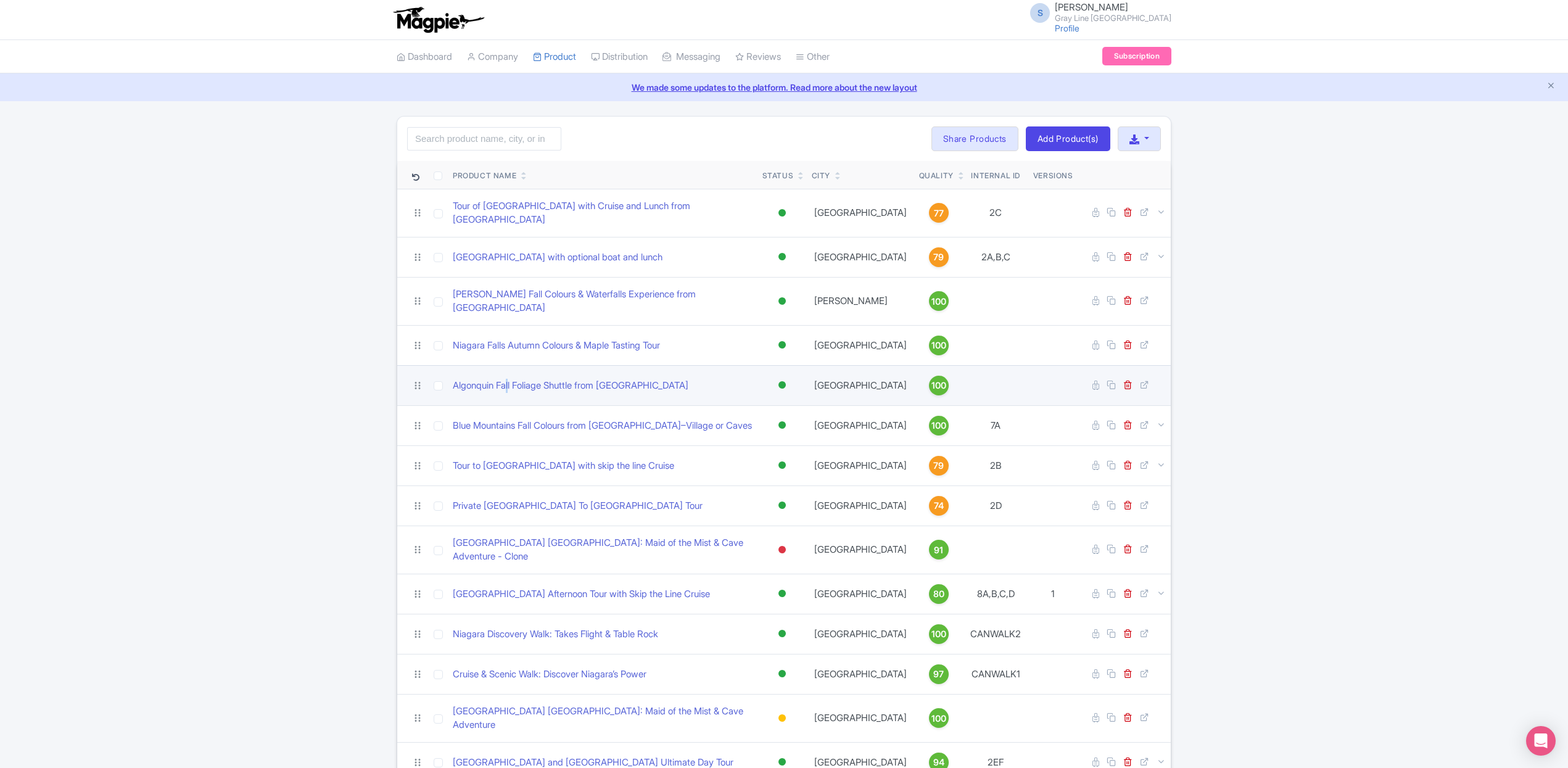
click at [511, 366] on td "Algonquin Fall Foliage Shuttle from Toronto" at bounding box center [603, 385] width 310 height 40
click at [588, 379] on link "Algonquin Fall Foliage Shuttle from Toronto" at bounding box center [571, 385] width 236 height 14
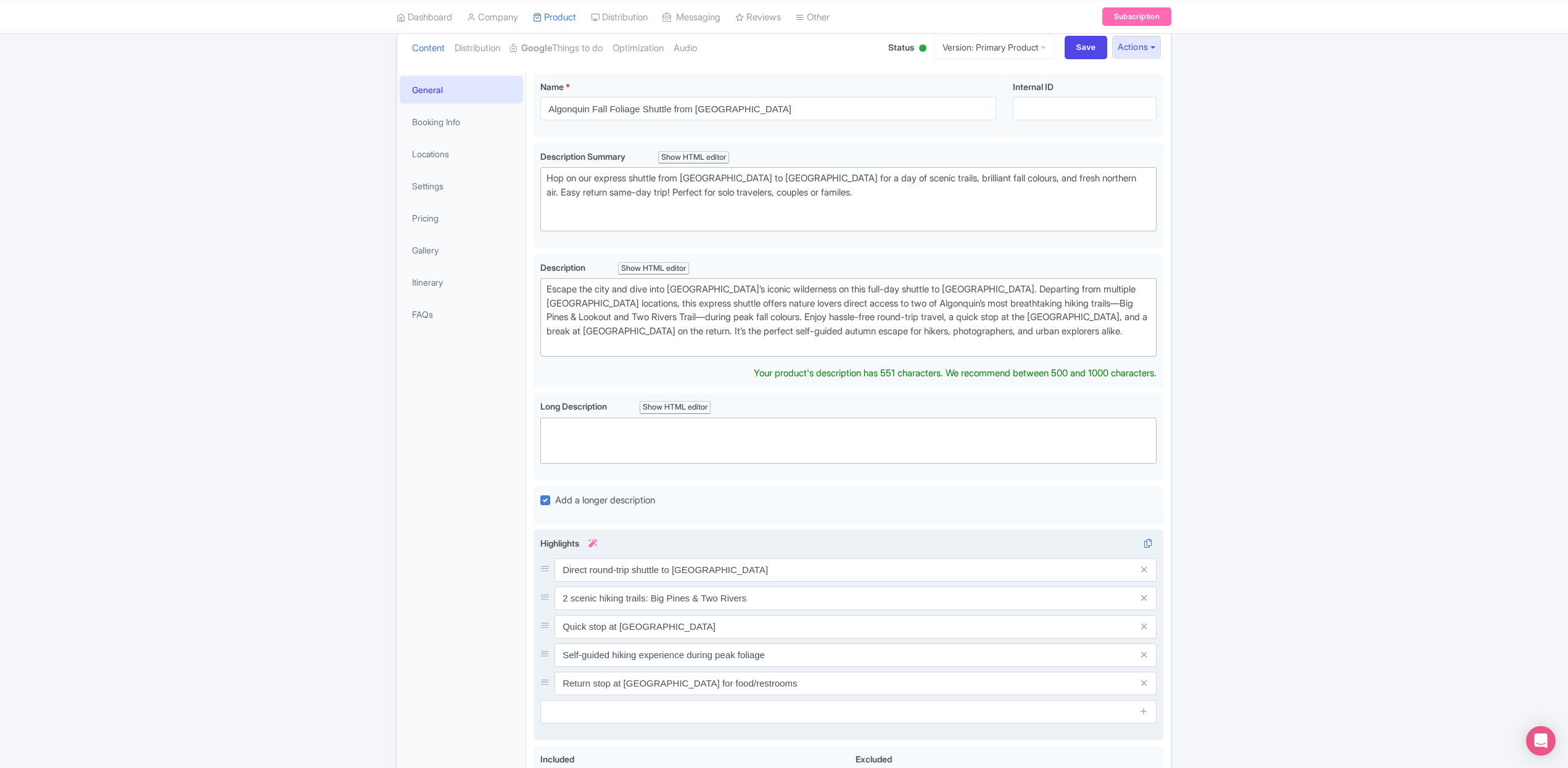
scroll to position [89, 0]
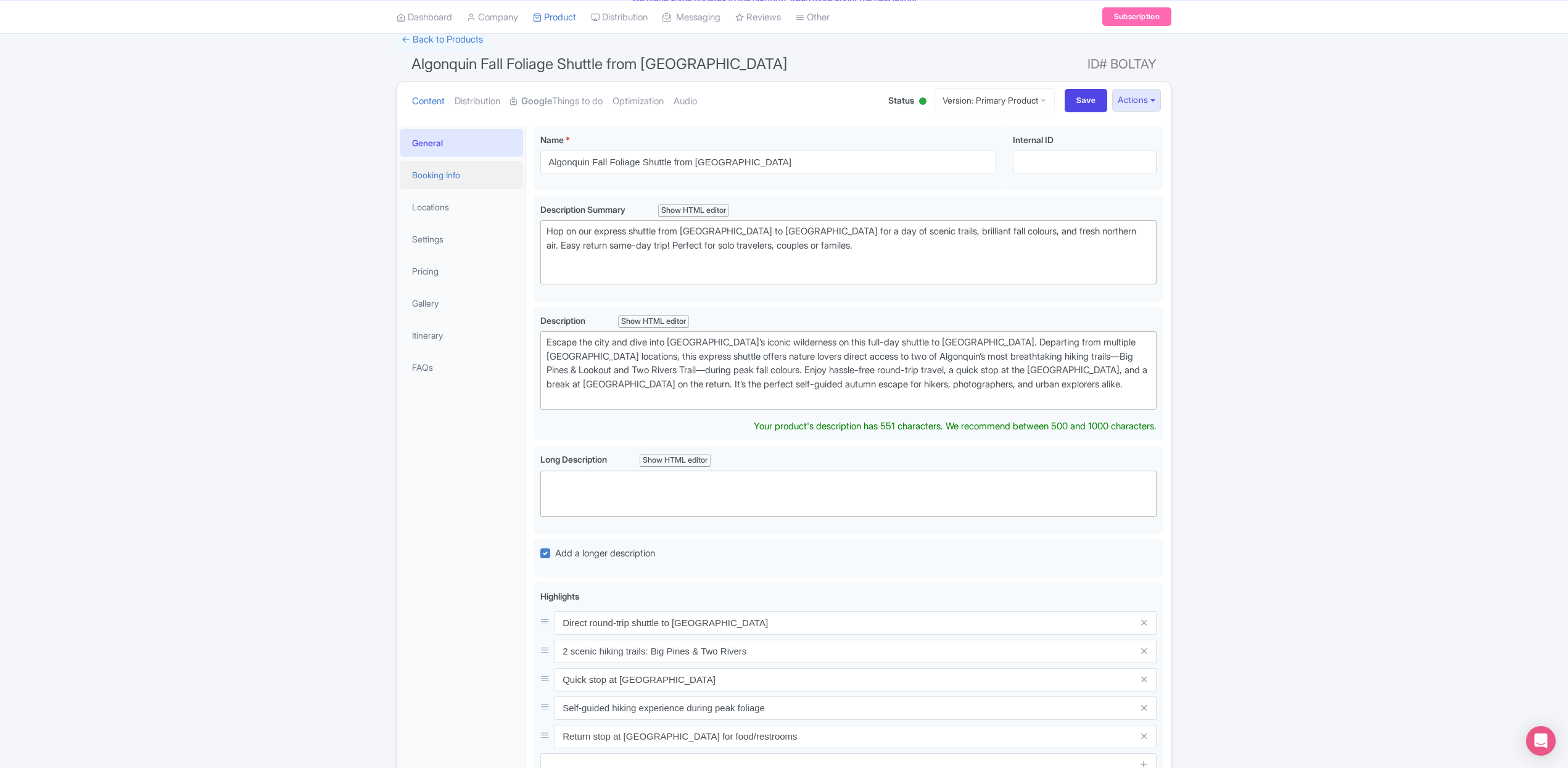
click at [446, 182] on link "Booking Info" at bounding box center [461, 175] width 124 height 28
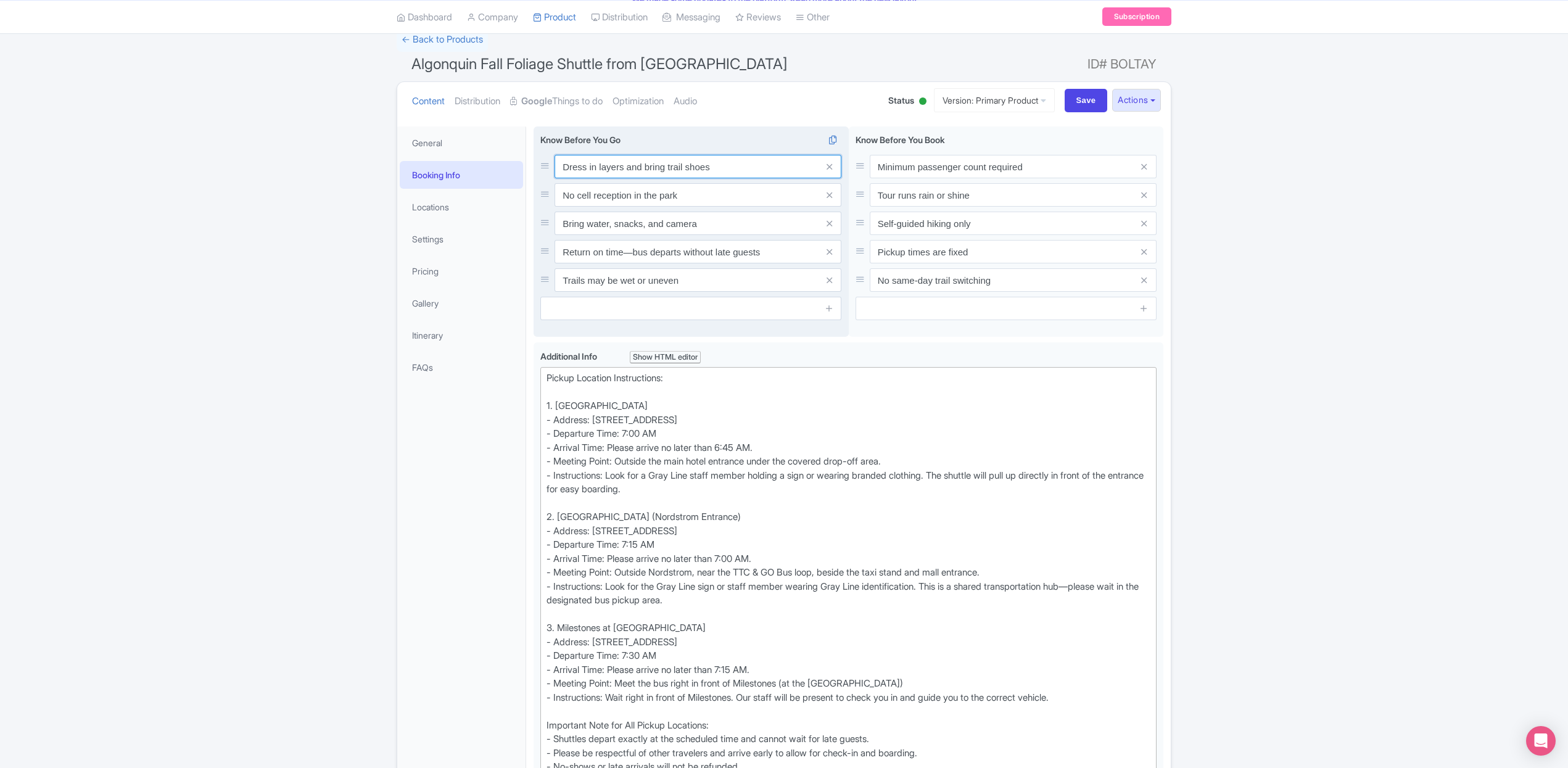
click at [672, 169] on input "Dress in layers and bring trail shoes" at bounding box center [698, 166] width 287 height 24
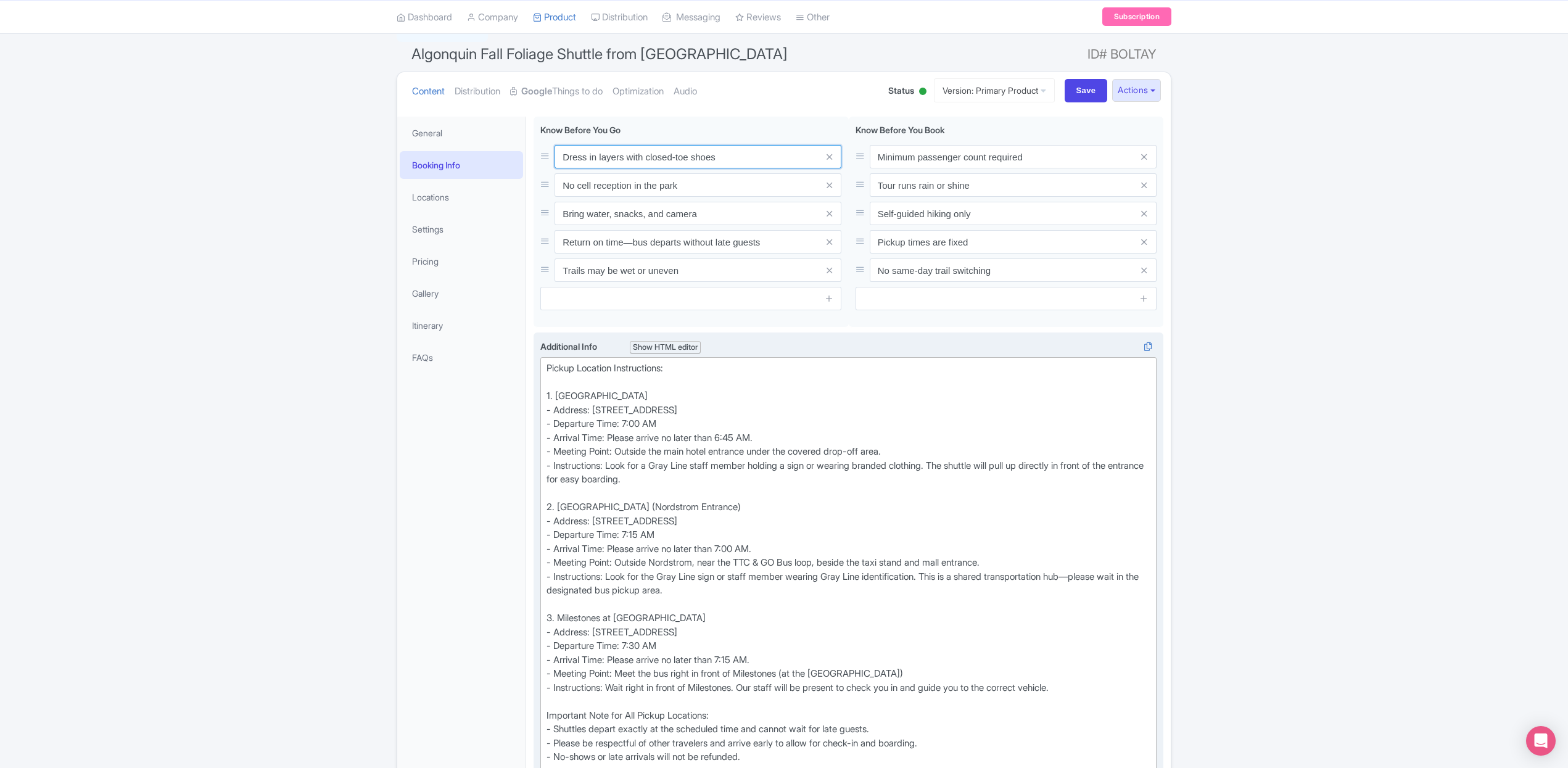
scroll to position [0, 0]
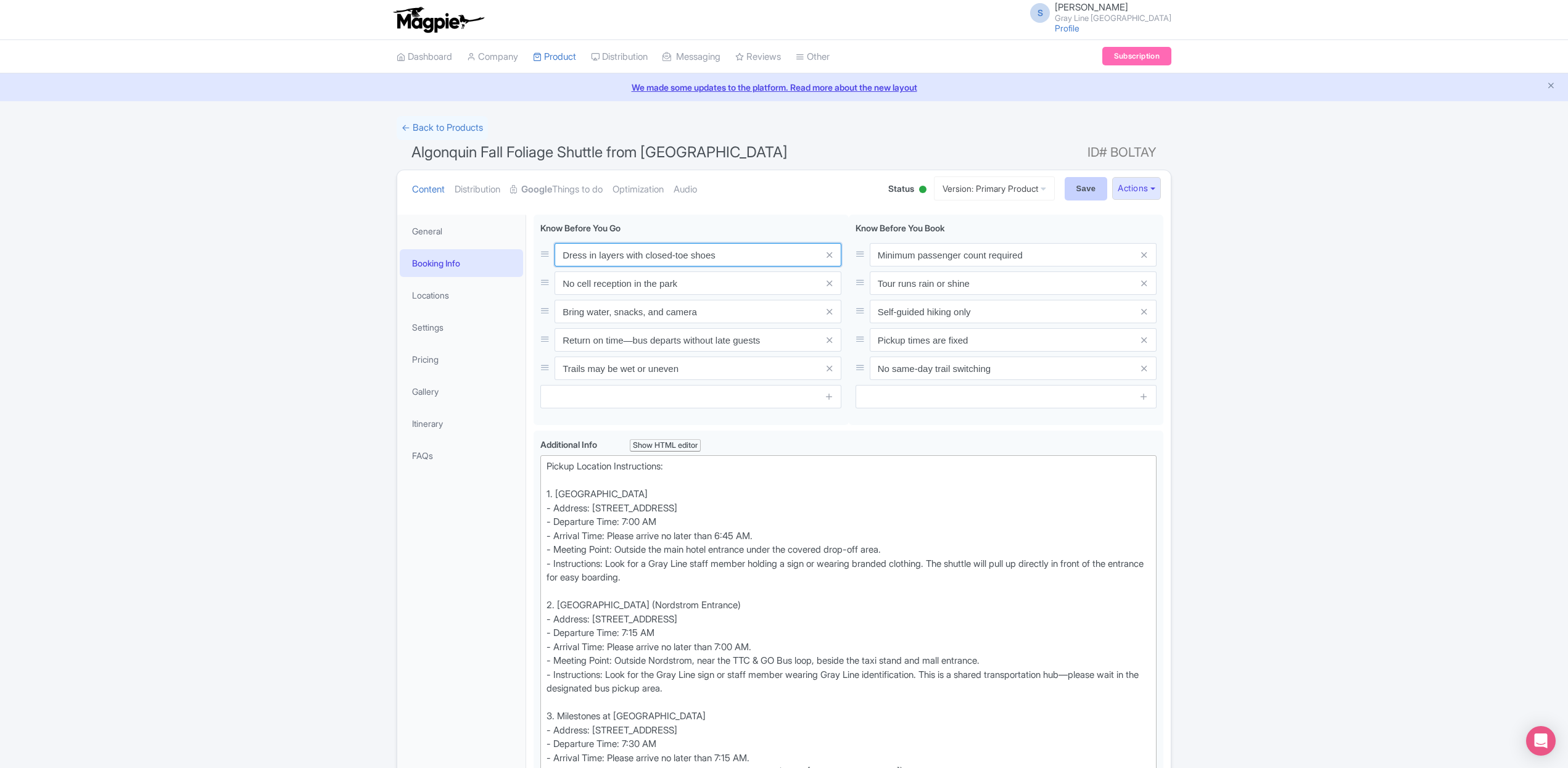
type input "Dress in layers with closed-toe shoes"
click at [1089, 187] on input "Save" at bounding box center [1086, 189] width 43 height 24
type input "Saving..."
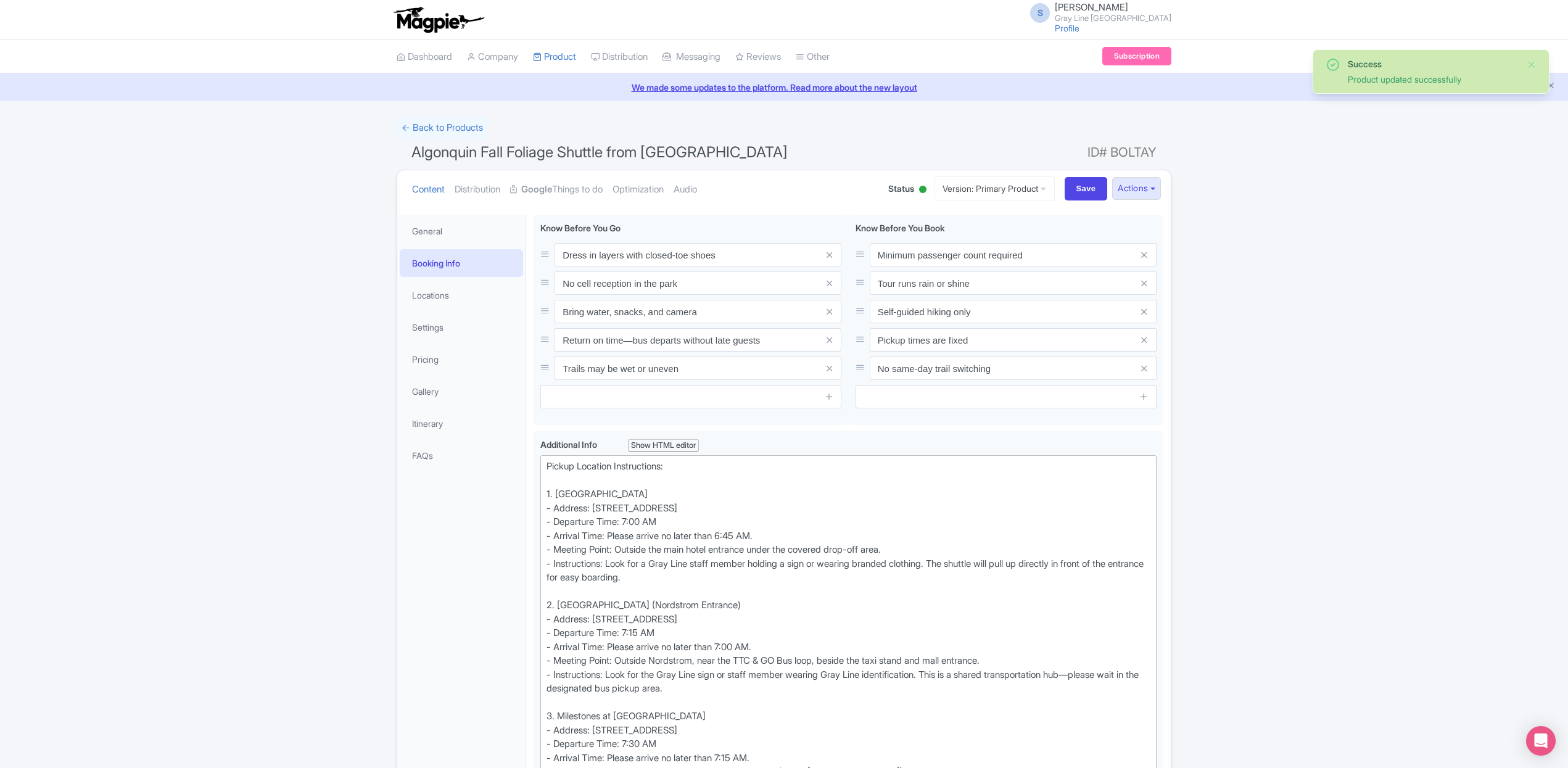
click at [1567, 78] on div "We made some updates to the platform. Read more about the new layout" at bounding box center [784, 88] width 1568 height 28
click at [427, 237] on link "General" at bounding box center [461, 231] width 124 height 28
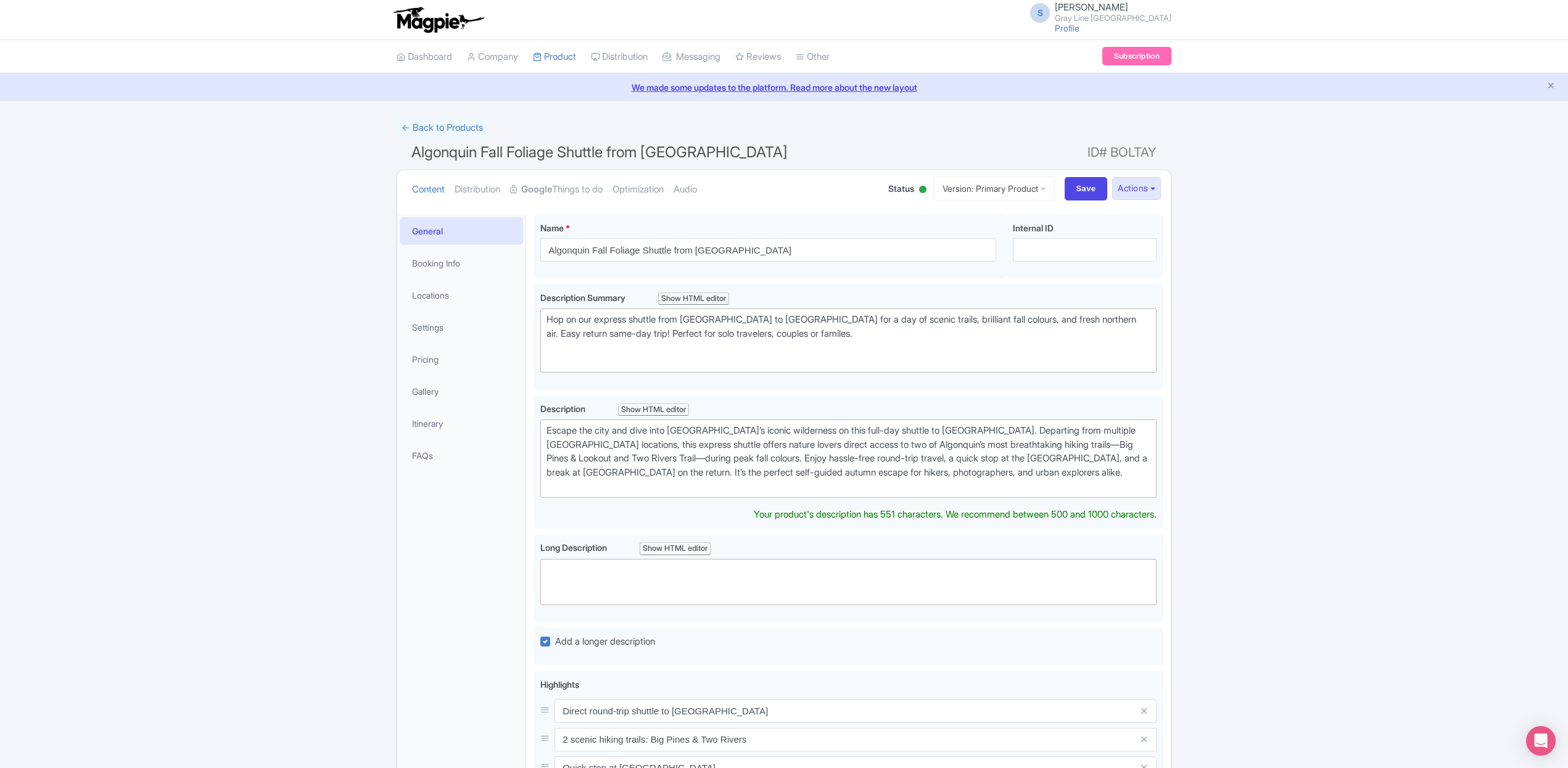
click at [484, 522] on div "General Booking Info Locations Settings Pricing Gallery Itinerary FAQs" at bounding box center [461, 677] width 129 height 924
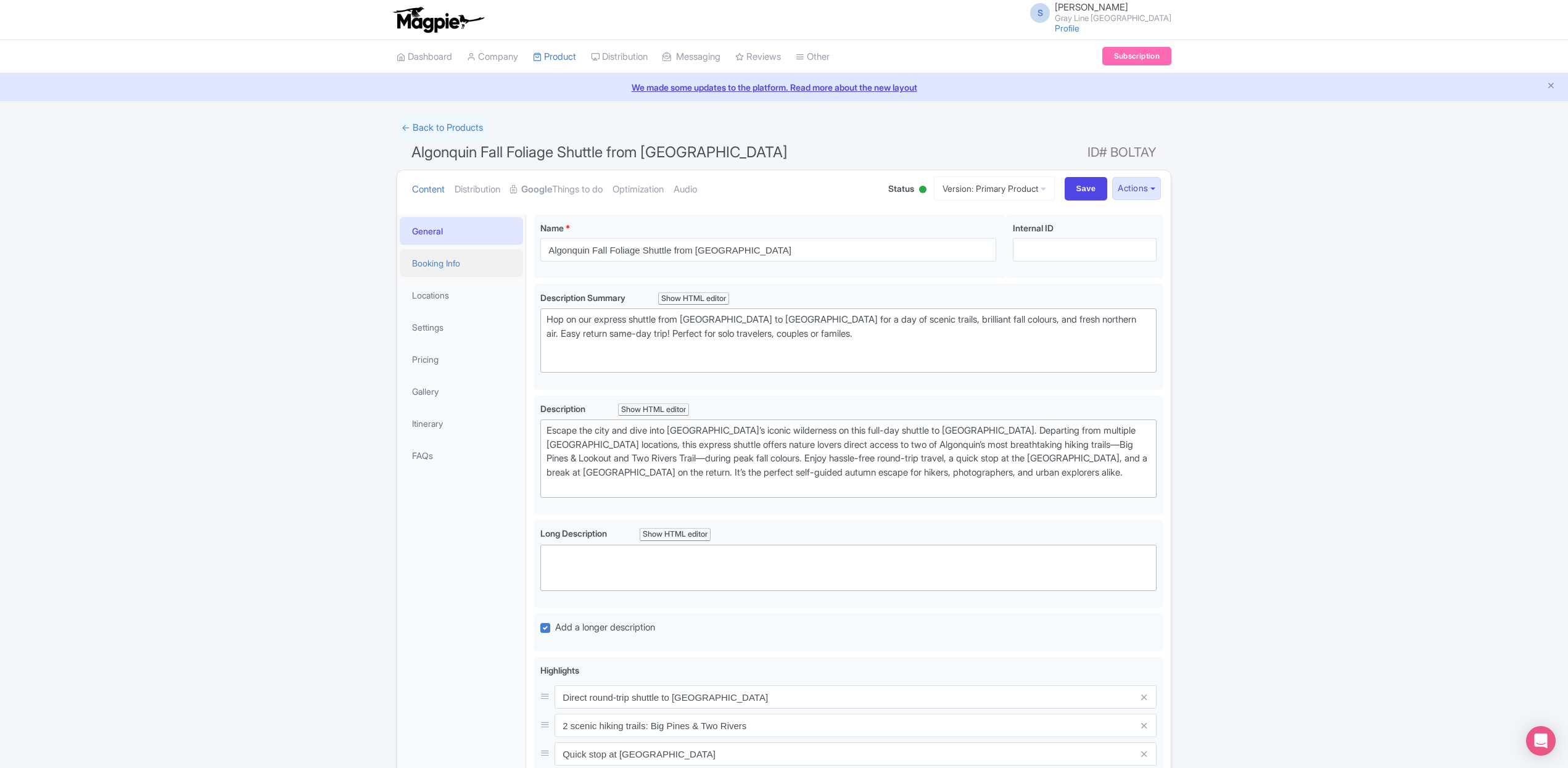
click at [437, 265] on link "Booking Info" at bounding box center [461, 263] width 124 height 28
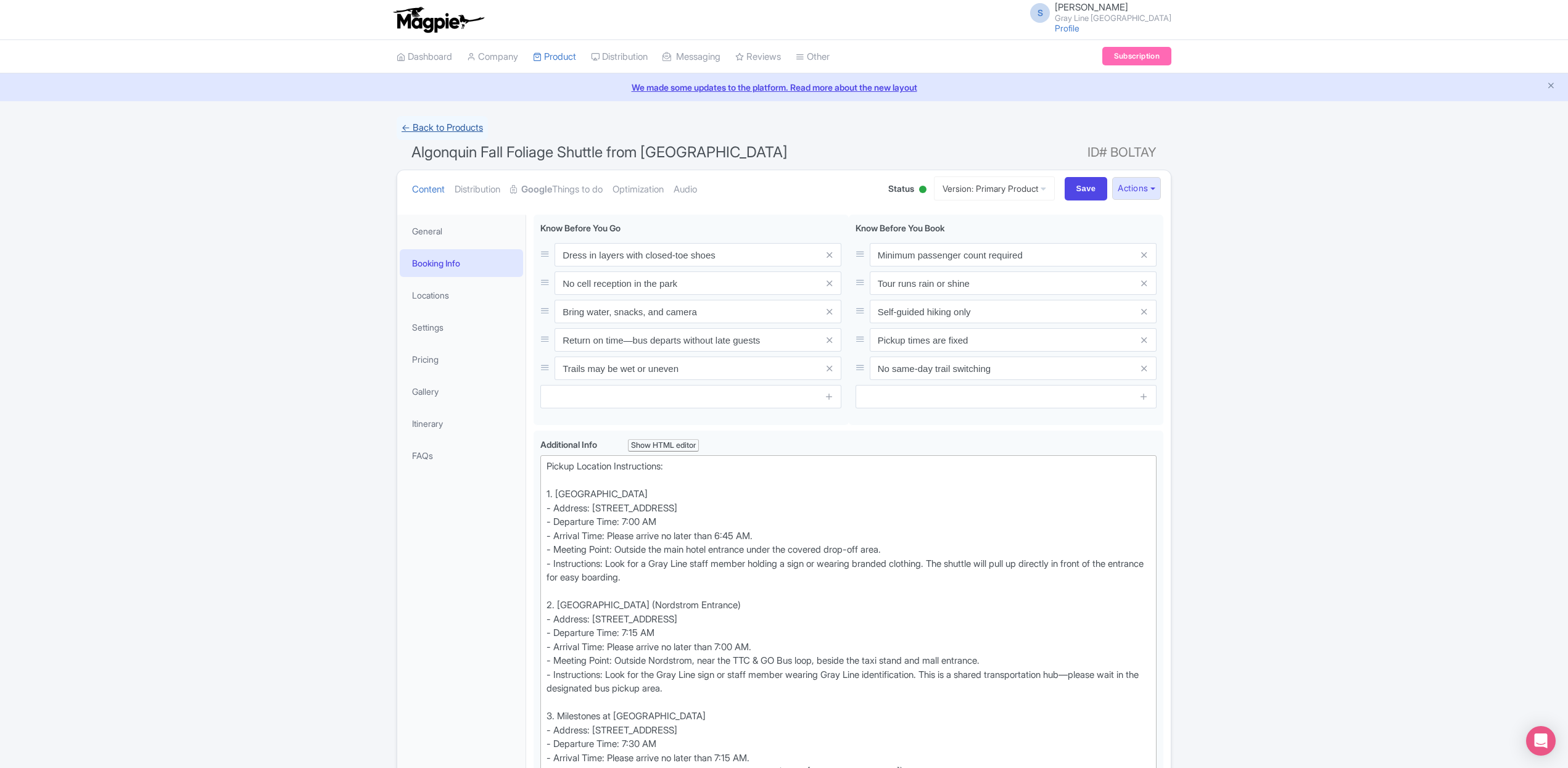
click at [445, 128] on link "← Back to Products" at bounding box center [442, 128] width 92 height 24
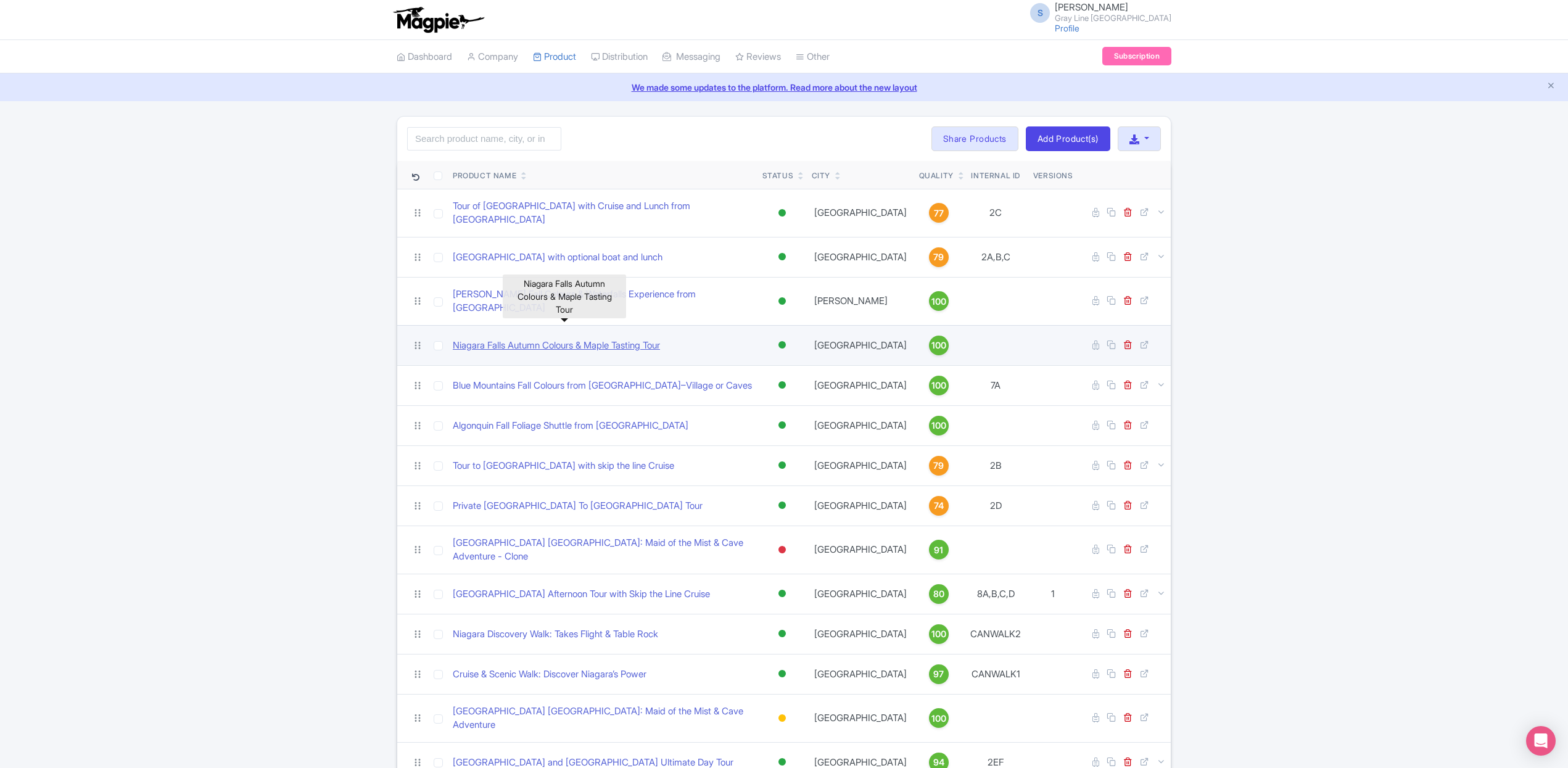
click at [575, 339] on link "Niagara Falls Autumn Colours & Maple Tasting Tour" at bounding box center [557, 346] width 207 height 14
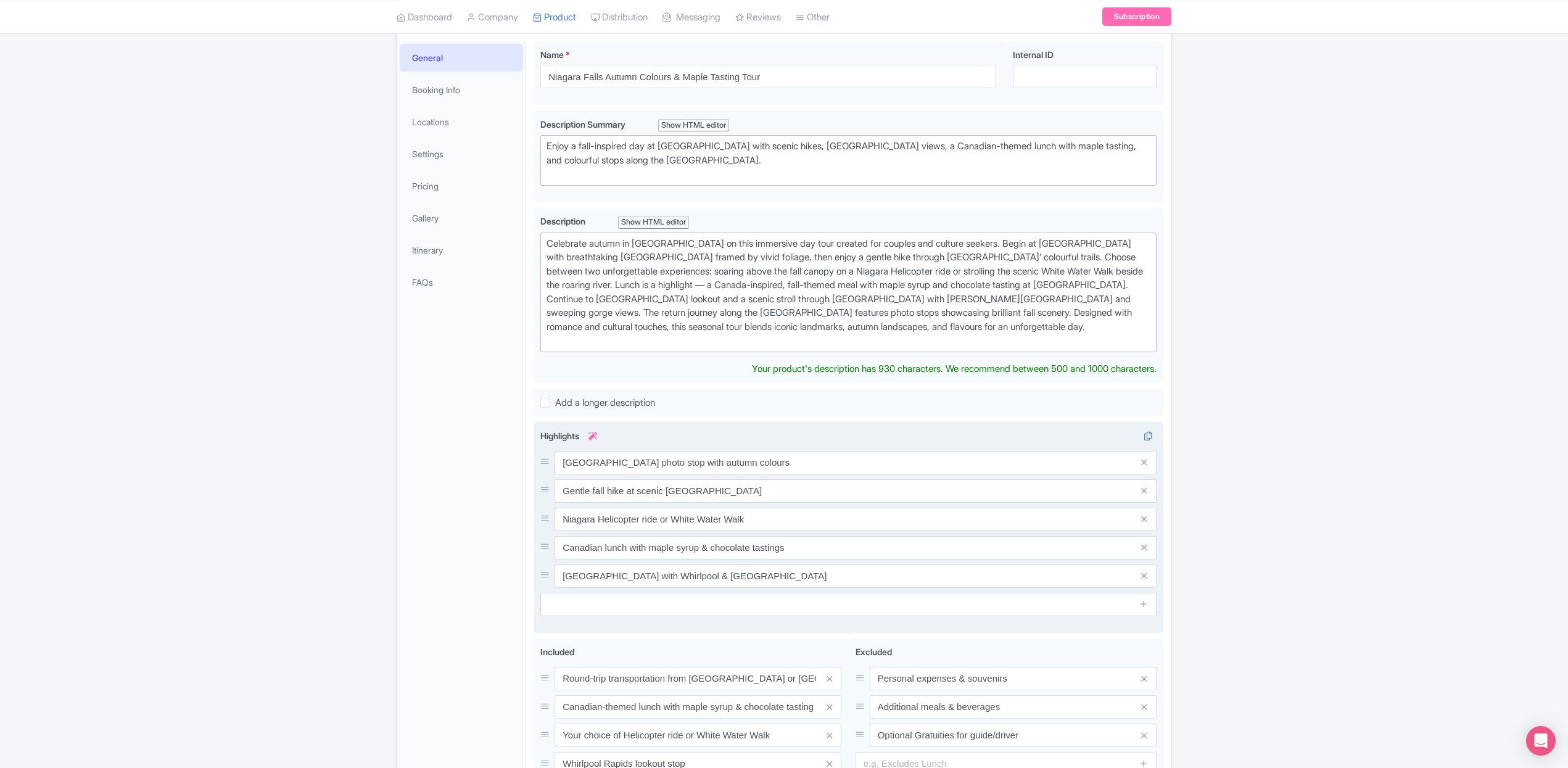
scroll to position [179, 0]
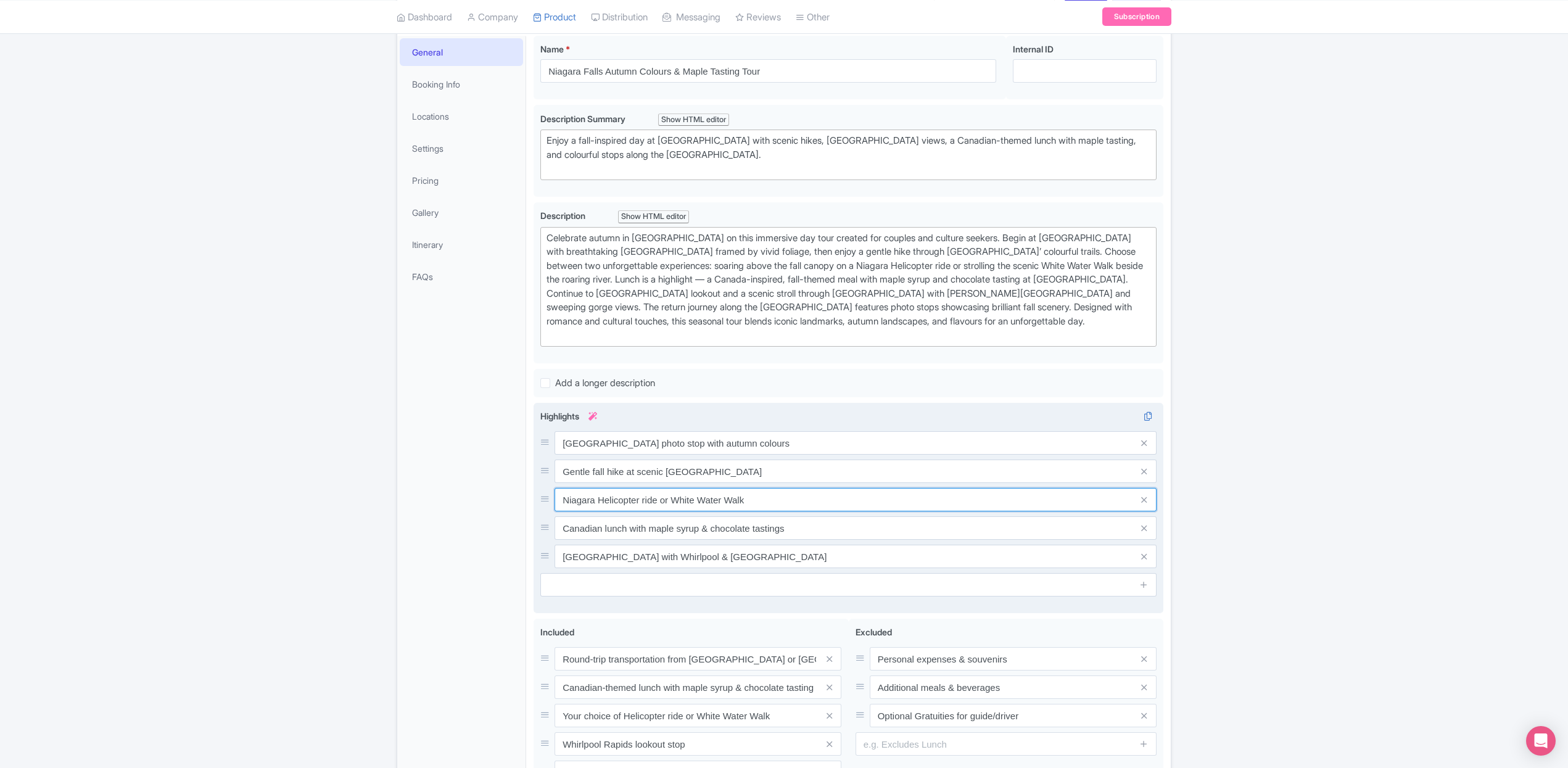
drag, startPoint x: 661, startPoint y: 513, endPoint x: 669, endPoint y: 513, distance: 8.0
click at [669, 513] on div "[GEOGRAPHIC_DATA] photo stop with autumn colours Gentle fall hike at scenic [GE…" at bounding box center [849, 499] width 617 height 136
type input "Niagara Helicopter ride or White Water Walk"
click at [727, 515] on div "[GEOGRAPHIC_DATA] photo stop with autumn colours Gentle fall hike at scenic [GE…" at bounding box center [849, 499] width 617 height 136
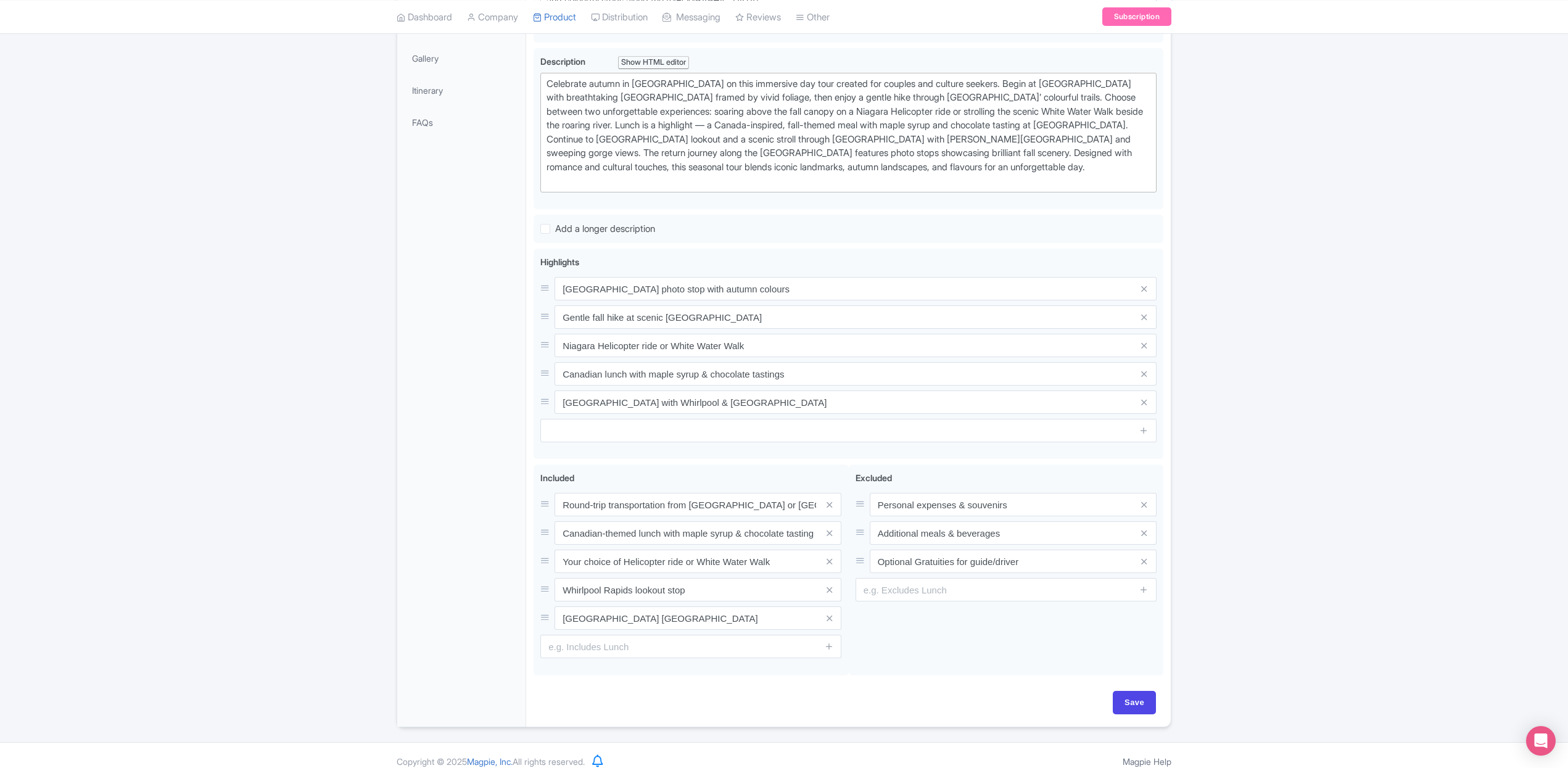
scroll to position [345, 0]
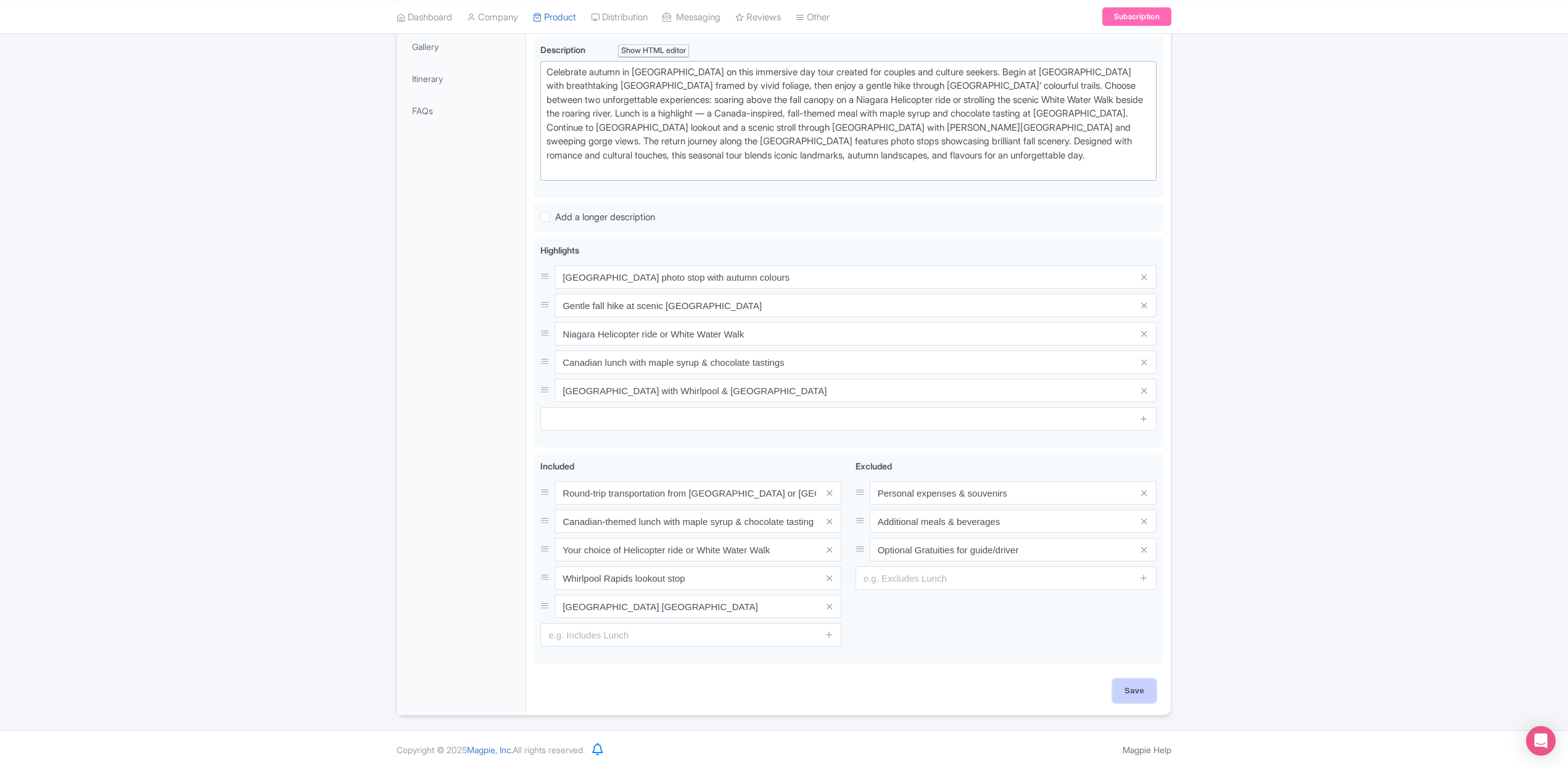
click at [1150, 696] on input "Save" at bounding box center [1134, 691] width 43 height 24
type input "Saving..."
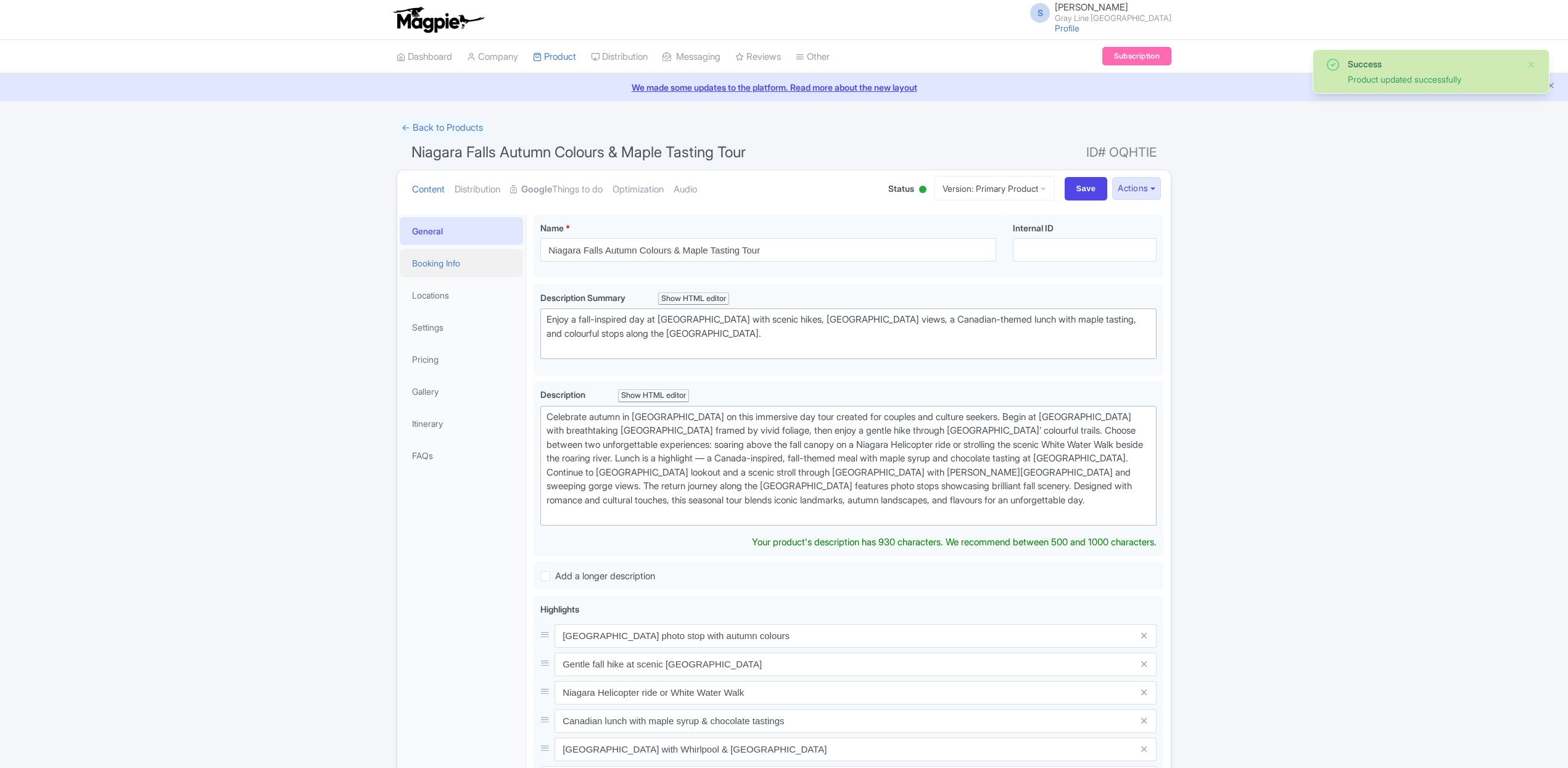
click at [442, 260] on link "Booking Info" at bounding box center [461, 263] width 124 height 28
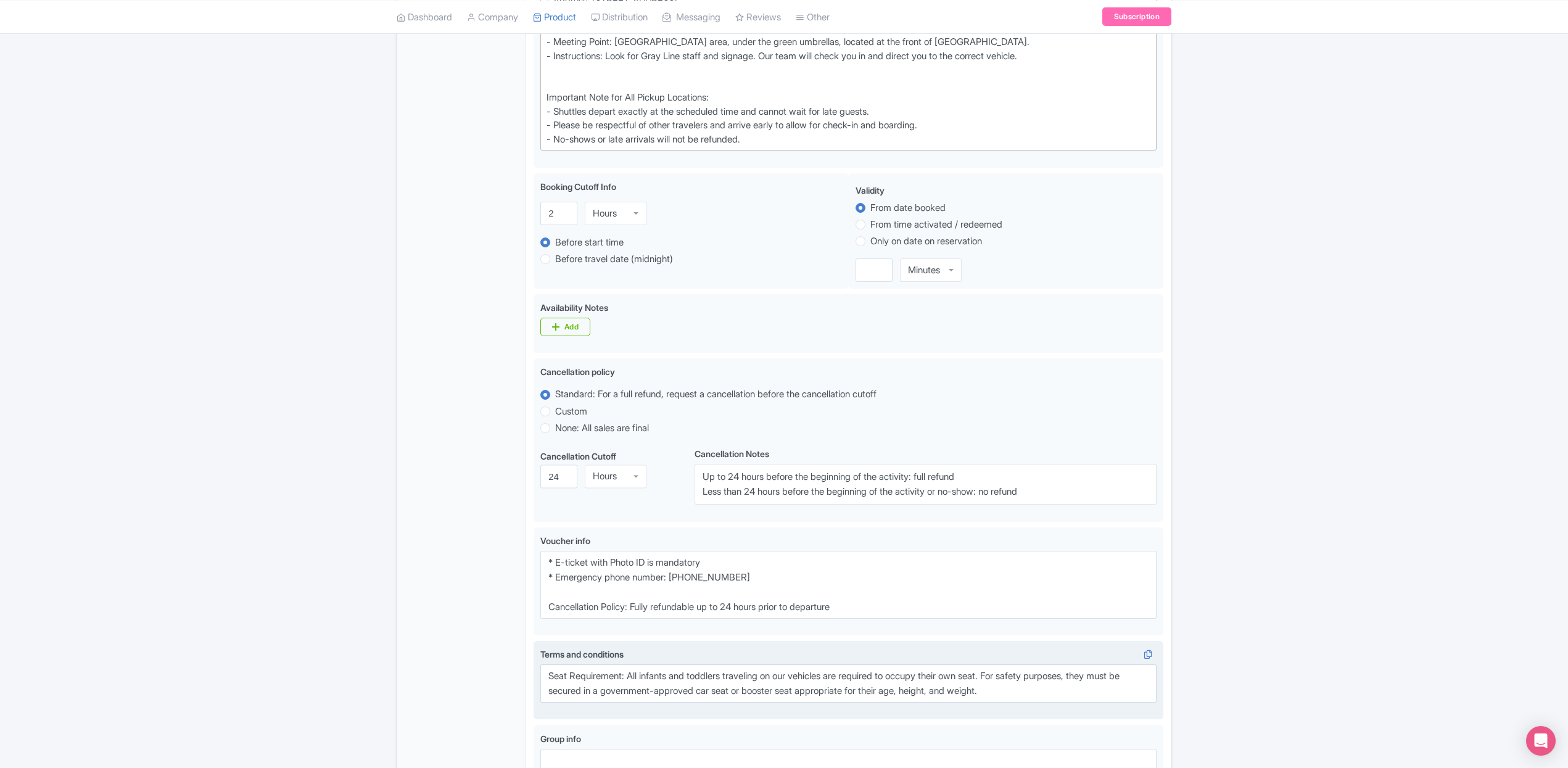
scroll to position [1092, 0]
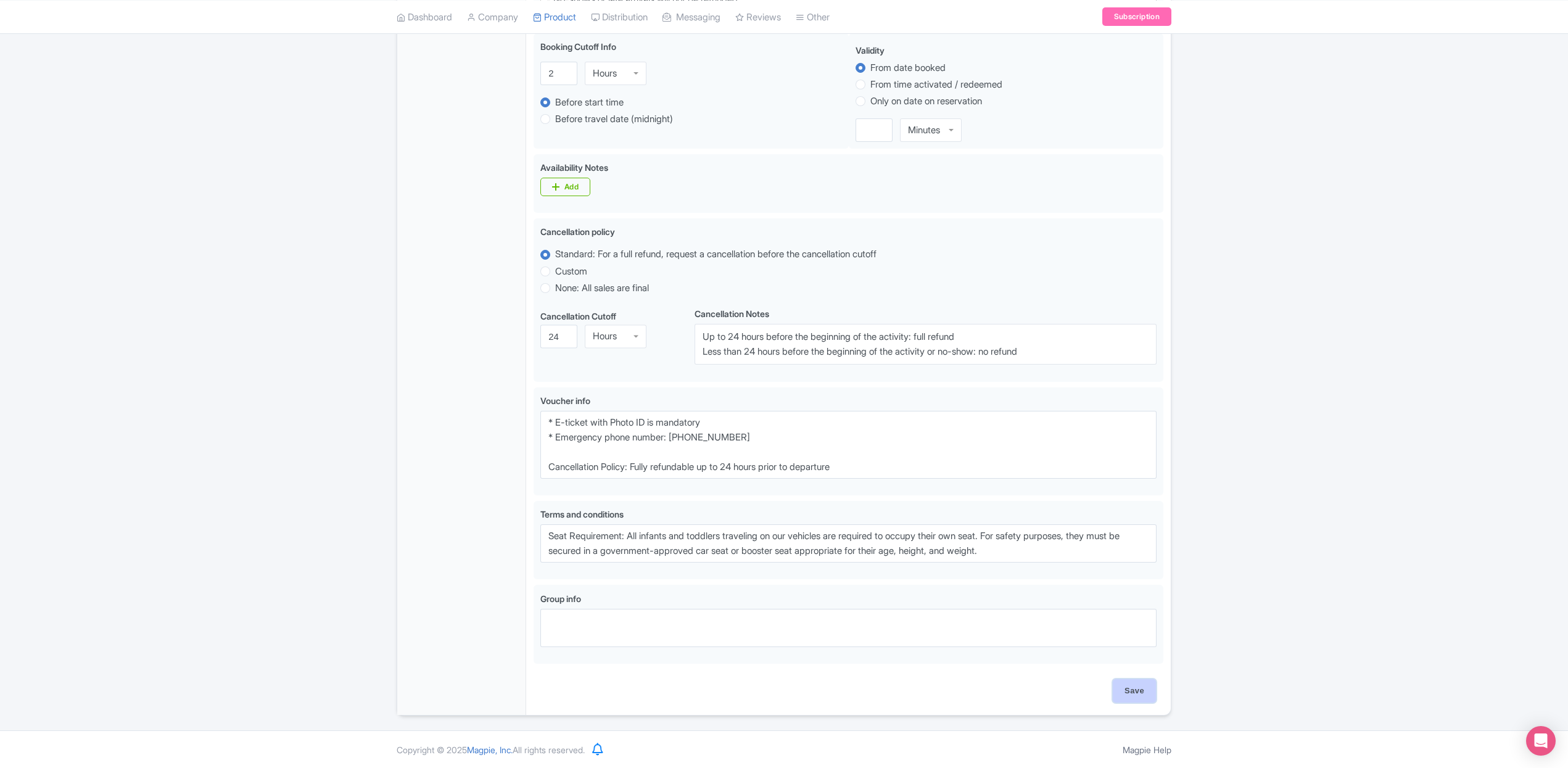
click at [1124, 688] on input "Save" at bounding box center [1134, 691] width 43 height 24
type input "Saving..."
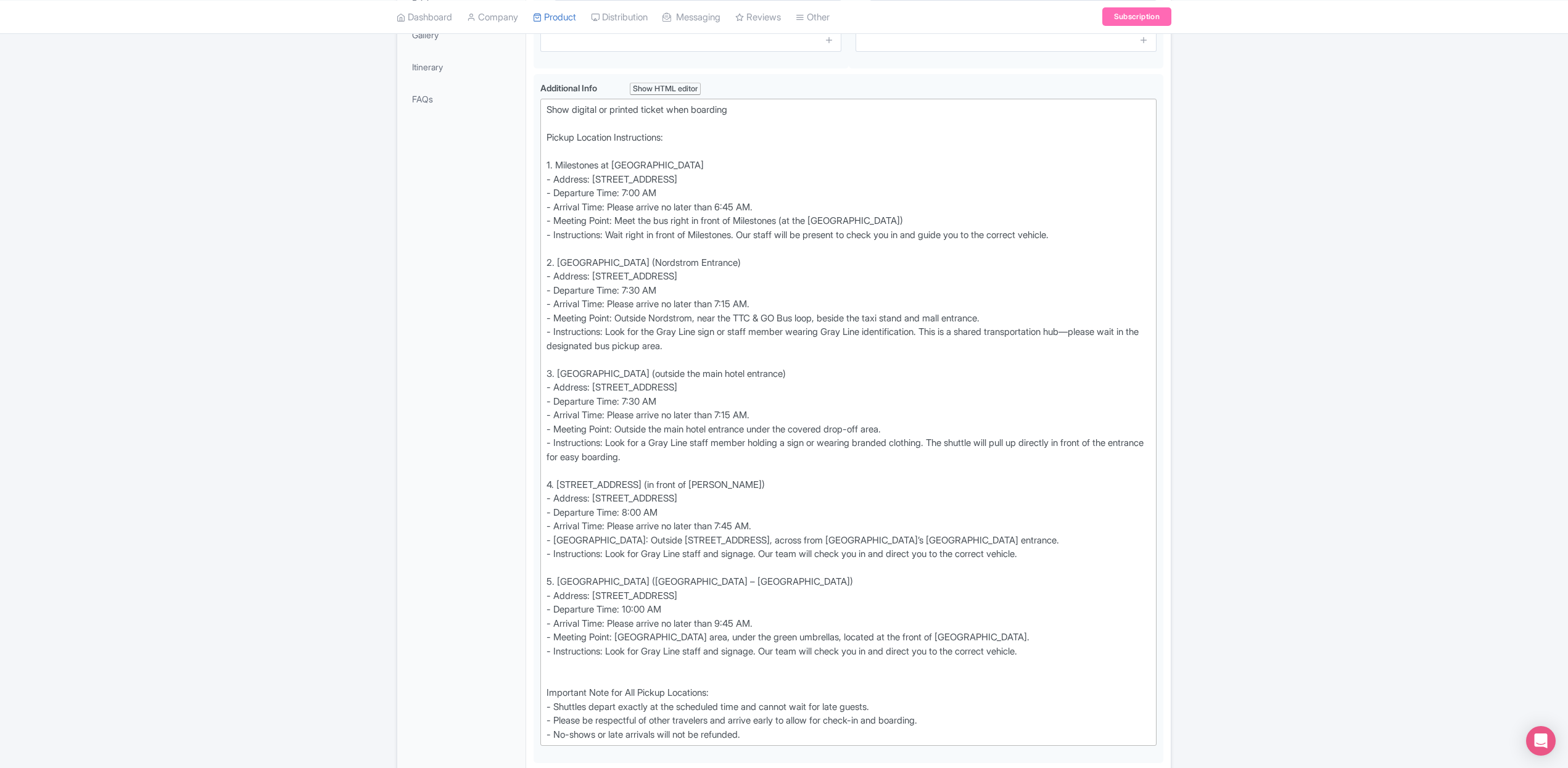
scroll to position [27, 0]
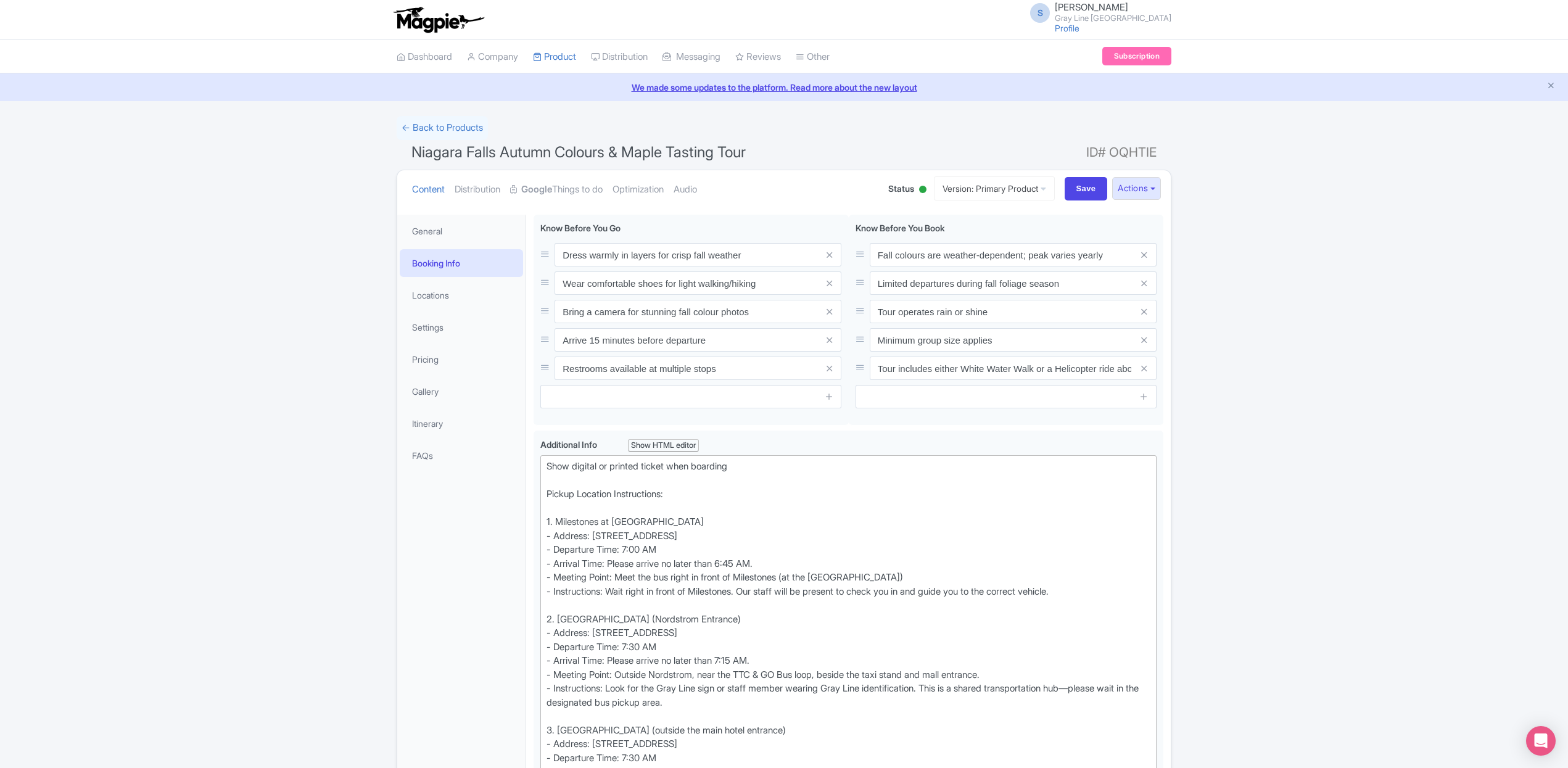
click at [424, 130] on link "← Back to Products" at bounding box center [442, 128] width 92 height 24
